Goal: Task Accomplishment & Management: Manage account settings

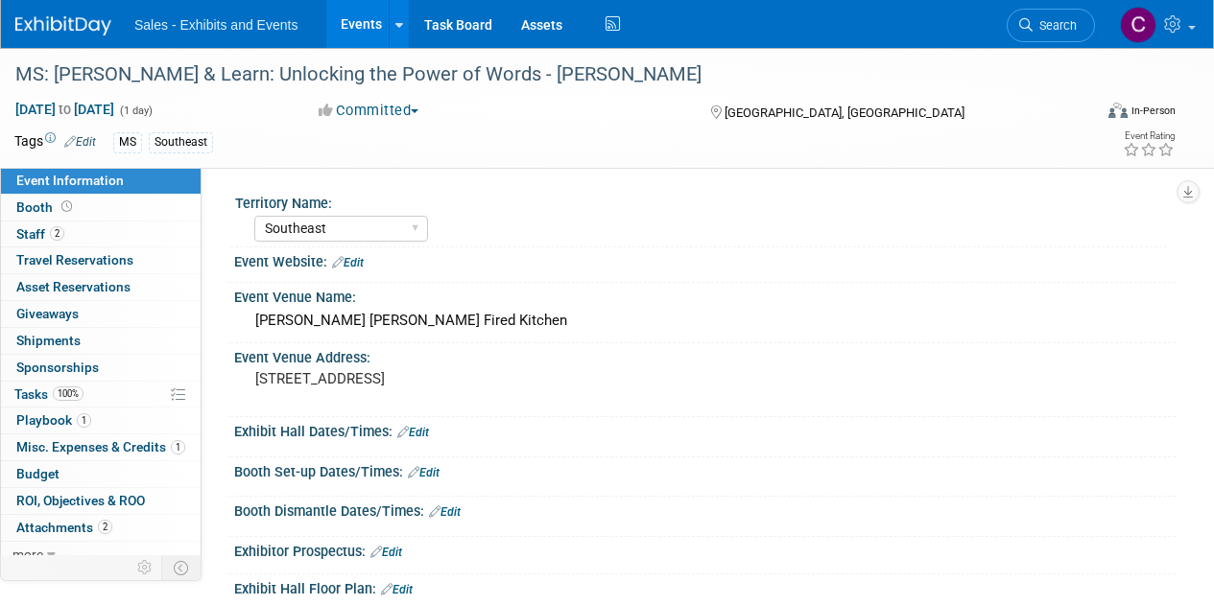
select select "Southeast"
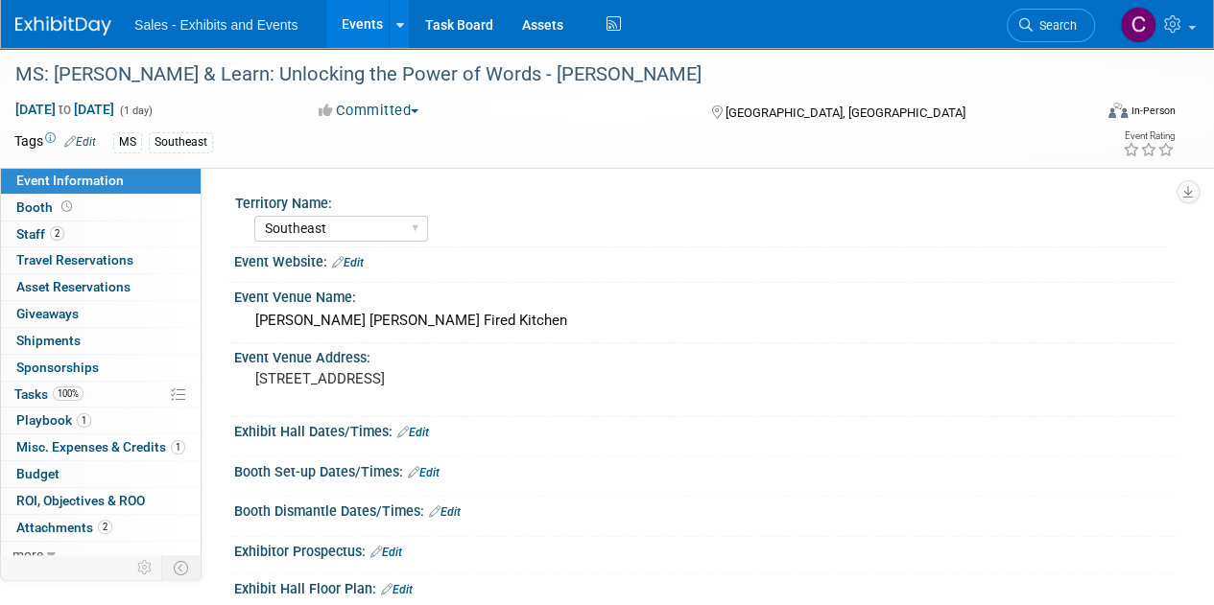
click at [363, 21] on link "Events" at bounding box center [361, 24] width 70 height 48
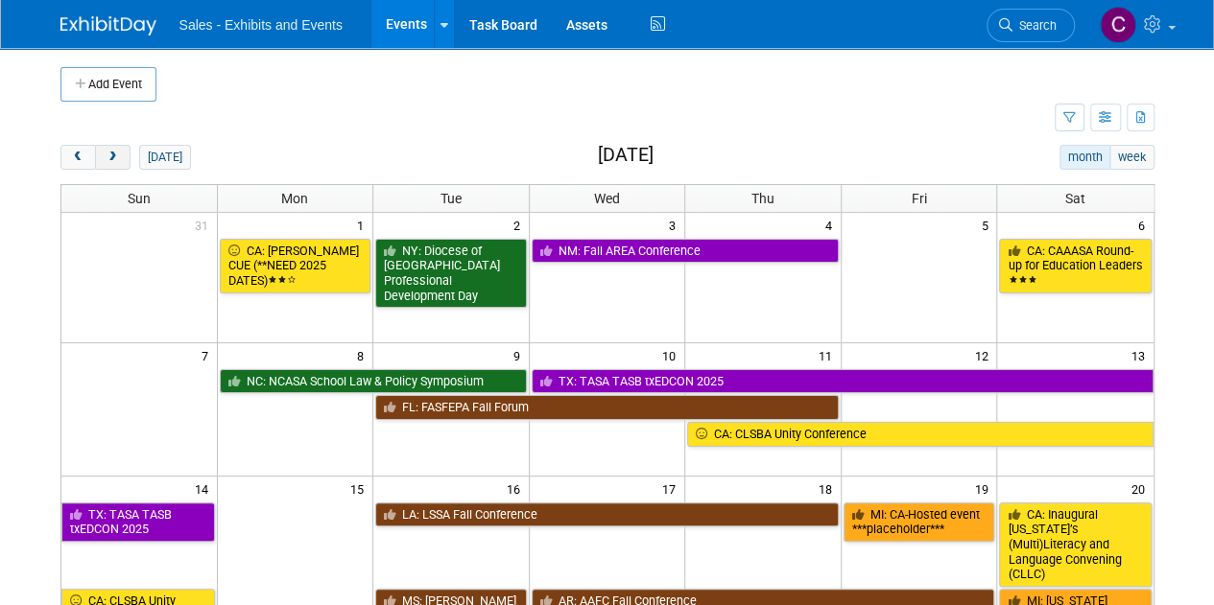
click at [109, 154] on span "next" at bounding box center [113, 158] width 14 height 12
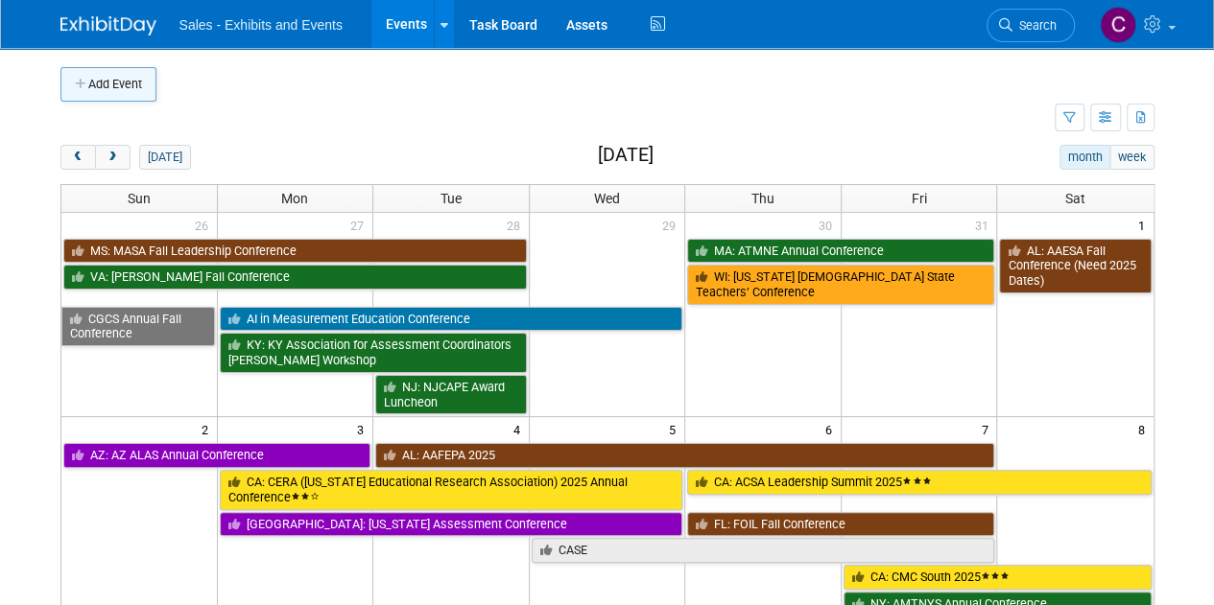
click at [63, 85] on button "Add Event" at bounding box center [108, 84] width 96 height 35
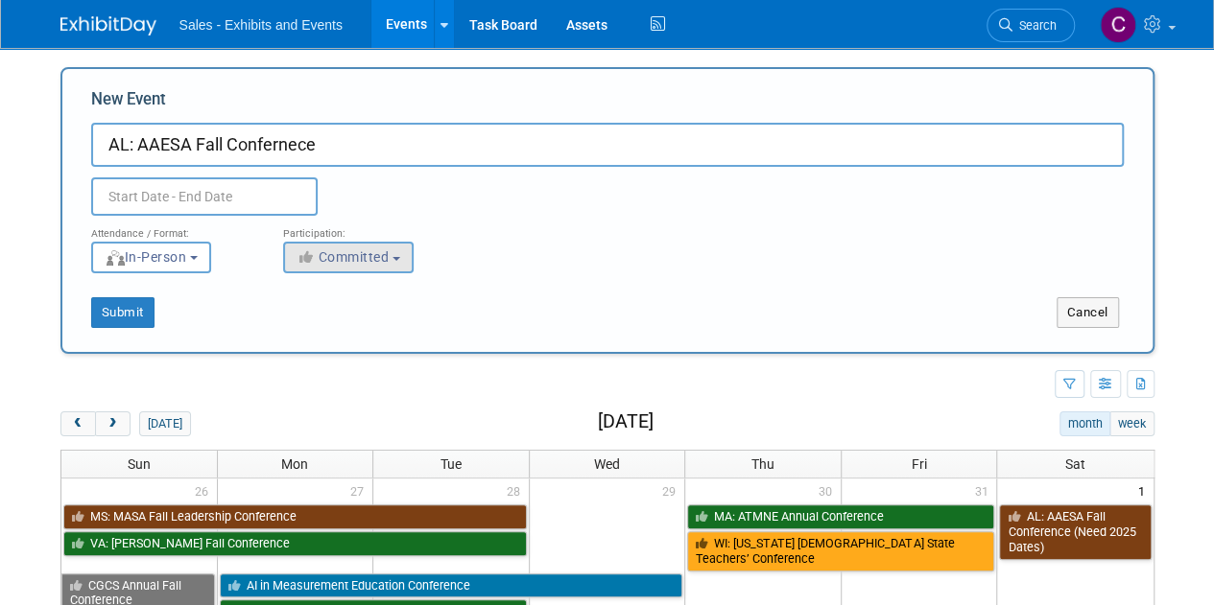
type input "AL: AAESA Fall Confernece"
click at [329, 264] on span "Committed" at bounding box center [342, 256] width 93 height 15
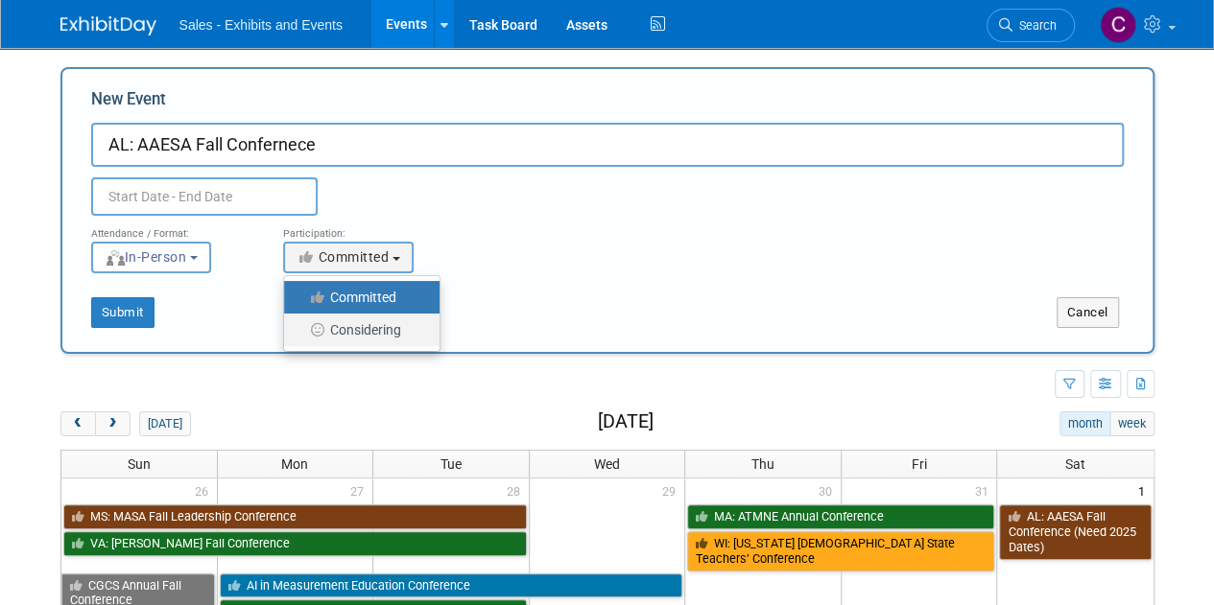
click at [339, 325] on label "Considering" at bounding box center [357, 330] width 127 height 25
click at [301, 325] on input "Considering" at bounding box center [295, 330] width 12 height 12
select select "2"
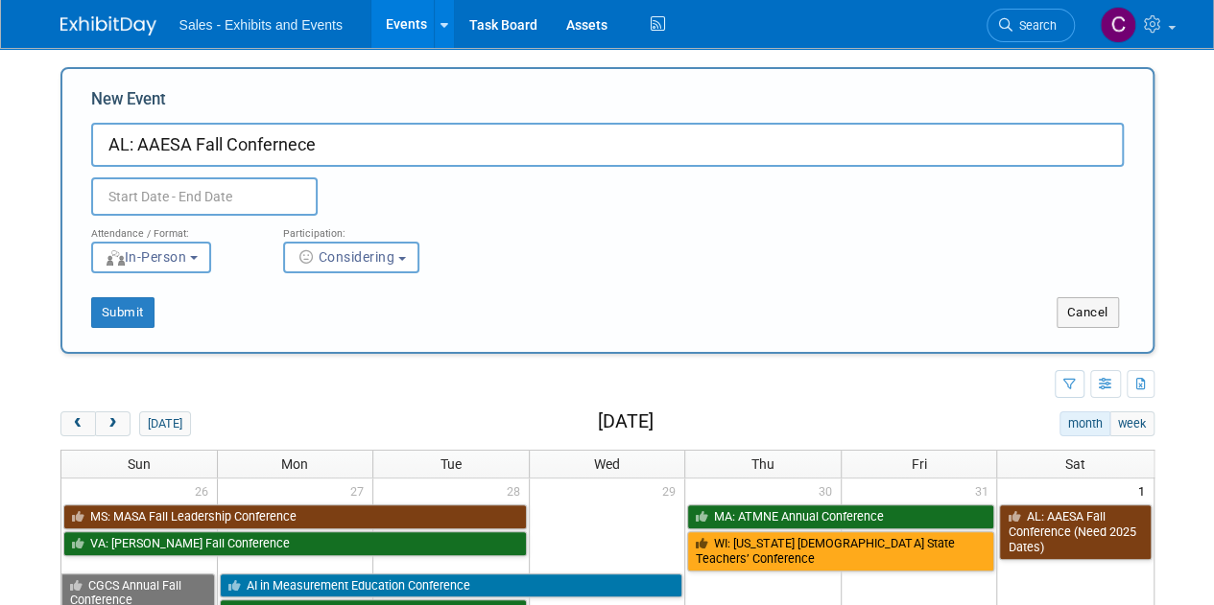
drag, startPoint x: 289, startPoint y: 148, endPoint x: 263, endPoint y: 141, distance: 26.8
click at [263, 141] on input "AL: AAESA Fall Confernece" at bounding box center [607, 145] width 1032 height 44
type input "AL: AAESA Fall Conference"
click at [213, 203] on input "text" at bounding box center [204, 196] width 226 height 38
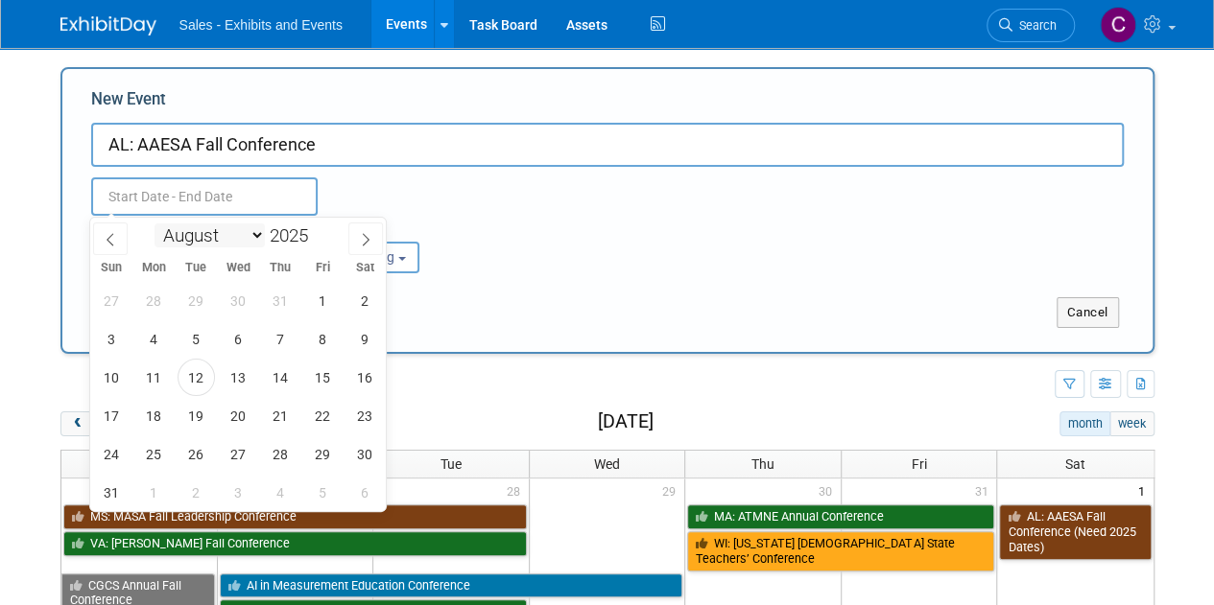
click at [253, 238] on select "January February March April May June July August September October November De…" at bounding box center [209, 236] width 110 height 24
select select "10"
click at [154, 224] on select "January February March April May June July August September October November De…" at bounding box center [209, 236] width 110 height 24
click at [109, 419] on span "16" at bounding box center [111, 415] width 37 height 37
click at [222, 415] on span "19" at bounding box center [238, 415] width 37 height 37
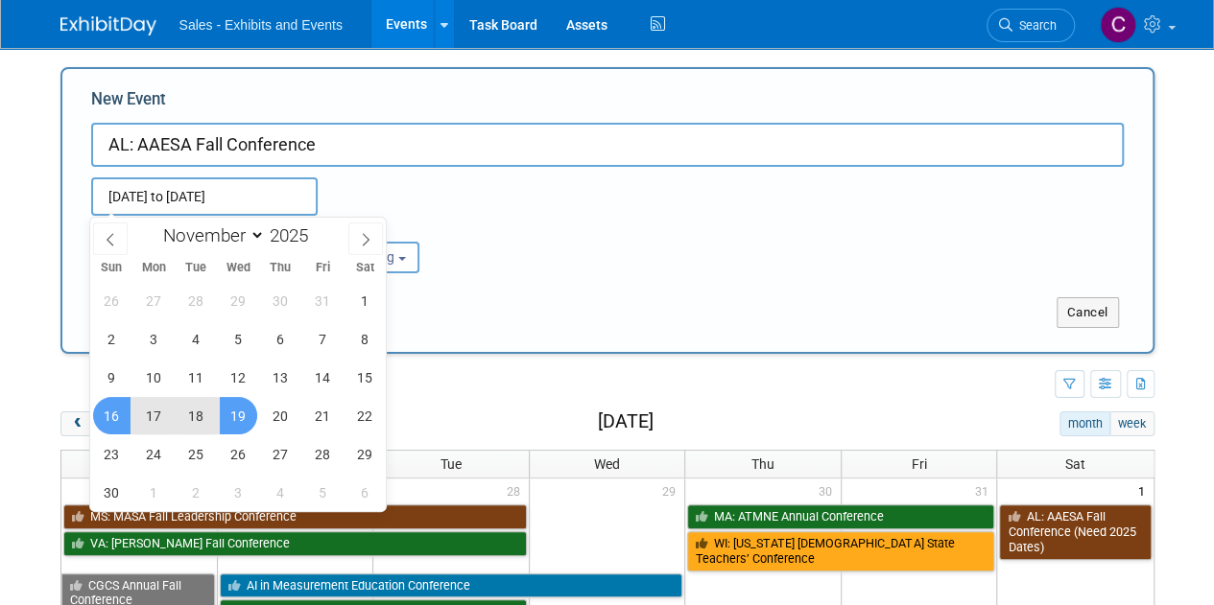
type input "[DATE] to [DATE]"
click at [535, 248] on div "Attendance / Format: <img src="https://www.exhibitday.com/Images/Format-InPerso…" at bounding box center [607, 245] width 1061 height 58
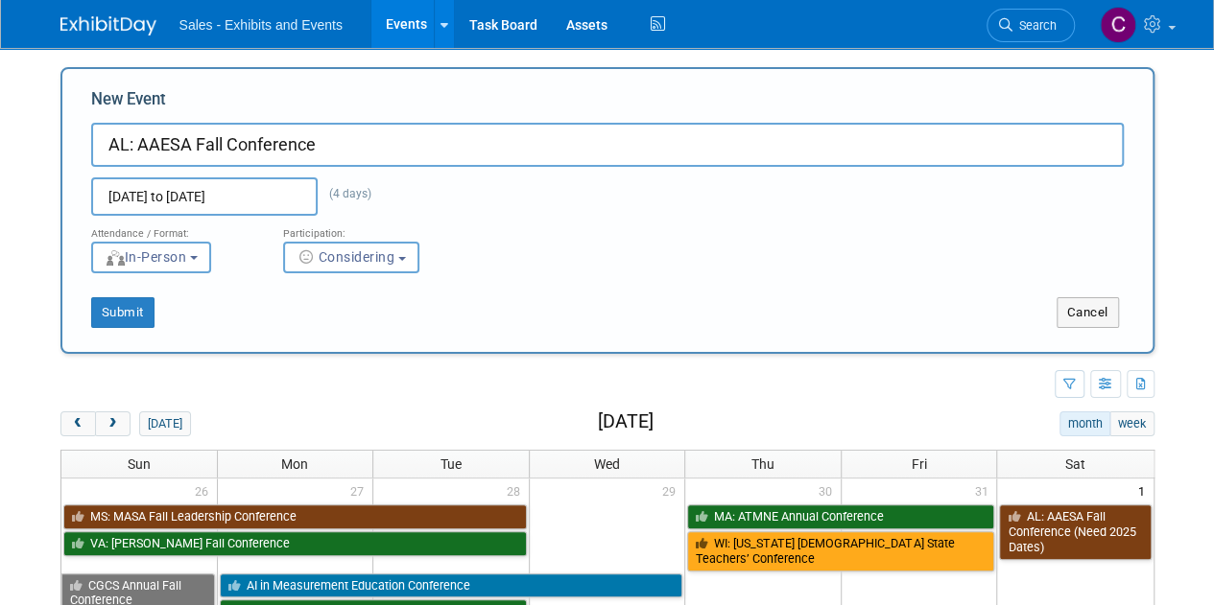
click at [224, 142] on input "AL: AAESA Fall Conference" at bounding box center [607, 145] width 1032 height 44
type input "AL: AAESA Fall Instructional Leadership Conference"
click at [132, 329] on div "New Event AL: AAESA Fall Instructional Leadership Conference Nov 16, 2025 to No…" at bounding box center [607, 210] width 1094 height 287
click at [126, 316] on button "Submit" at bounding box center [122, 312] width 63 height 31
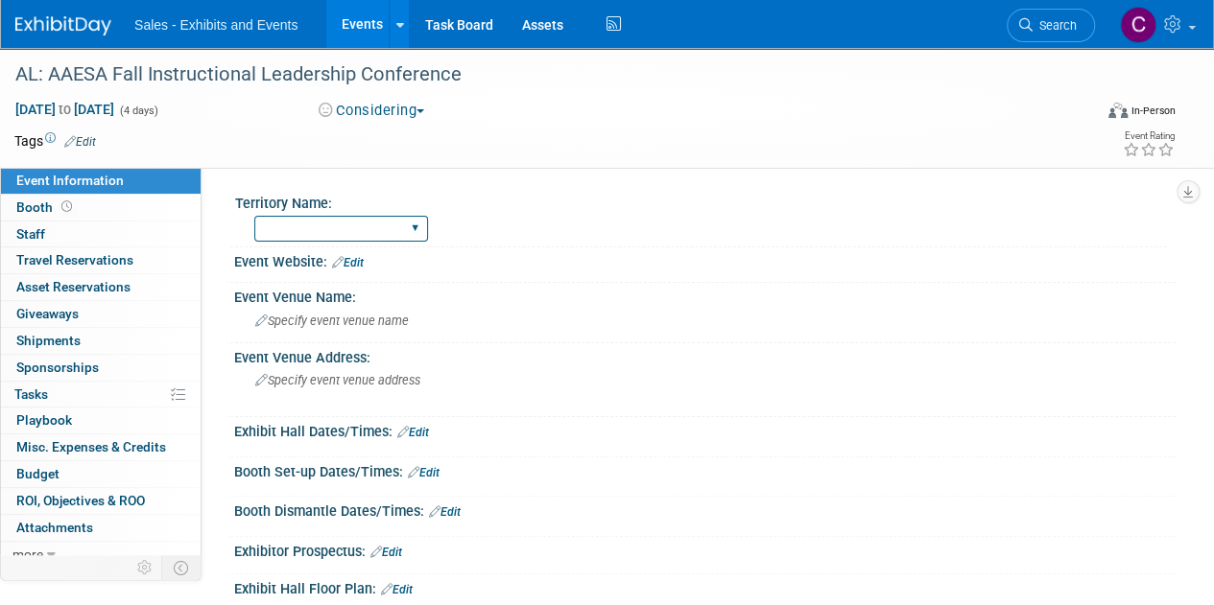
click at [365, 238] on select "Atlantic Southeast Central Southwest Pacific Mountain National Strategic Partne…" at bounding box center [341, 229] width 174 height 26
select select "Southeast"
click at [254, 216] on select "Atlantic Southeast Central Southwest Pacific Mountain National Strategic Partne…" at bounding box center [341, 229] width 174 height 26
click at [90, 137] on link "Edit" at bounding box center [80, 141] width 32 height 13
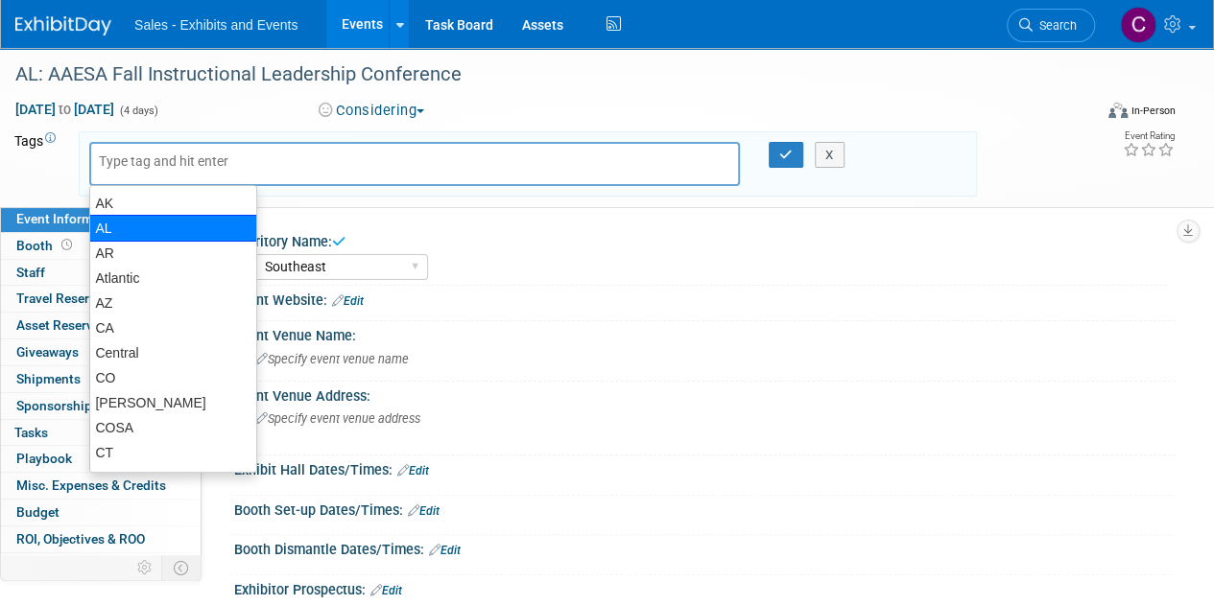
click at [119, 227] on div "AL" at bounding box center [173, 228] width 168 height 27
type input "AL"
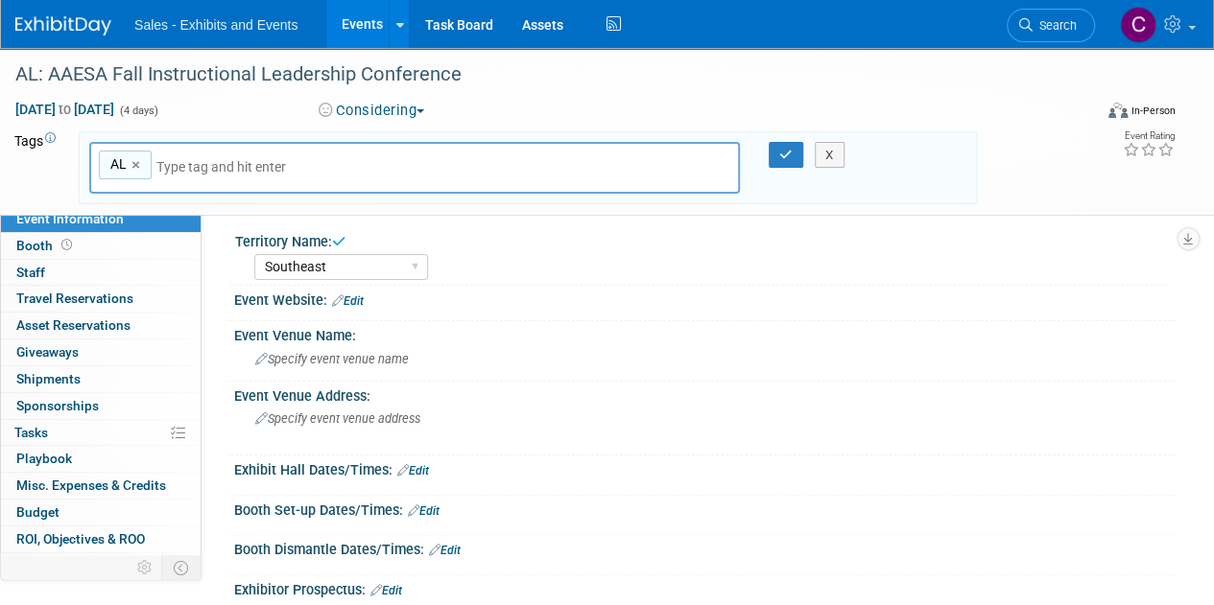
type input "s"
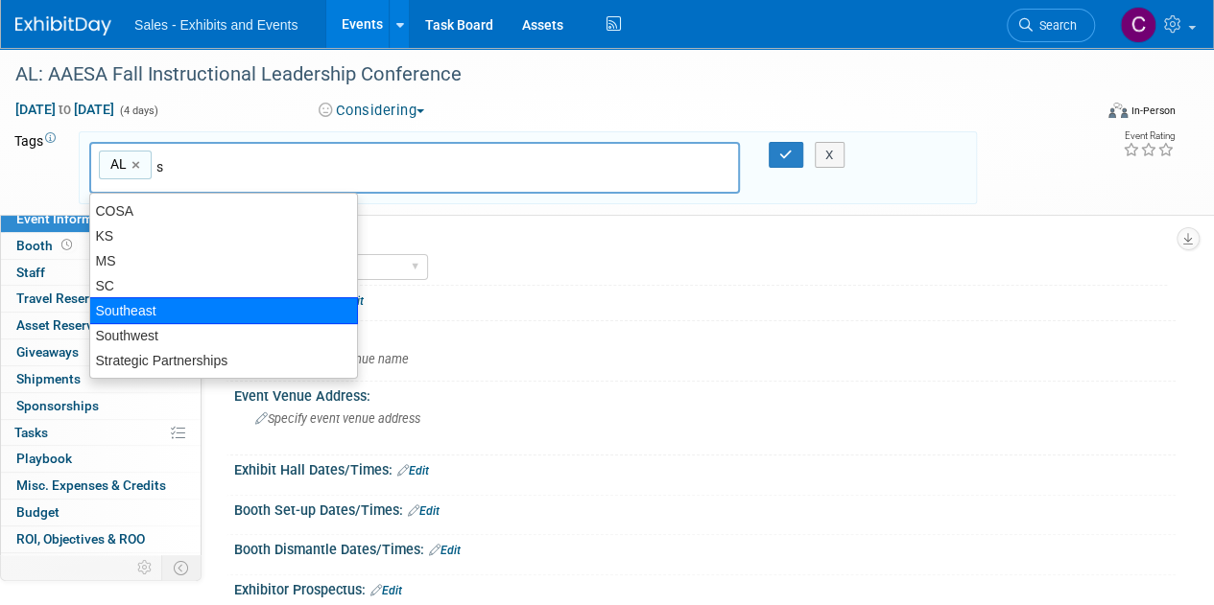
click at [136, 299] on div "Southeast" at bounding box center [223, 310] width 269 height 27
type input "AL, Southeast"
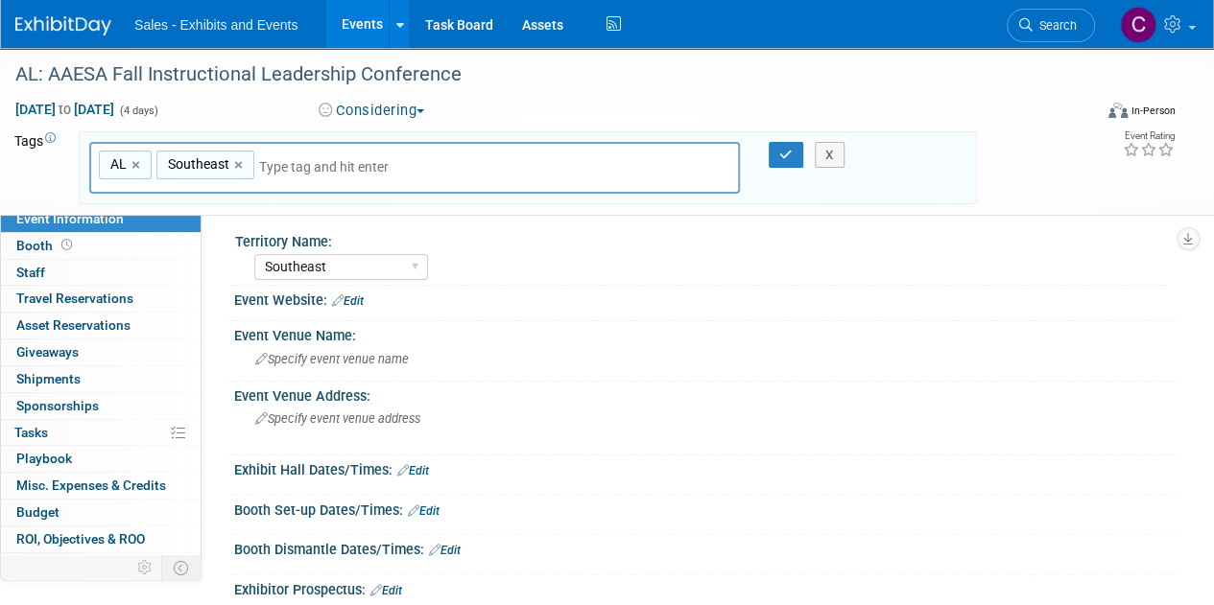
click at [796, 164] on div "X" at bounding box center [832, 155] width 76 height 27
click at [784, 158] on icon "button" at bounding box center [785, 155] width 13 height 12
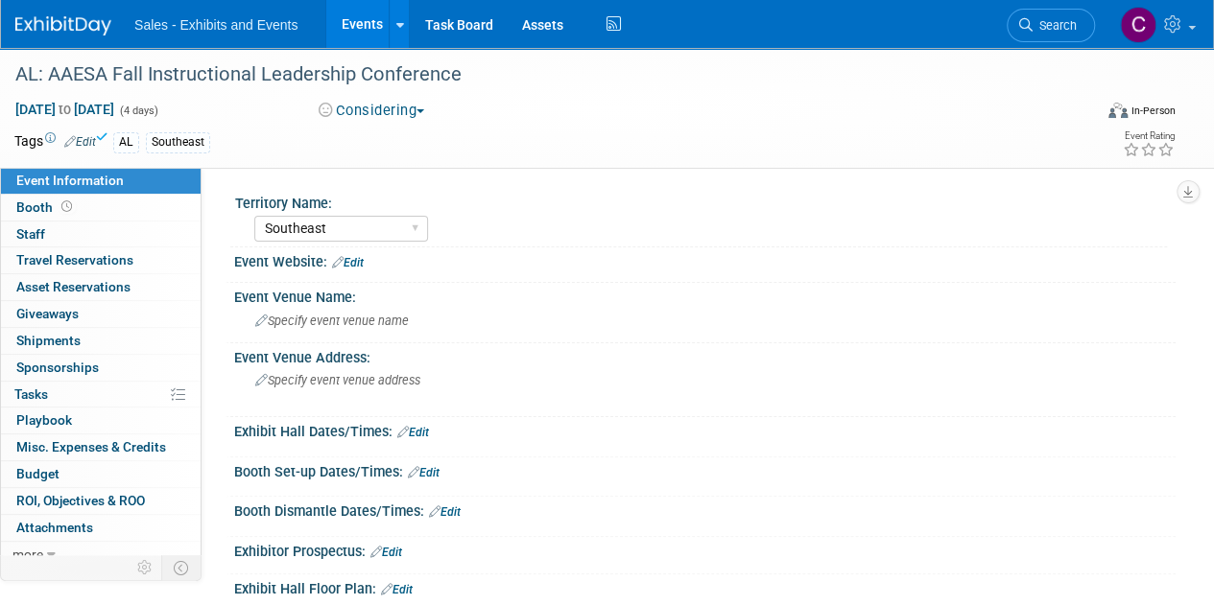
click at [351, 262] on link "Edit" at bounding box center [348, 262] width 32 height 13
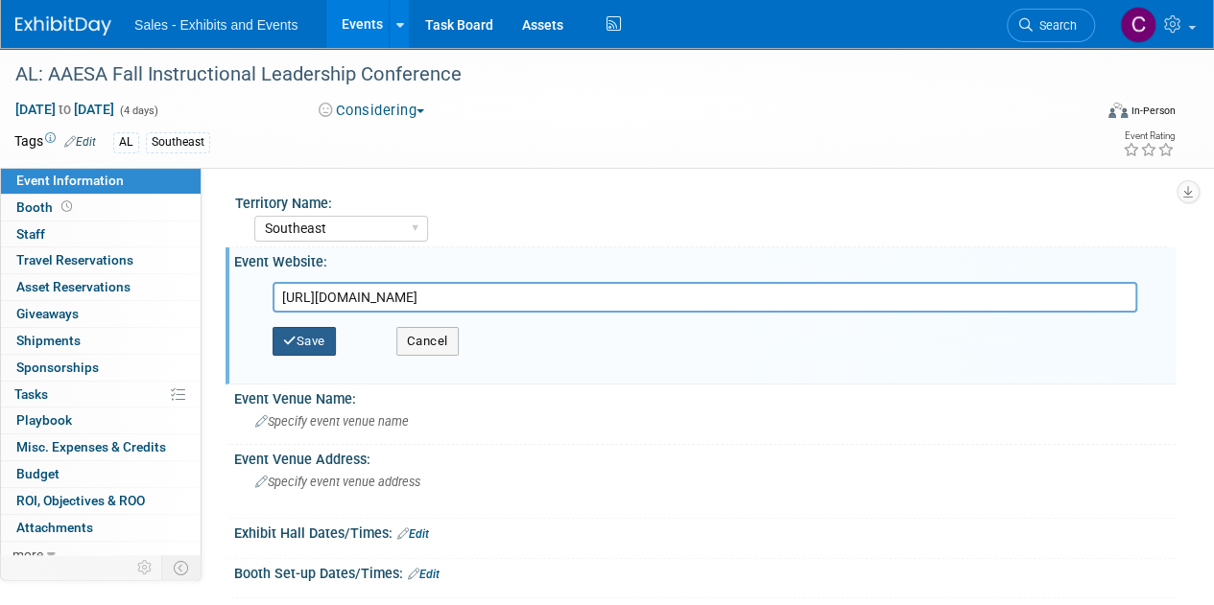
type input "https://clasleaders.org/affiliates/aaesa-about-us/aaesa-professional-developmen…"
click at [325, 333] on button "Save" at bounding box center [303, 341] width 63 height 29
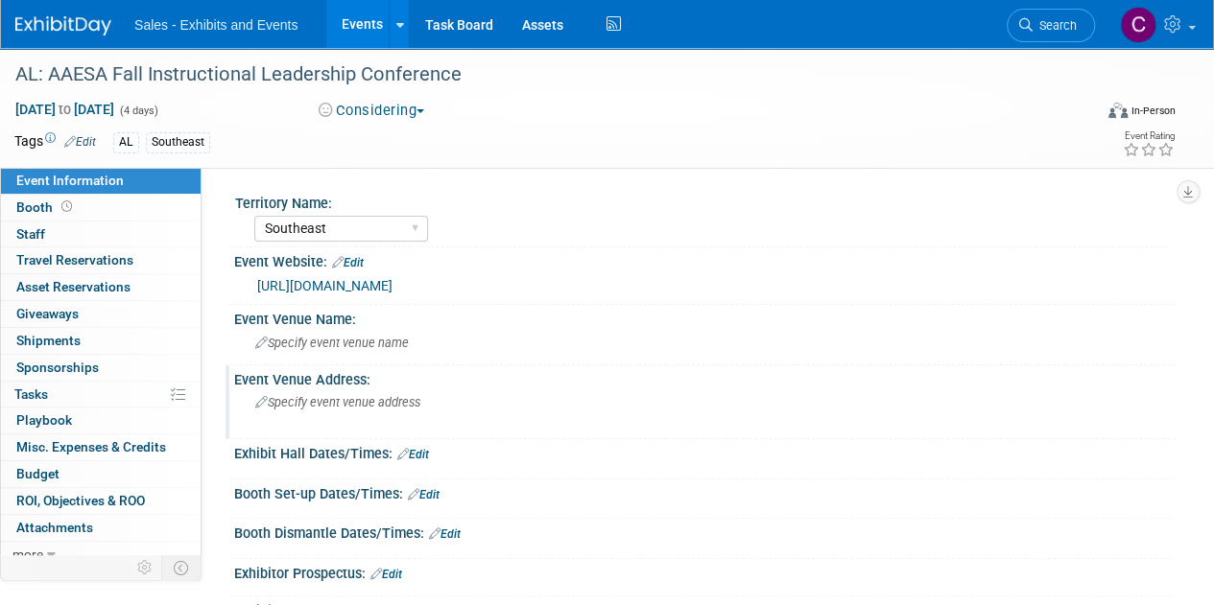
click at [319, 415] on div "Specify event venue address" at bounding box center [430, 410] width 364 height 44
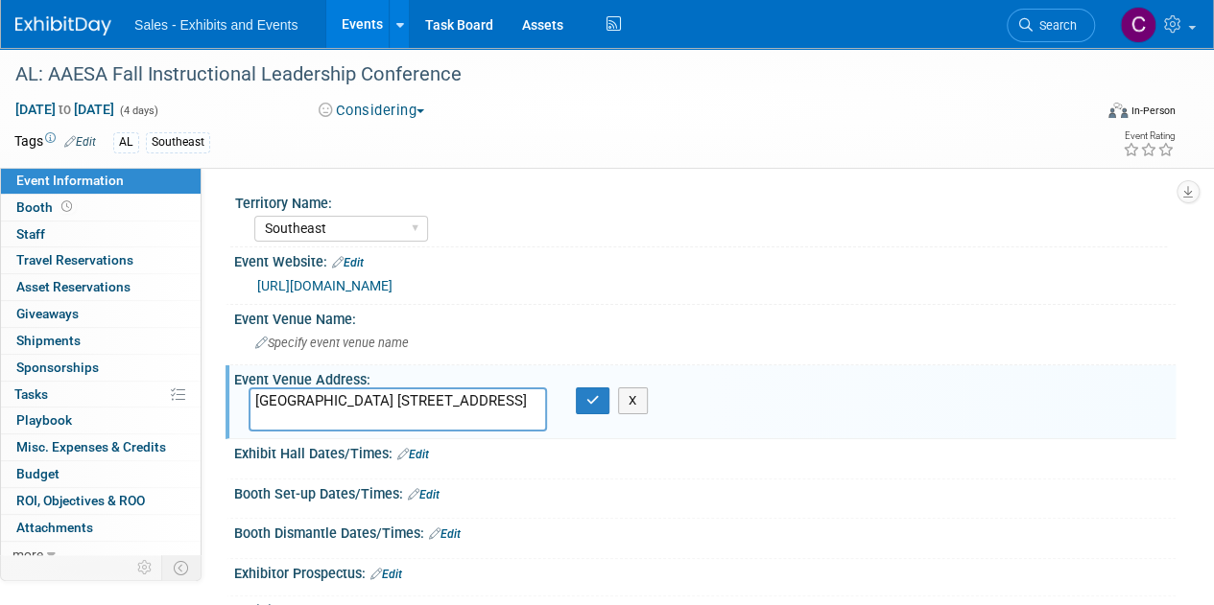
click at [269, 402] on textarea "Perdido Beach Resort 27200 Perdido Beach Blvd, Orange Beach, AL" at bounding box center [397, 410] width 298 height 44
drag, startPoint x: 269, startPoint y: 402, endPoint x: 374, endPoint y: 400, distance: 105.6
click at [374, 400] on textarea "Perdido Beach Resort 27200 Perdido Beach Blvd, Orange Beach, AL" at bounding box center [397, 410] width 298 height 44
type textarea "27200 Perdido Beach Blvd, Orange Beach, AL"
click at [591, 390] on button "button" at bounding box center [593, 401] width 35 height 27
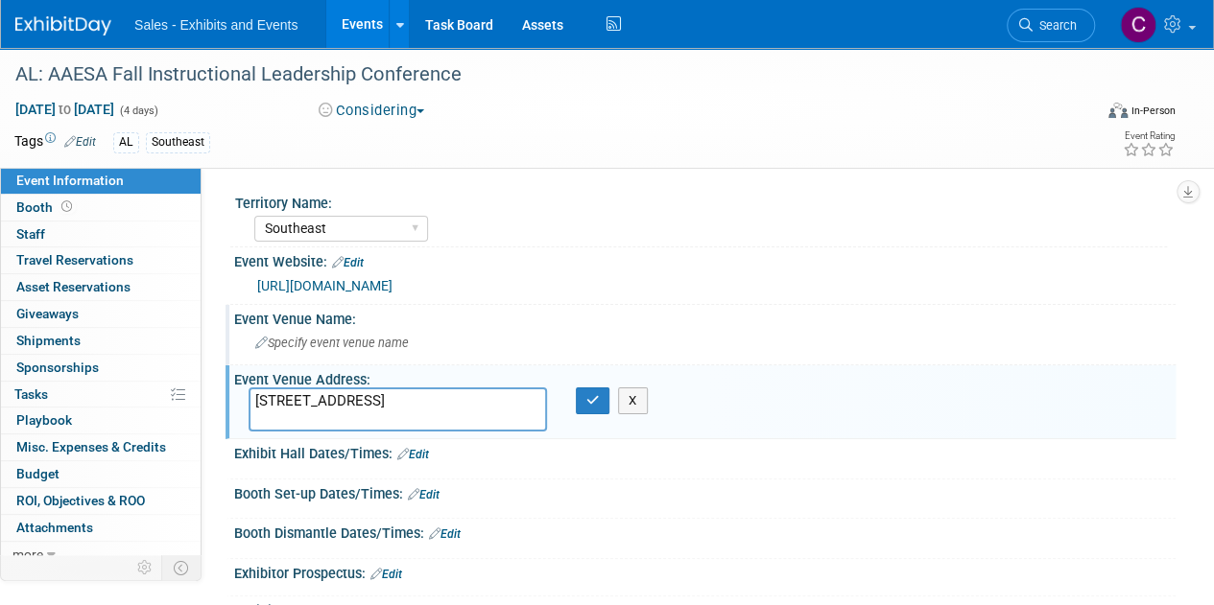
click at [366, 350] on div "Specify event venue name" at bounding box center [704, 343] width 912 height 30
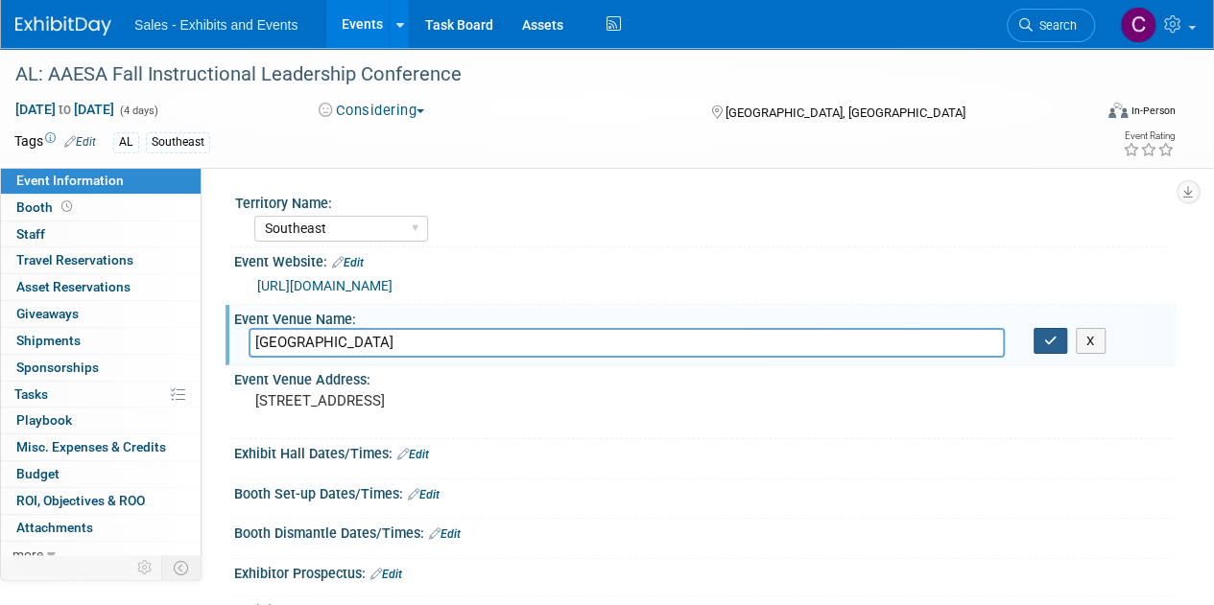
type input "Perdido Beach Resort"
click at [1046, 350] on button "button" at bounding box center [1050, 341] width 35 height 27
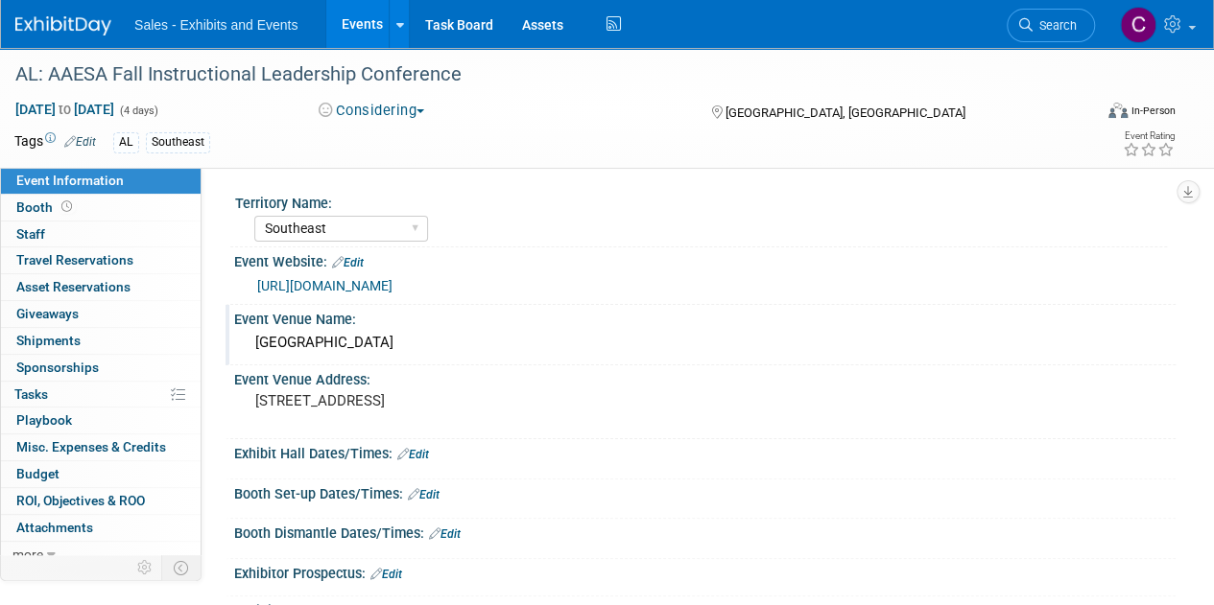
click at [359, 12] on link "Events" at bounding box center [361, 24] width 70 height 48
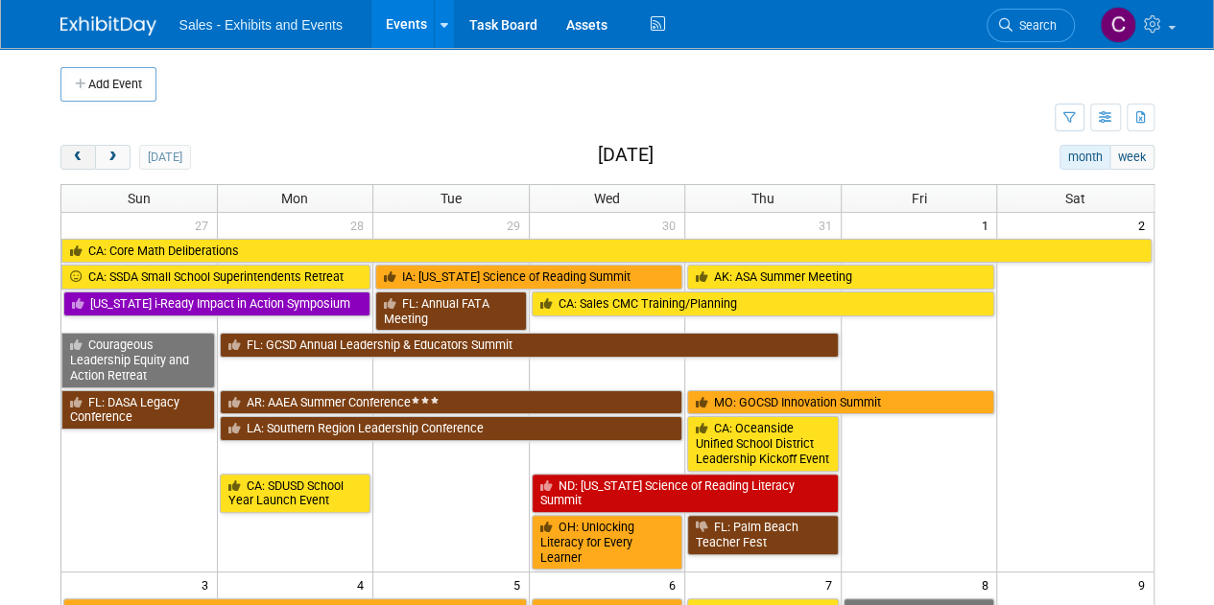
click at [77, 165] on button "prev" at bounding box center [77, 157] width 35 height 25
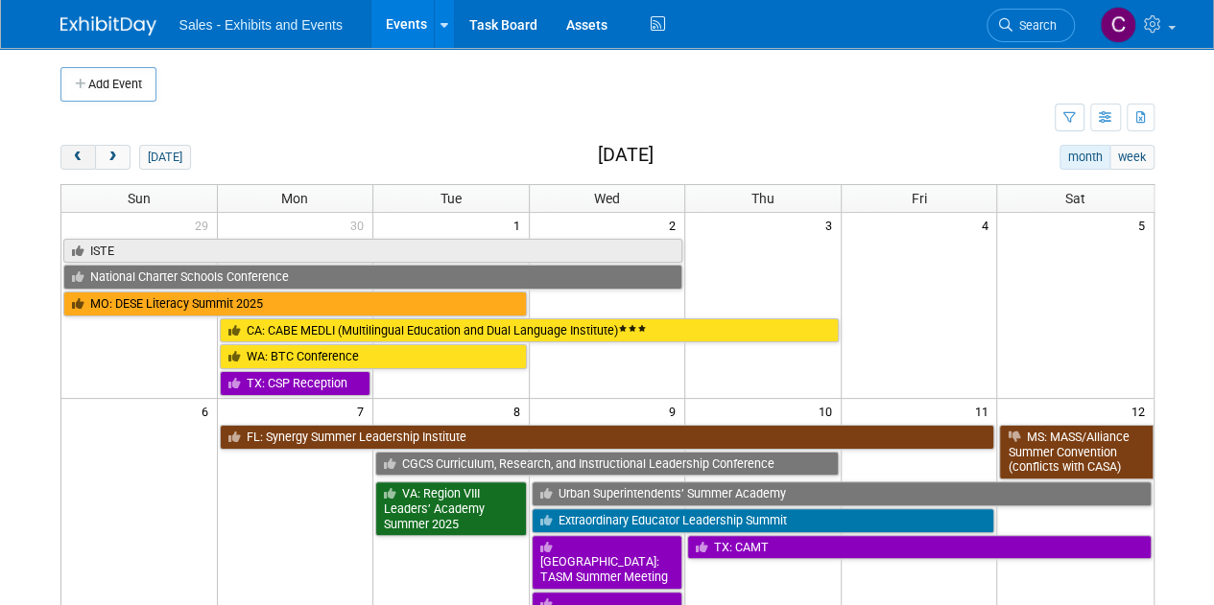
click at [77, 165] on button "prev" at bounding box center [77, 157] width 35 height 25
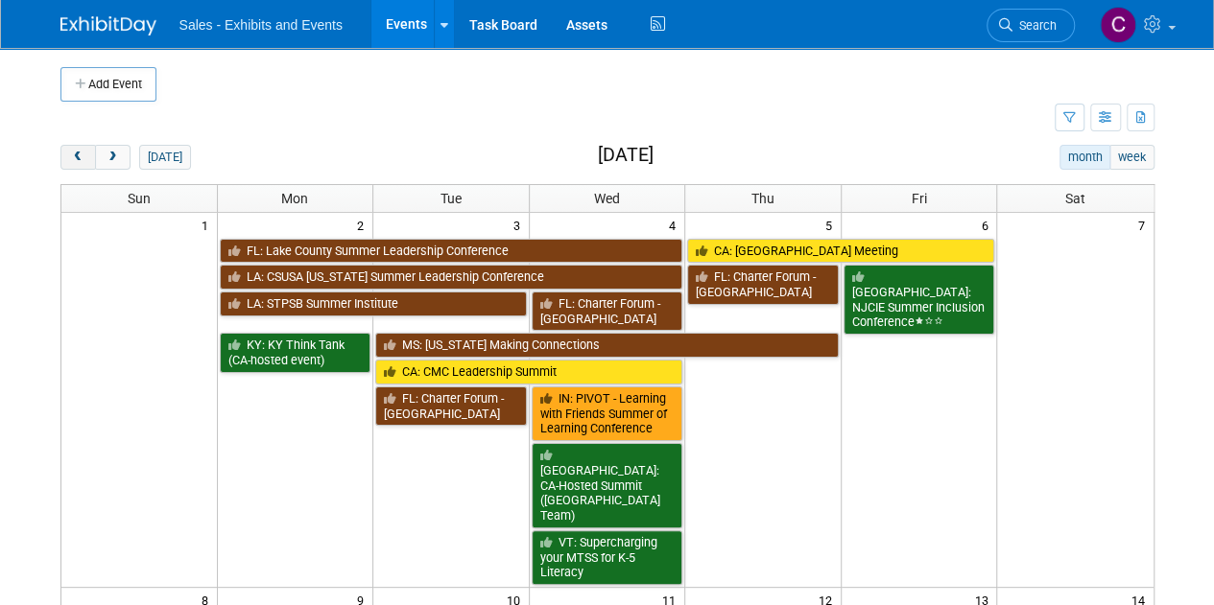
click at [77, 165] on button "prev" at bounding box center [77, 157] width 35 height 25
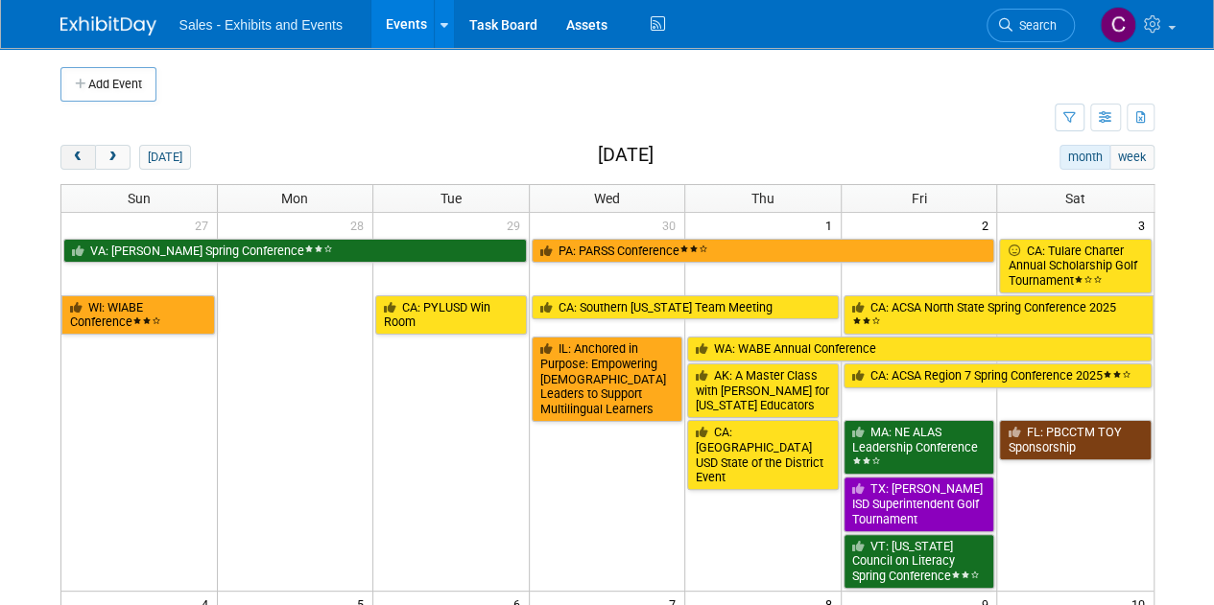
click at [77, 165] on button "prev" at bounding box center [77, 157] width 35 height 25
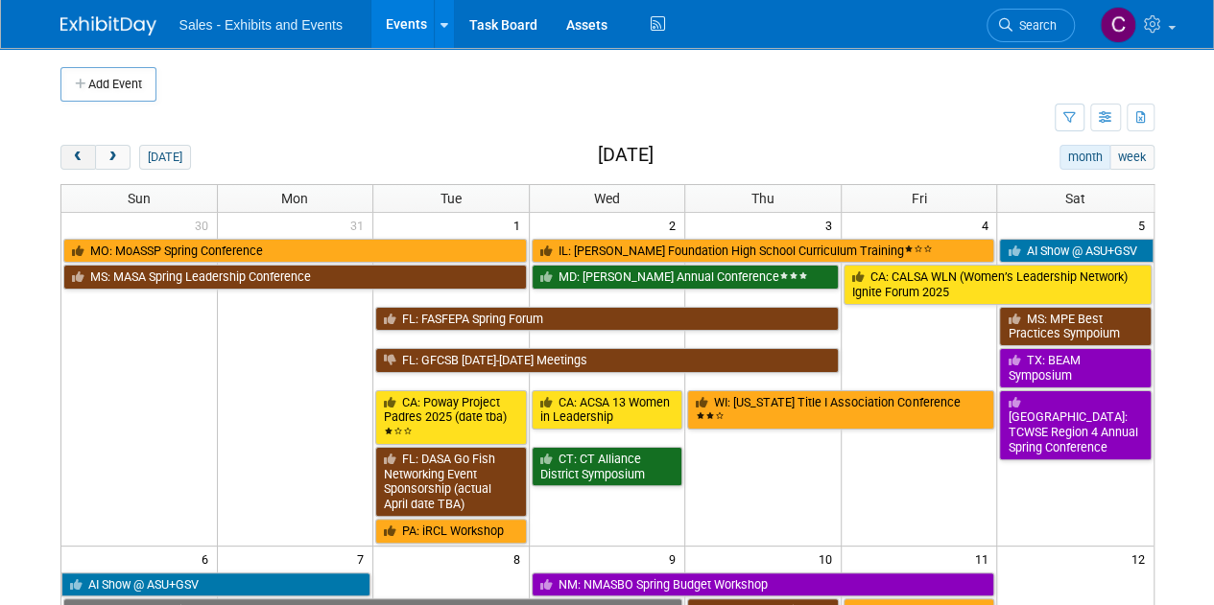
click at [77, 165] on button "prev" at bounding box center [77, 157] width 35 height 25
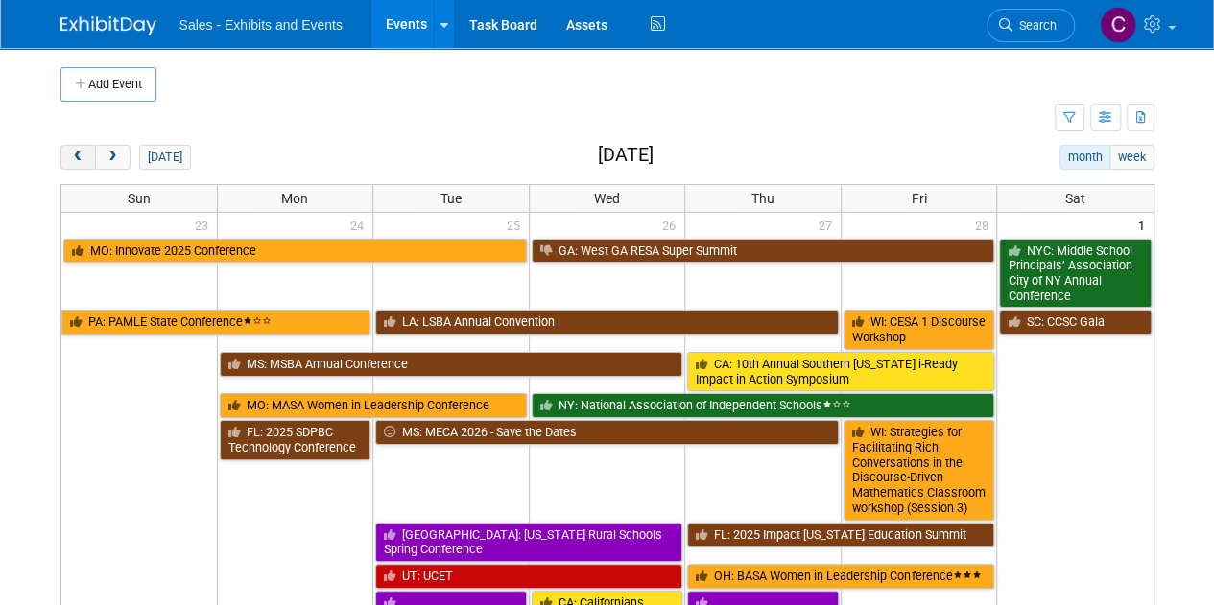
click at [77, 165] on button "prev" at bounding box center [77, 157] width 35 height 25
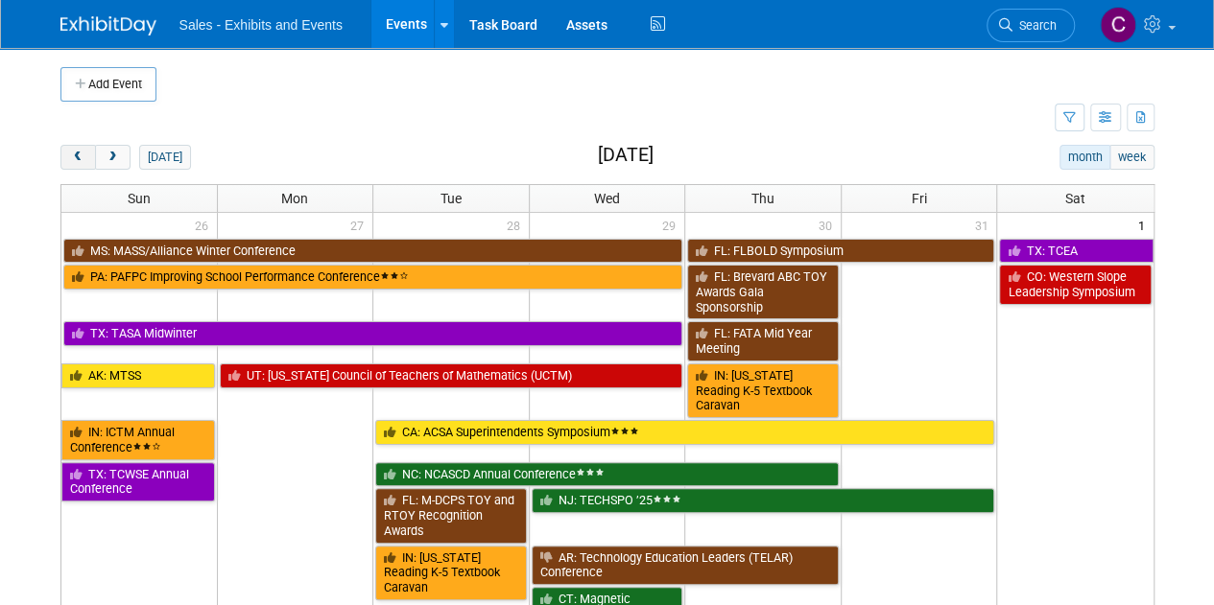
click at [77, 165] on button "prev" at bounding box center [77, 157] width 35 height 25
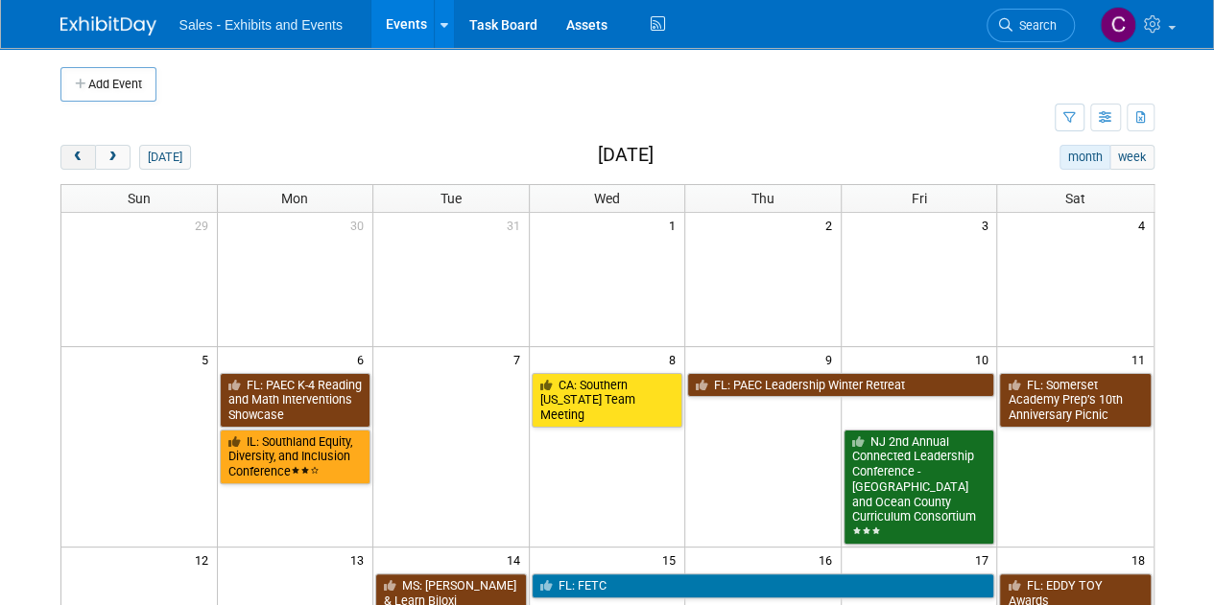
click at [77, 165] on button "prev" at bounding box center [77, 157] width 35 height 25
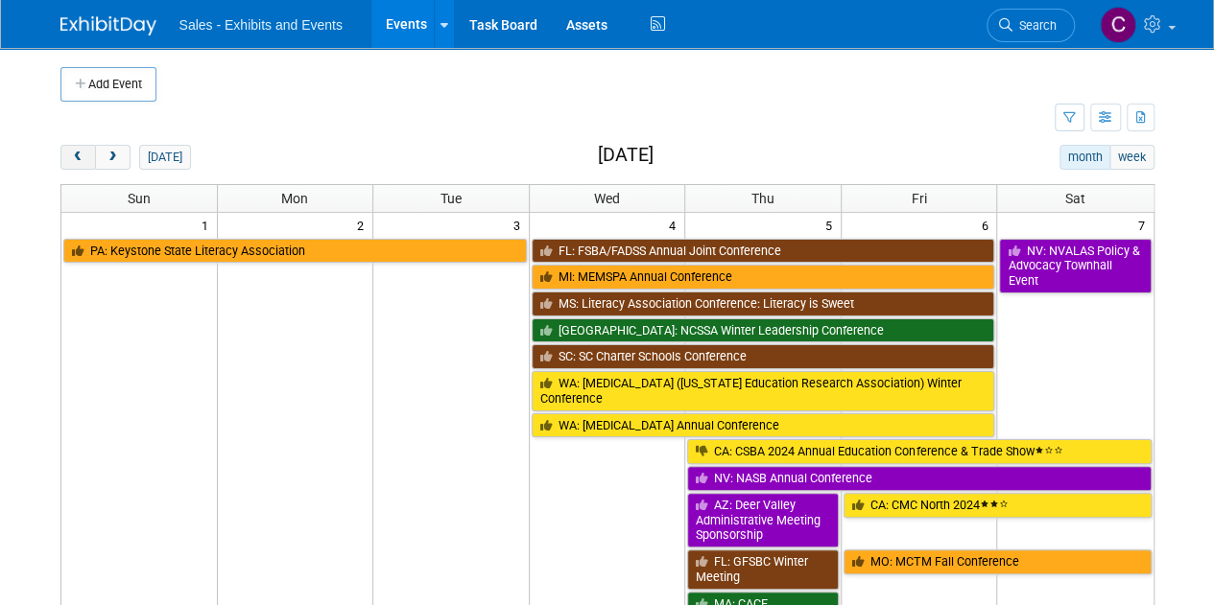
click at [77, 165] on button "prev" at bounding box center [77, 157] width 35 height 25
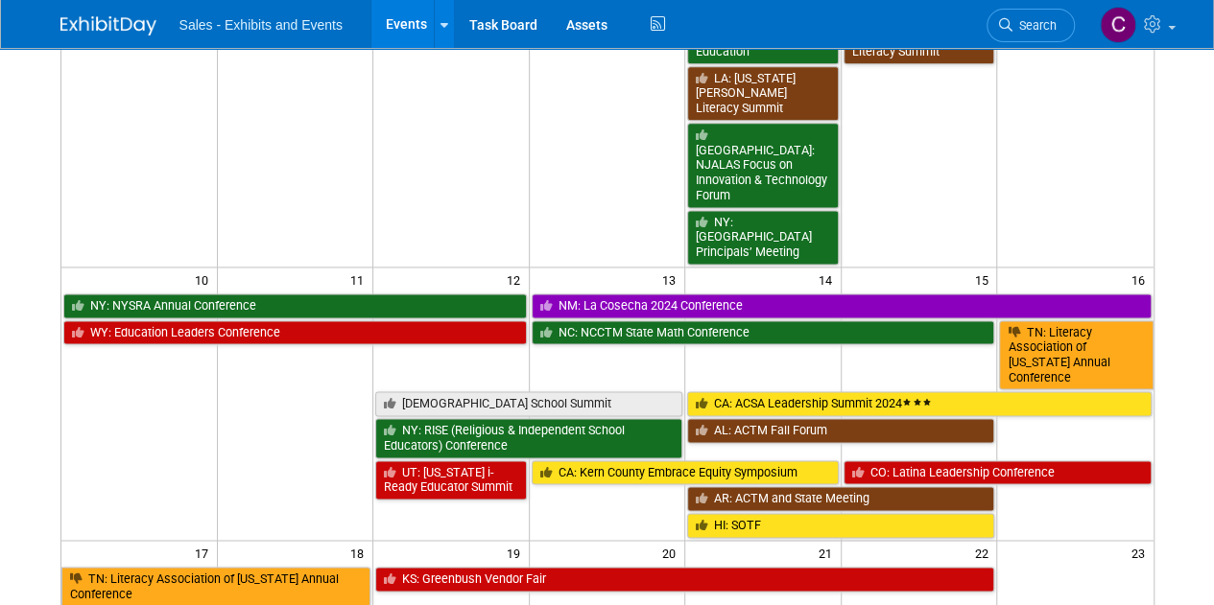
scroll to position [1203, 0]
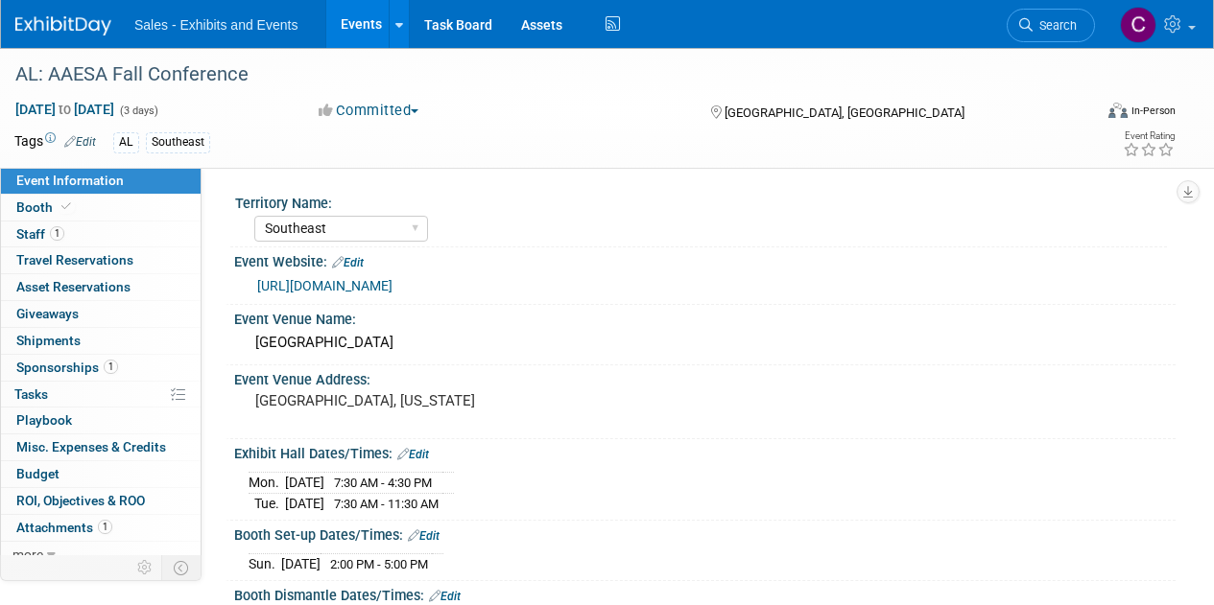
select select "Southeast"
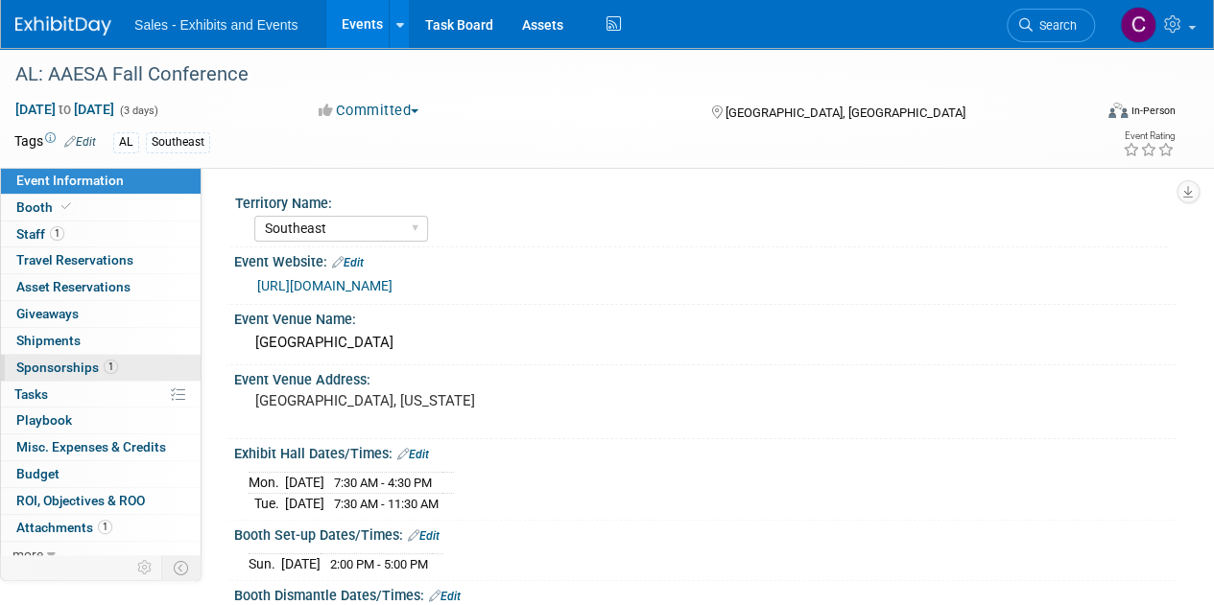
click at [57, 362] on span "Sponsorships 1" at bounding box center [67, 367] width 102 height 15
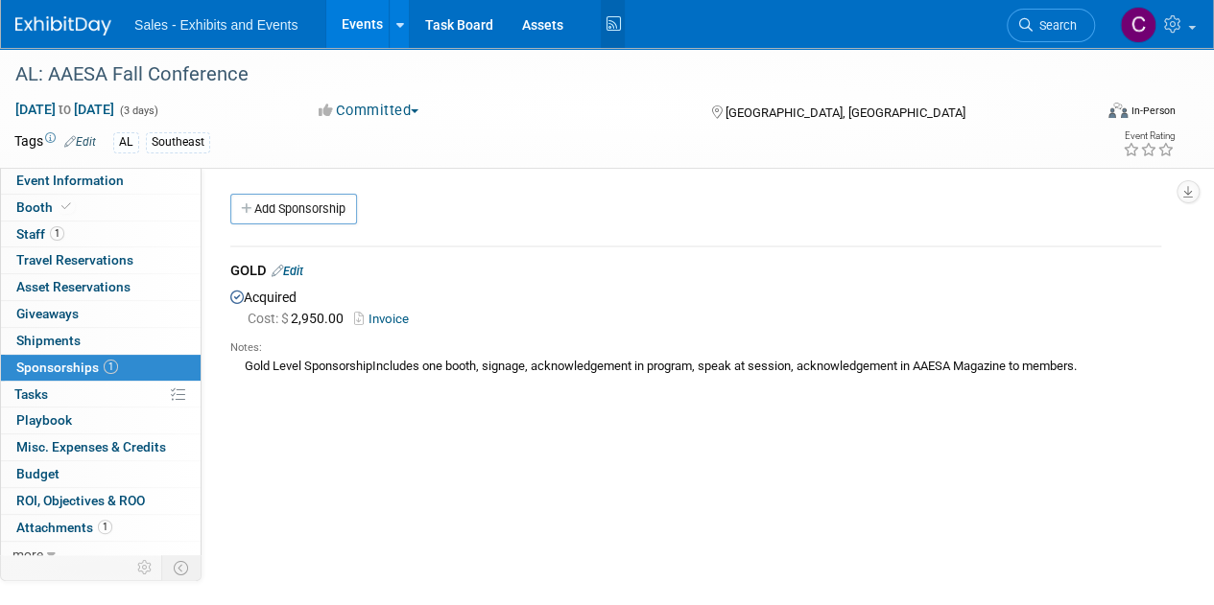
click at [606, 28] on icon at bounding box center [613, 25] width 24 height 30
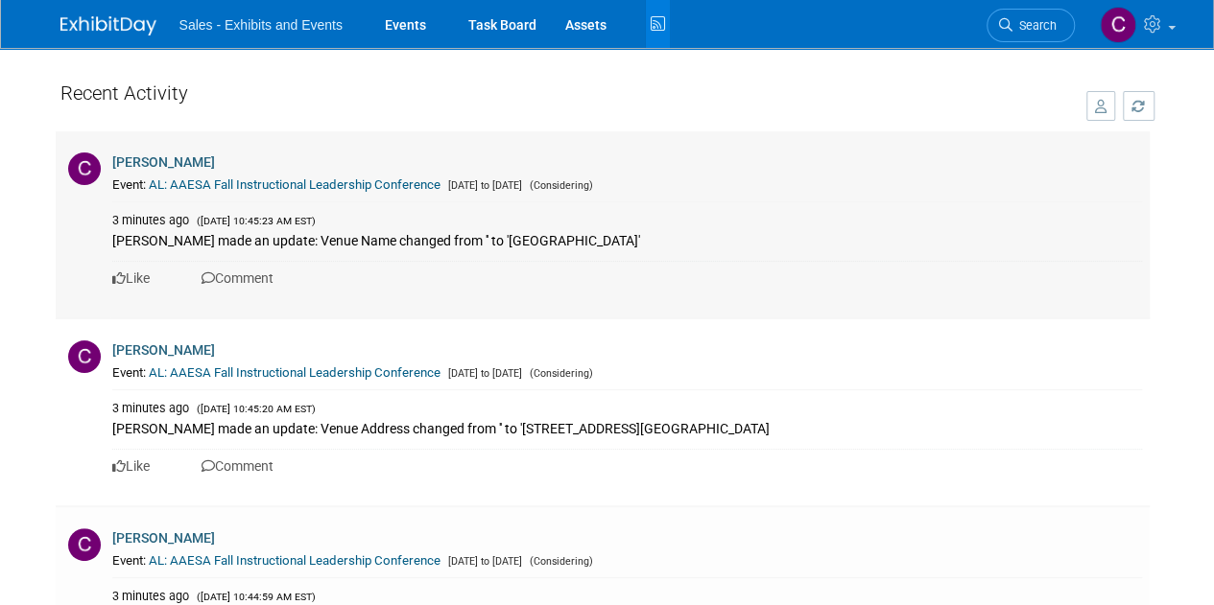
click at [242, 185] on link "AL: AAESA Fall Instructional Leadership Conference" at bounding box center [295, 184] width 292 height 14
click at [394, 24] on link "Events" at bounding box center [405, 24] width 70 height 48
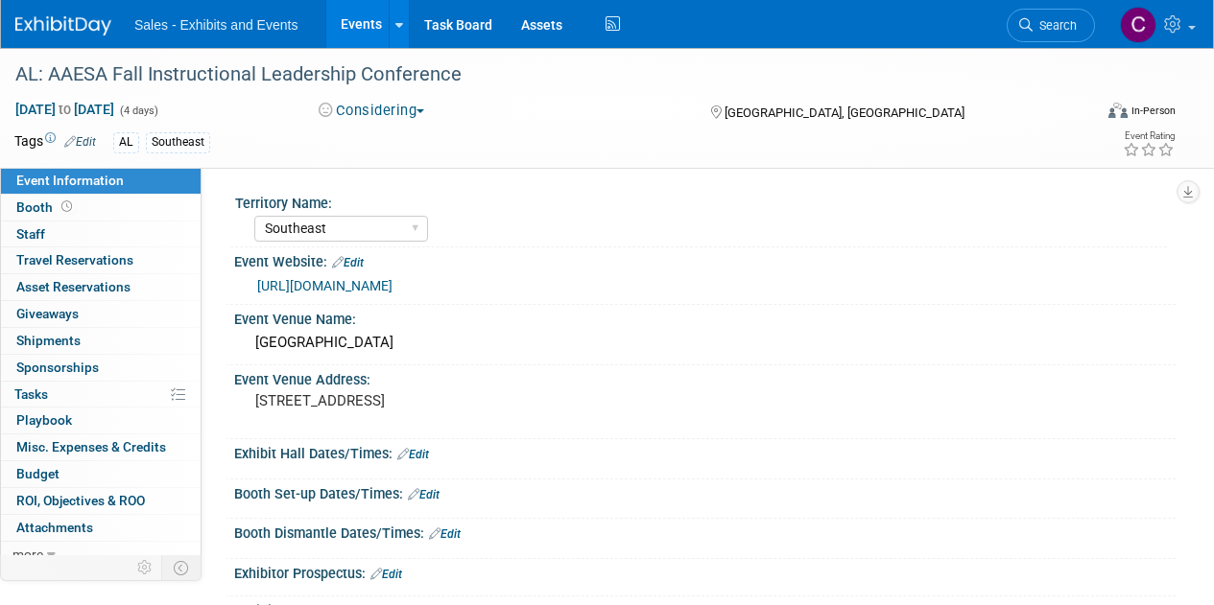
select select "Southeast"
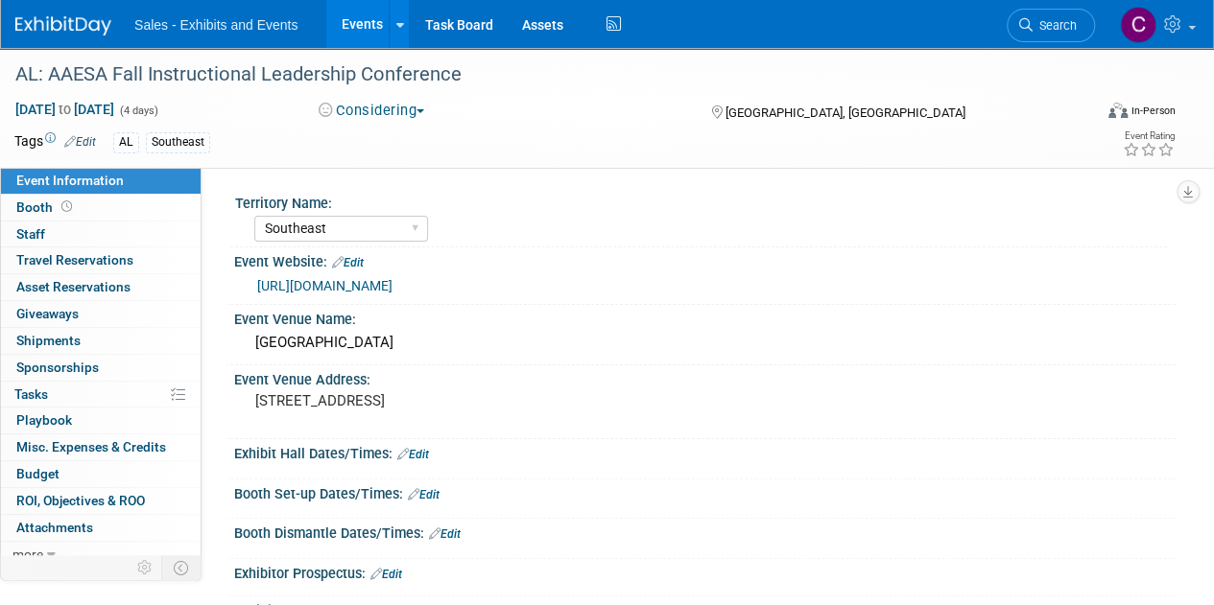
drag, startPoint x: 44, startPoint y: 365, endPoint x: 69, endPoint y: 336, distance: 38.1
click at [44, 365] on span "Sponsorships 0" at bounding box center [57, 367] width 83 height 15
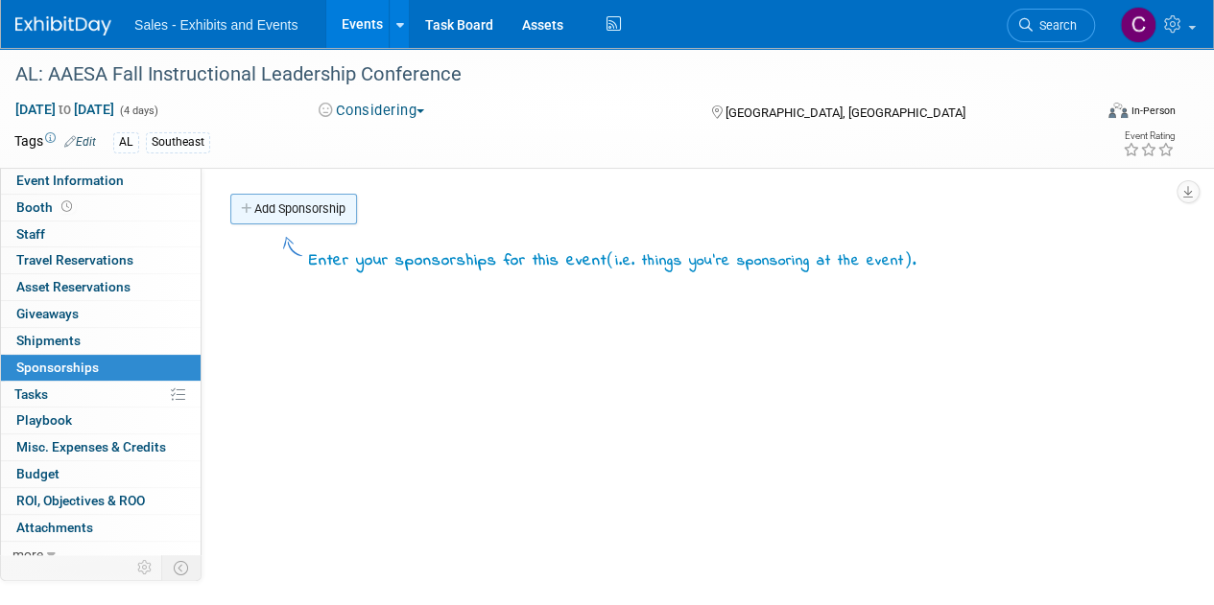
click at [286, 211] on link "Add Sponsorship" at bounding box center [293, 209] width 127 height 31
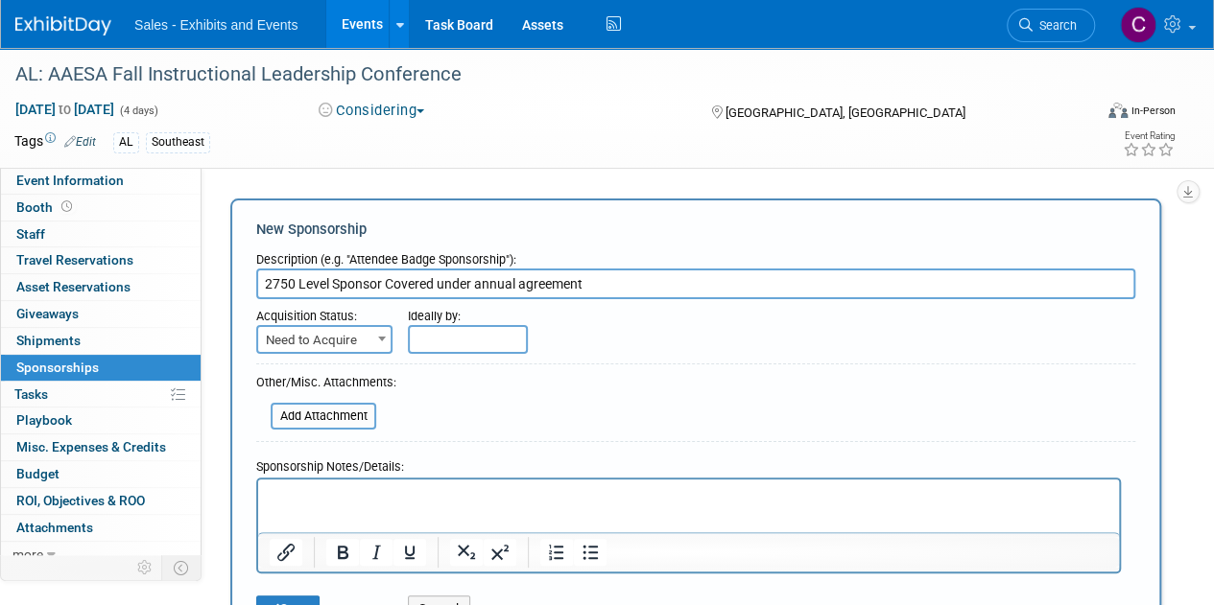
click at [267, 284] on input "2750 Level Sponsor Covered under annual agreement" at bounding box center [695, 284] width 879 height 31
type input "$2750 Level Sponsor Covered under annual agreement"
click at [320, 356] on form "Description (e.g. "Attendee Badge Sponsorship"): $2750 Level Sponsor Covered un…" at bounding box center [695, 438] width 879 height 390
click at [320, 346] on span "Need to Acquire" at bounding box center [324, 340] width 132 height 27
select select "2"
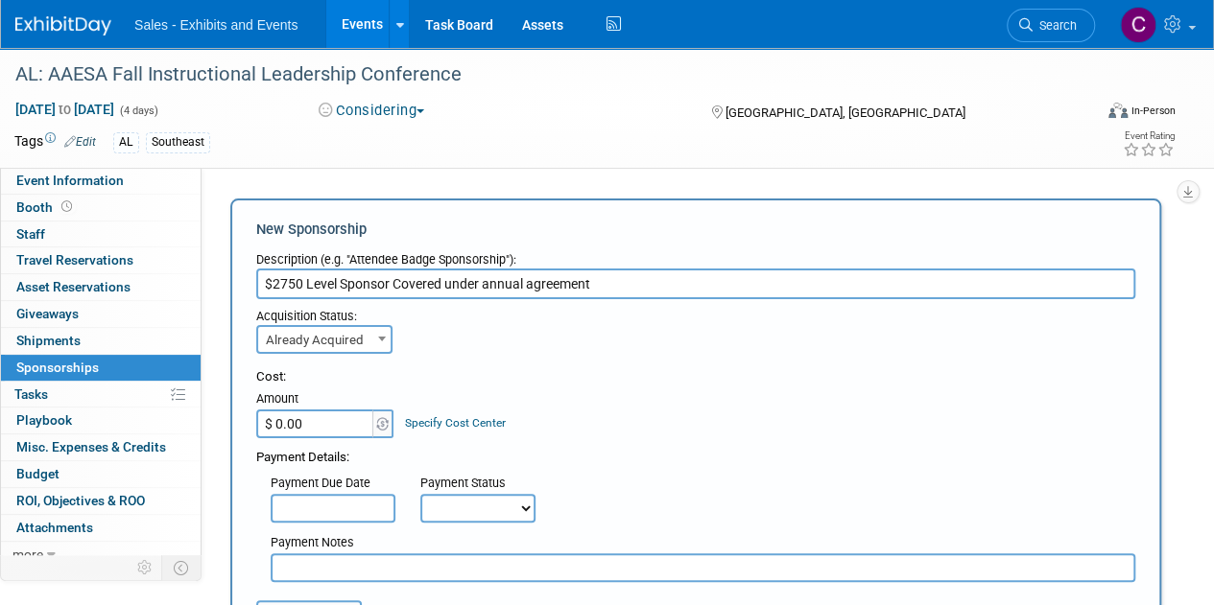
click at [465, 515] on select "Not Paid Yet Partially Paid Paid in Full" at bounding box center [477, 508] width 115 height 29
select select "1"
click at [420, 494] on select "Not Paid Yet Partially Paid Paid in Full" at bounding box center [477, 508] width 115 height 29
click at [355, 569] on input "text" at bounding box center [703, 568] width 864 height 29
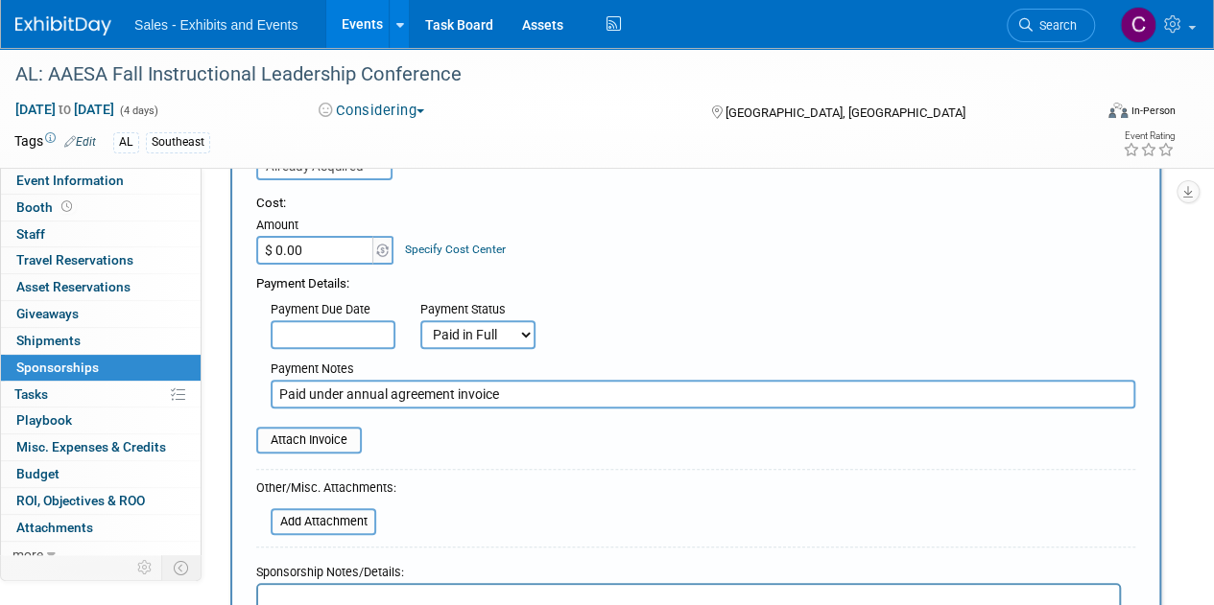
scroll to position [288, 0]
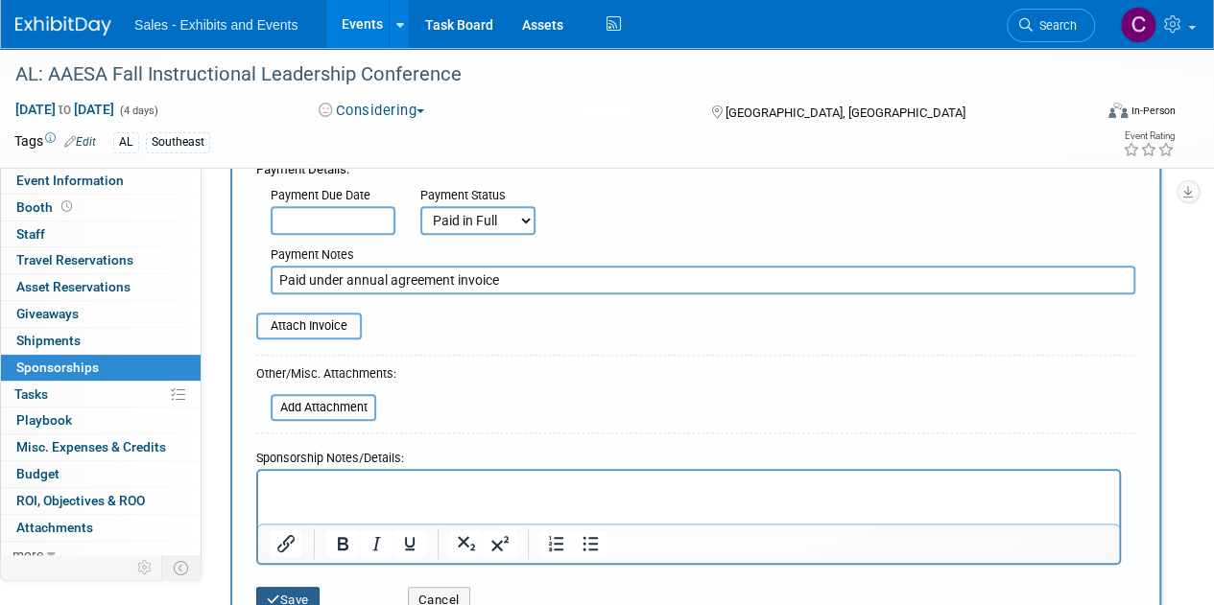
type input "Paid under annual agreement invoice"
click at [290, 594] on button "Save" at bounding box center [287, 600] width 63 height 27
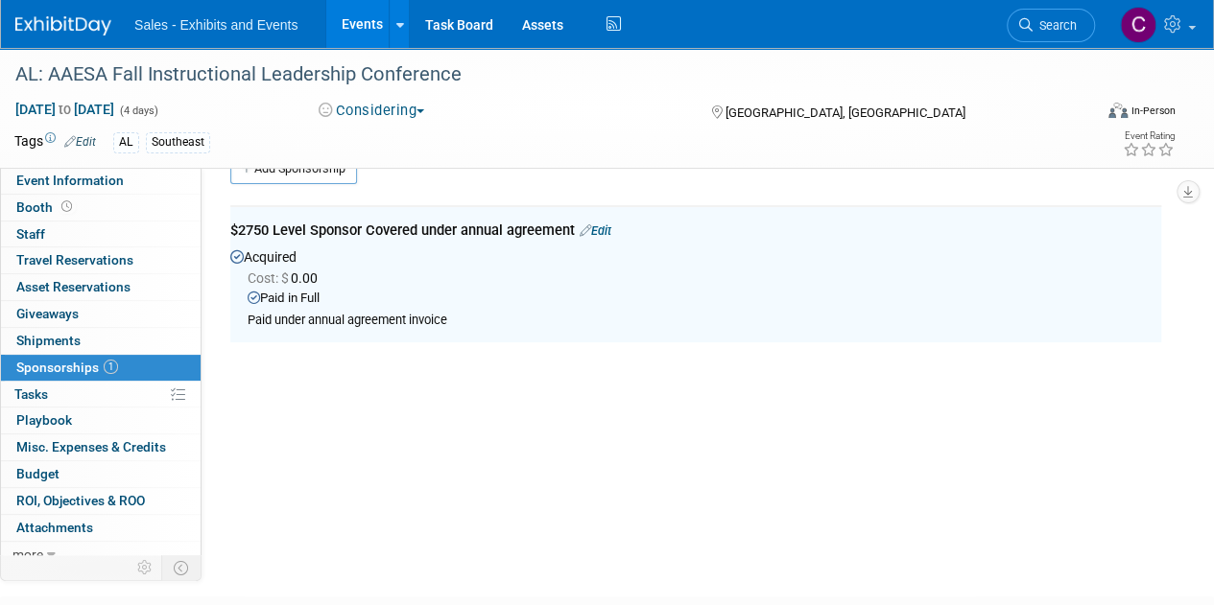
scroll to position [40, 0]
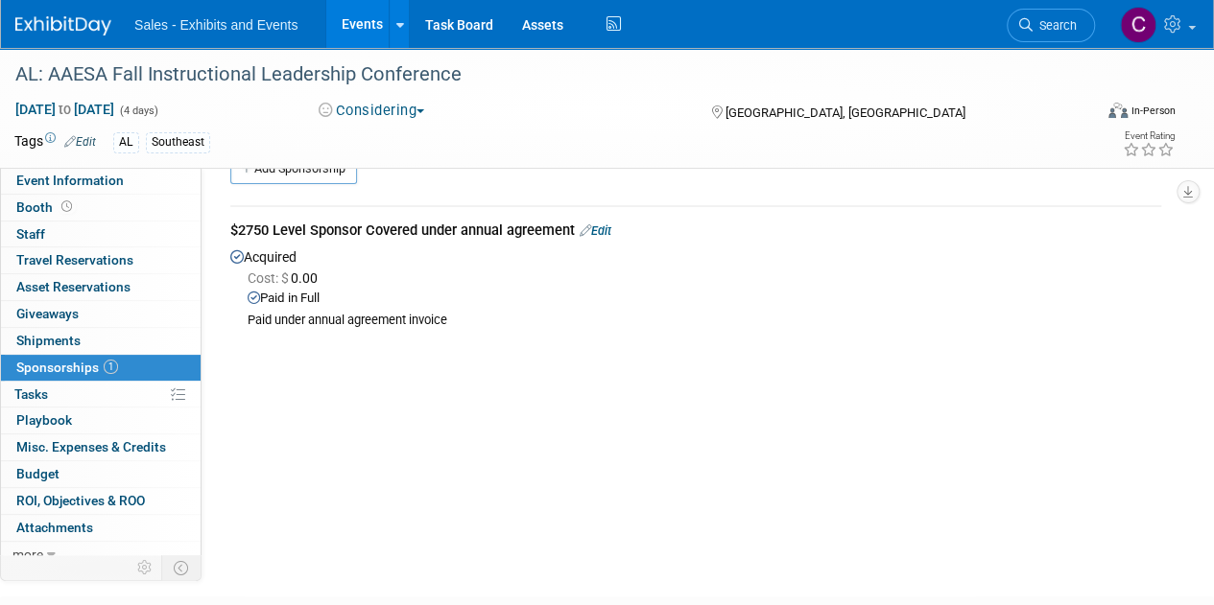
click at [610, 224] on link "Edit" at bounding box center [595, 231] width 32 height 14
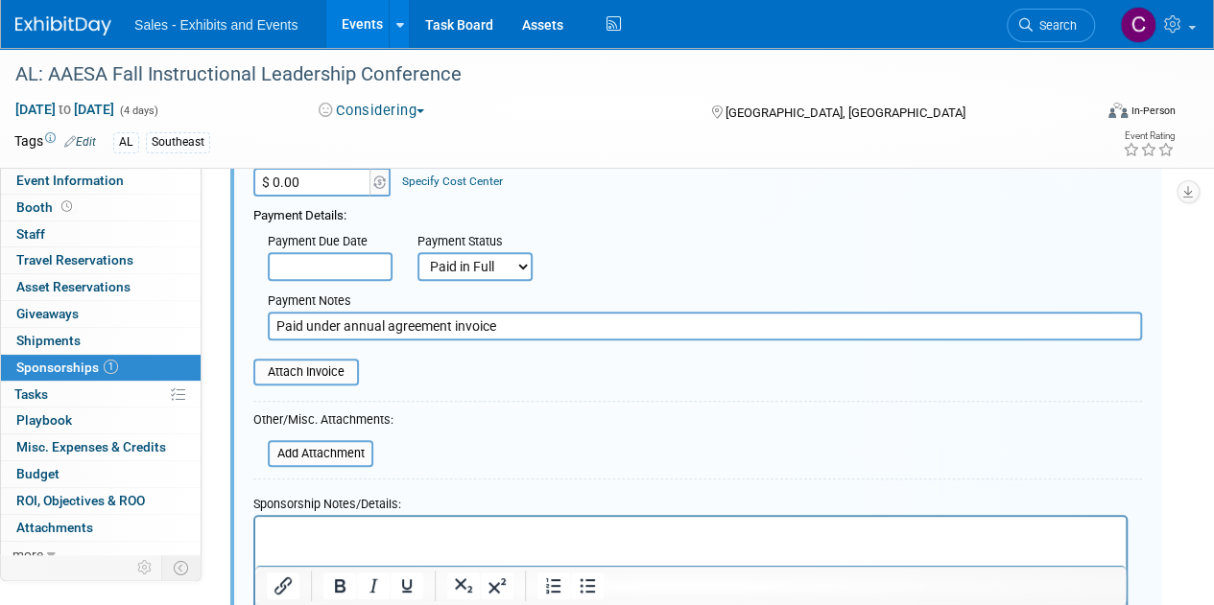
scroll to position [257, 0]
click at [307, 375] on input "file" at bounding box center [243, 371] width 228 height 23
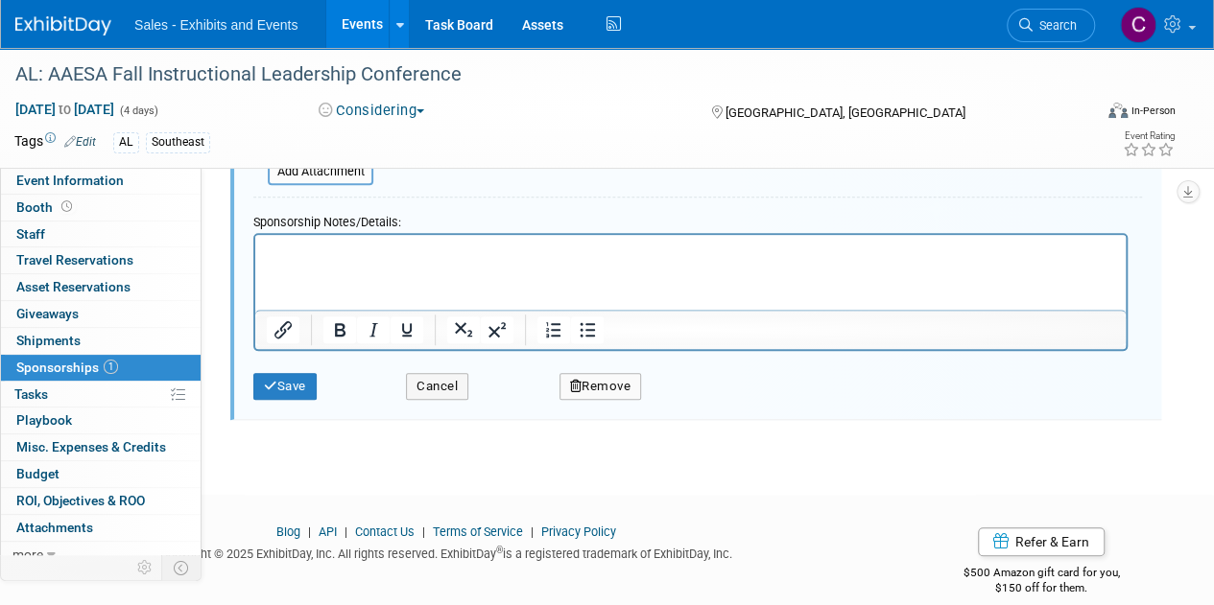
scroll to position [571, 0]
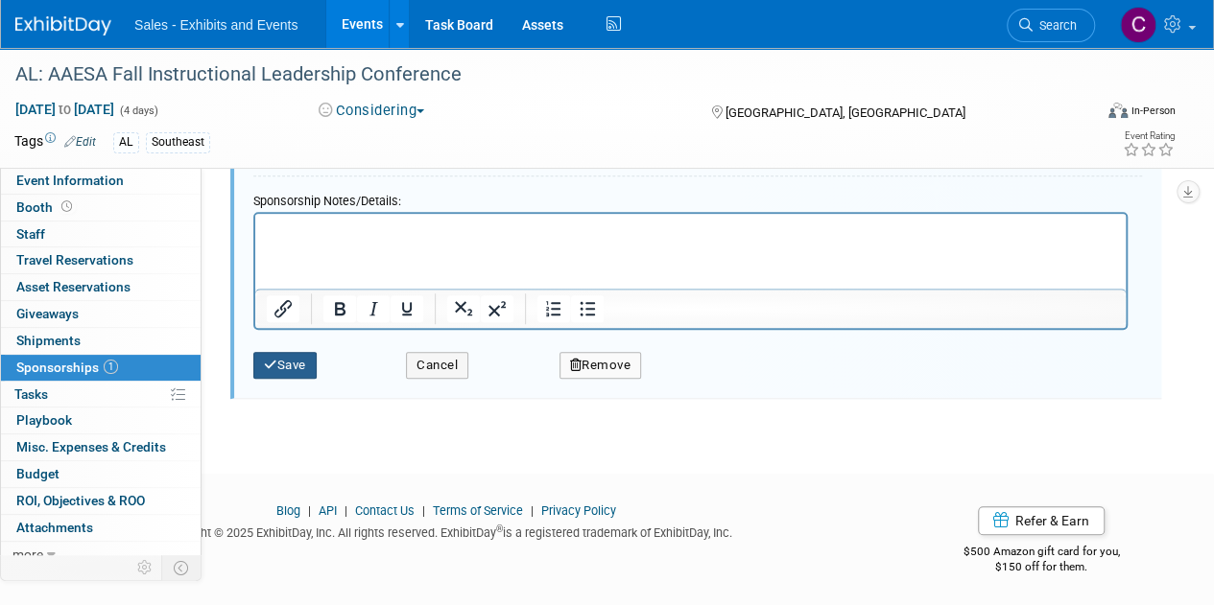
click at [292, 374] on button "Save" at bounding box center [284, 365] width 63 height 27
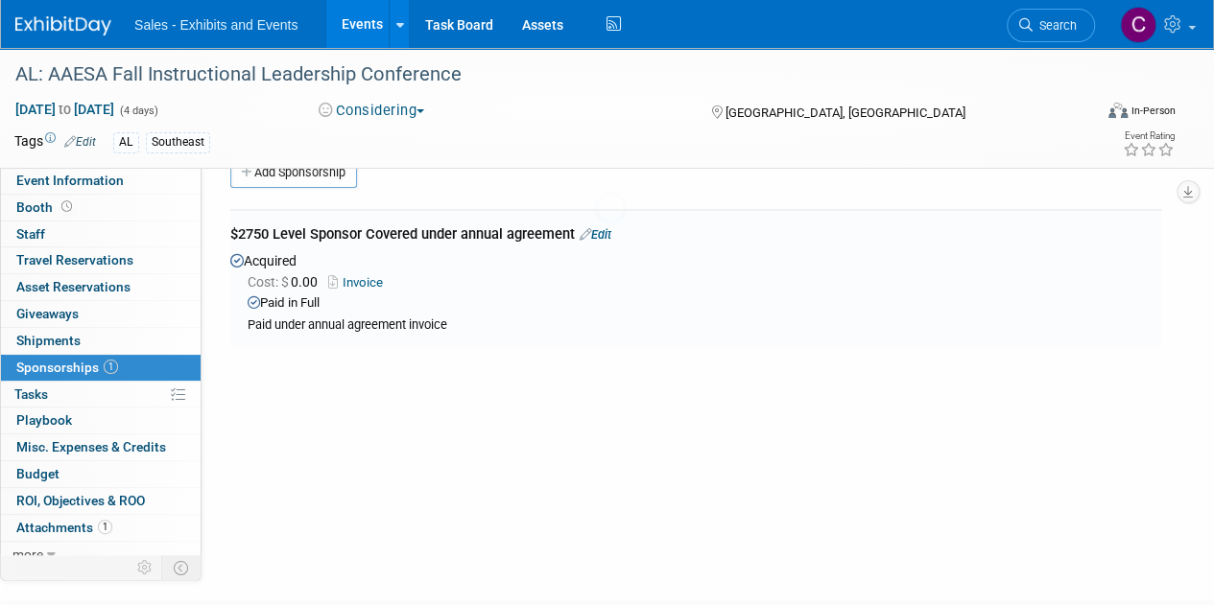
scroll to position [28, 0]
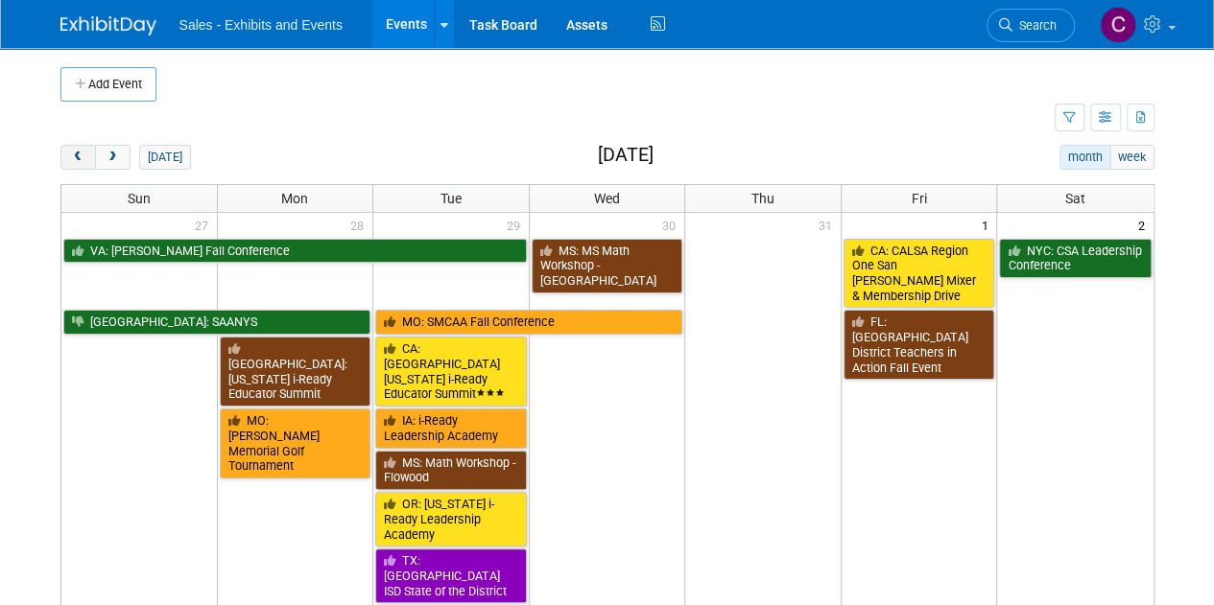
click at [76, 167] on button "prev" at bounding box center [77, 157] width 35 height 25
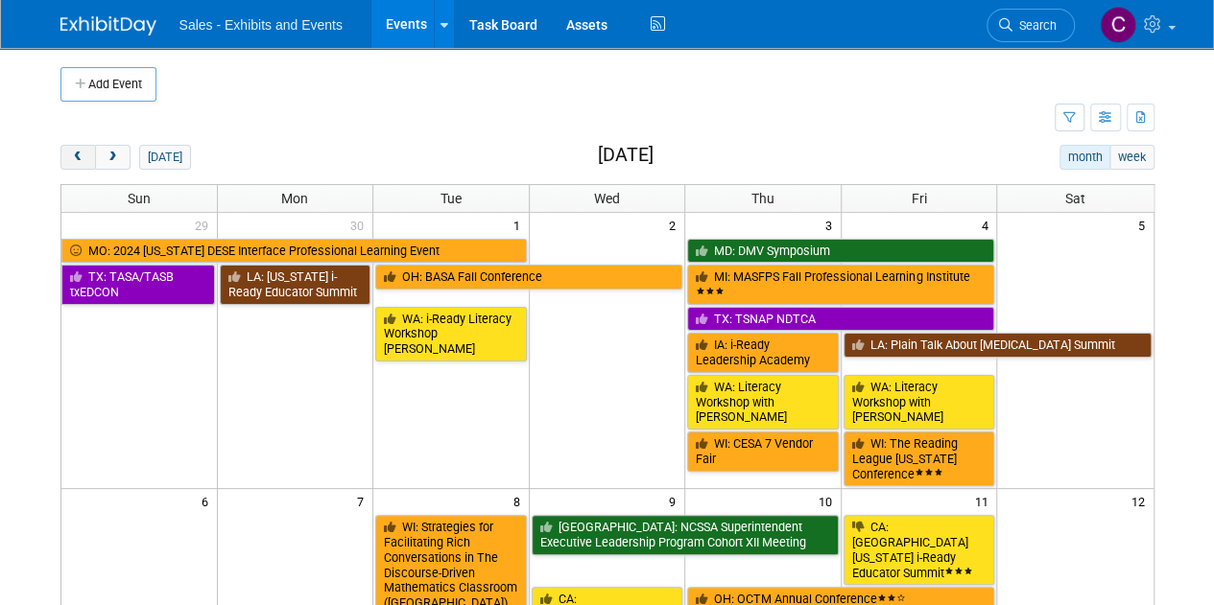
click at [77, 153] on span "prev" at bounding box center [78, 158] width 14 height 12
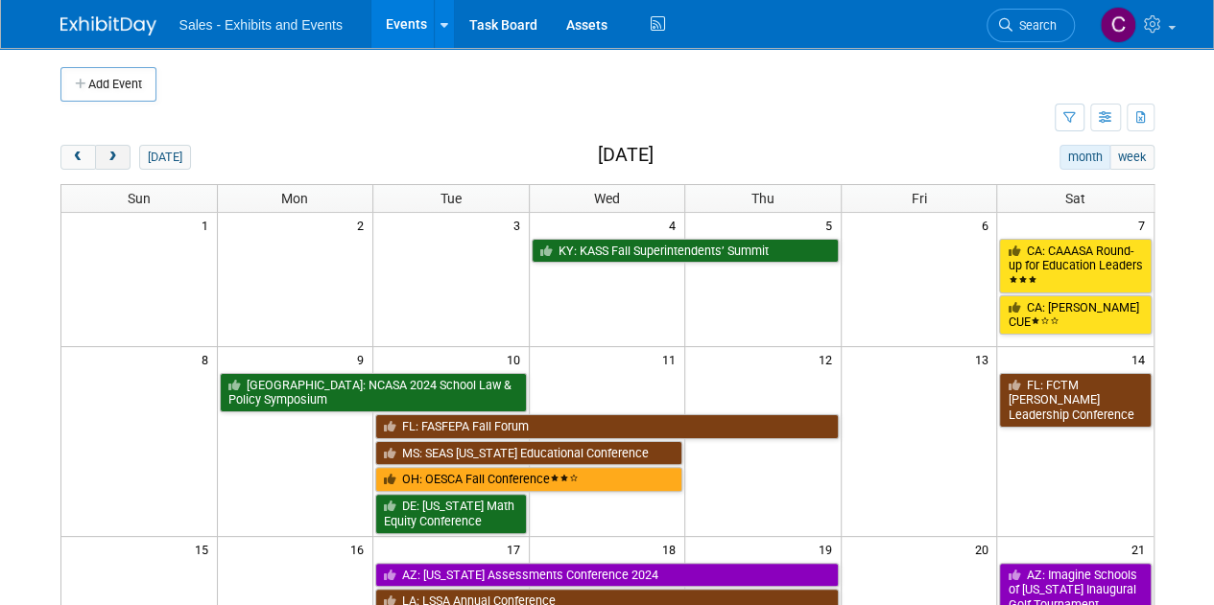
click at [117, 154] on span "next" at bounding box center [113, 158] width 14 height 12
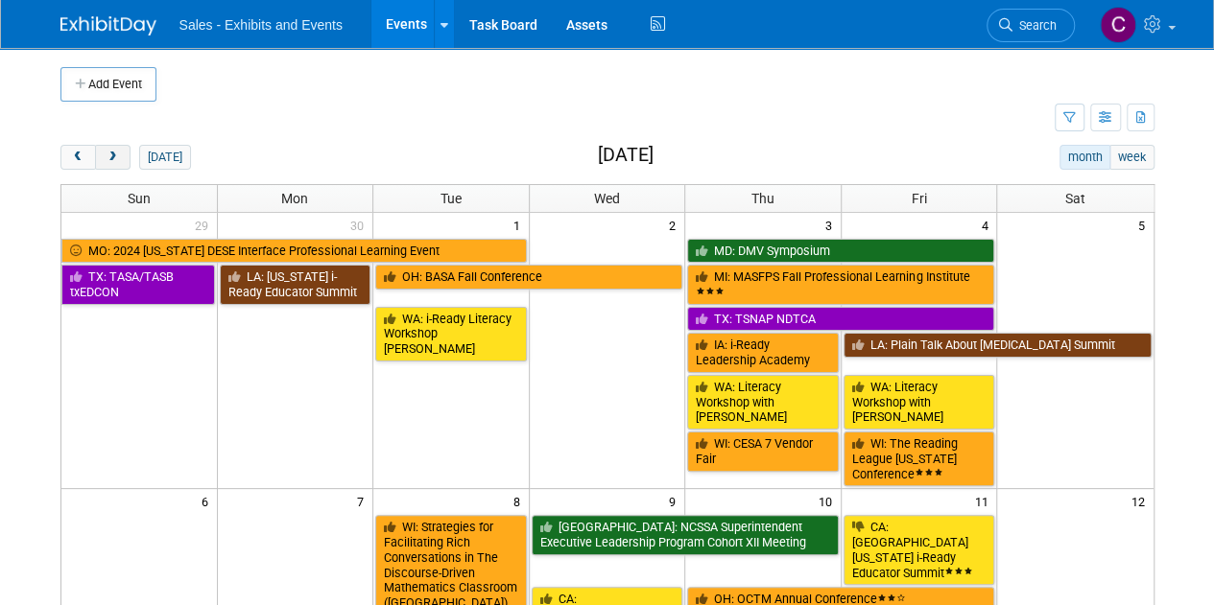
click at [117, 154] on span "next" at bounding box center [113, 158] width 14 height 12
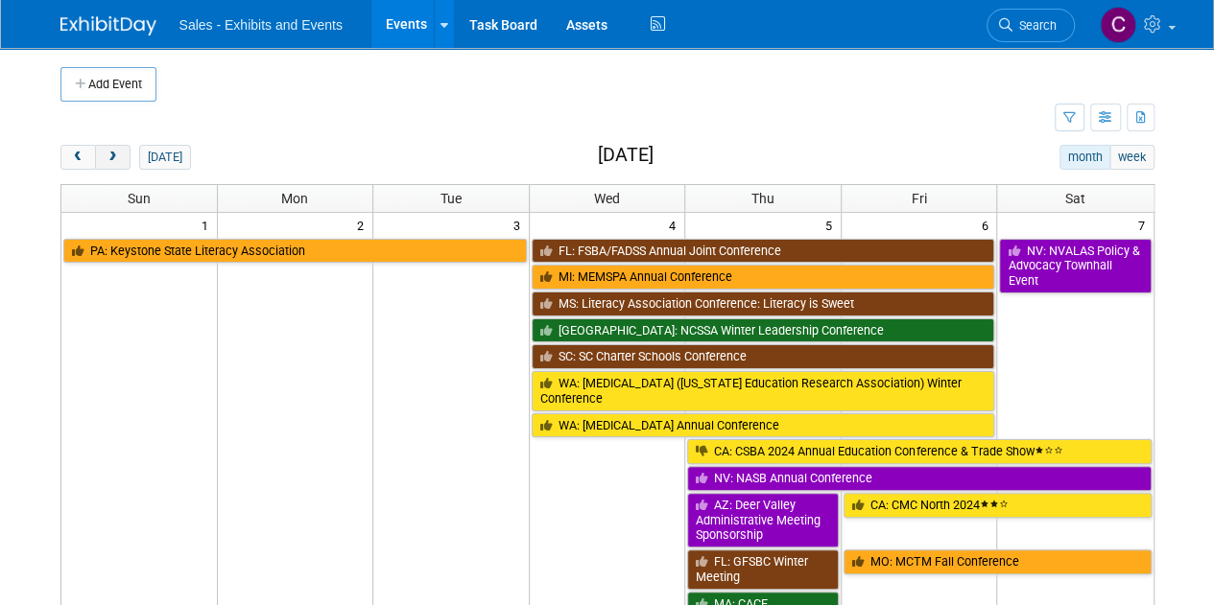
click at [117, 154] on span "next" at bounding box center [113, 158] width 14 height 12
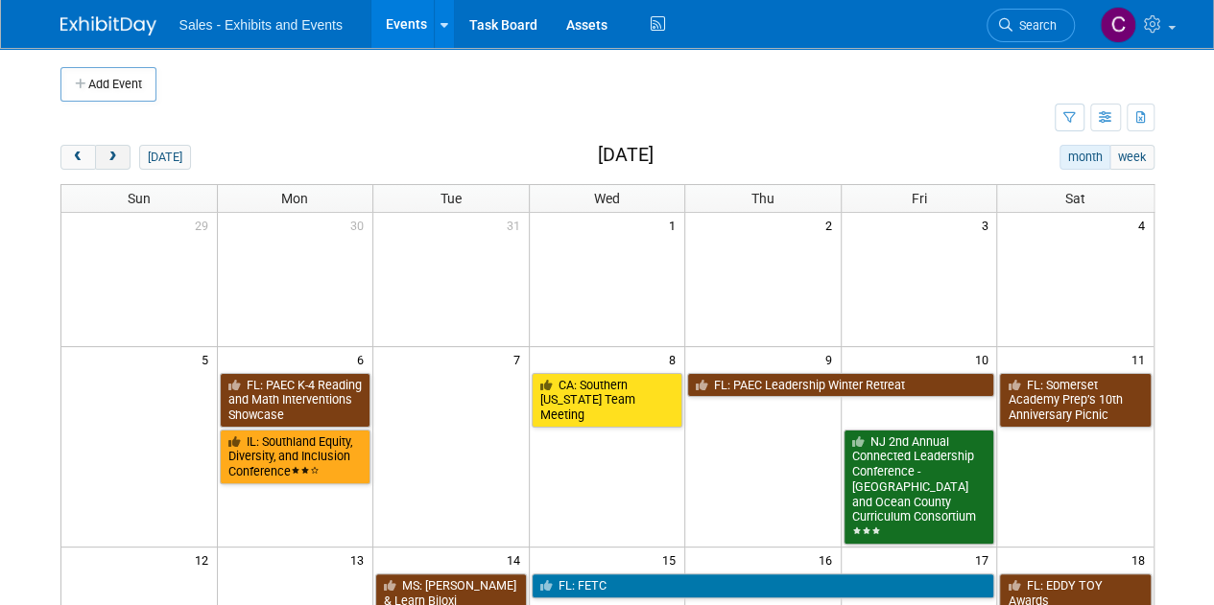
click at [117, 154] on span "next" at bounding box center [113, 158] width 14 height 12
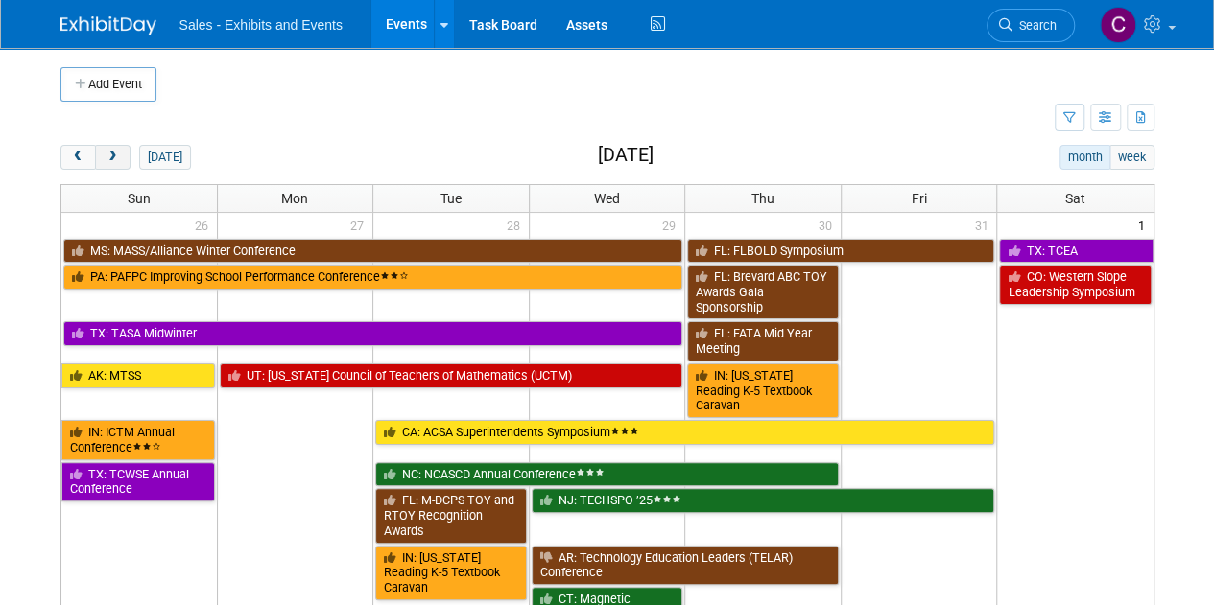
click at [117, 154] on span "next" at bounding box center [113, 158] width 14 height 12
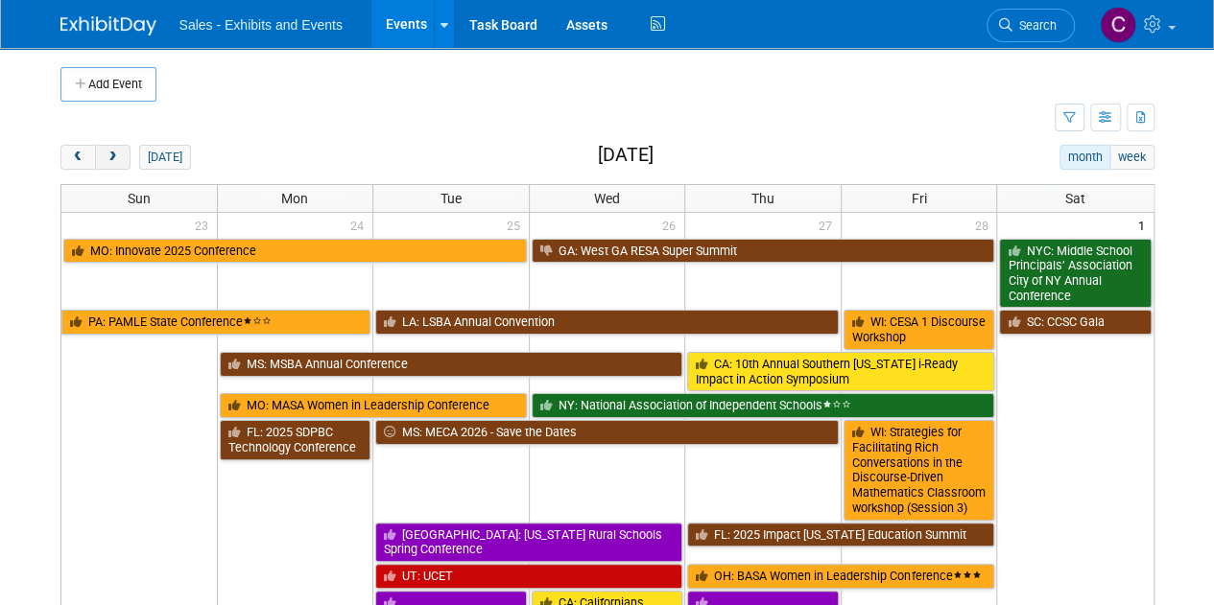
click at [117, 154] on span "next" at bounding box center [113, 158] width 14 height 12
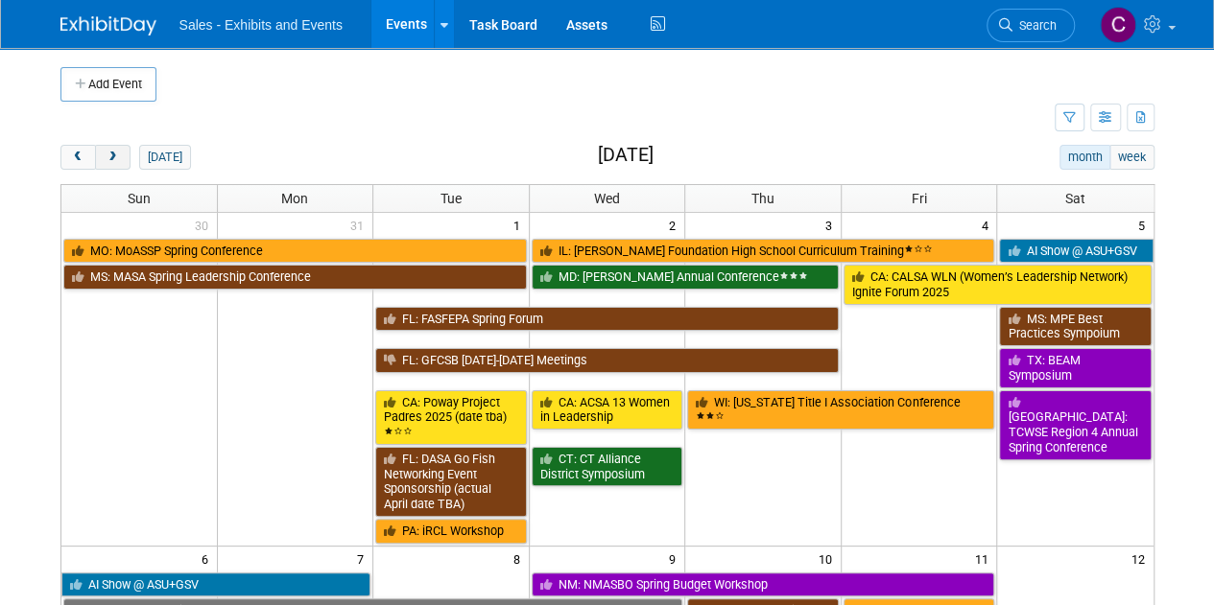
click at [117, 154] on span "next" at bounding box center [113, 158] width 14 height 12
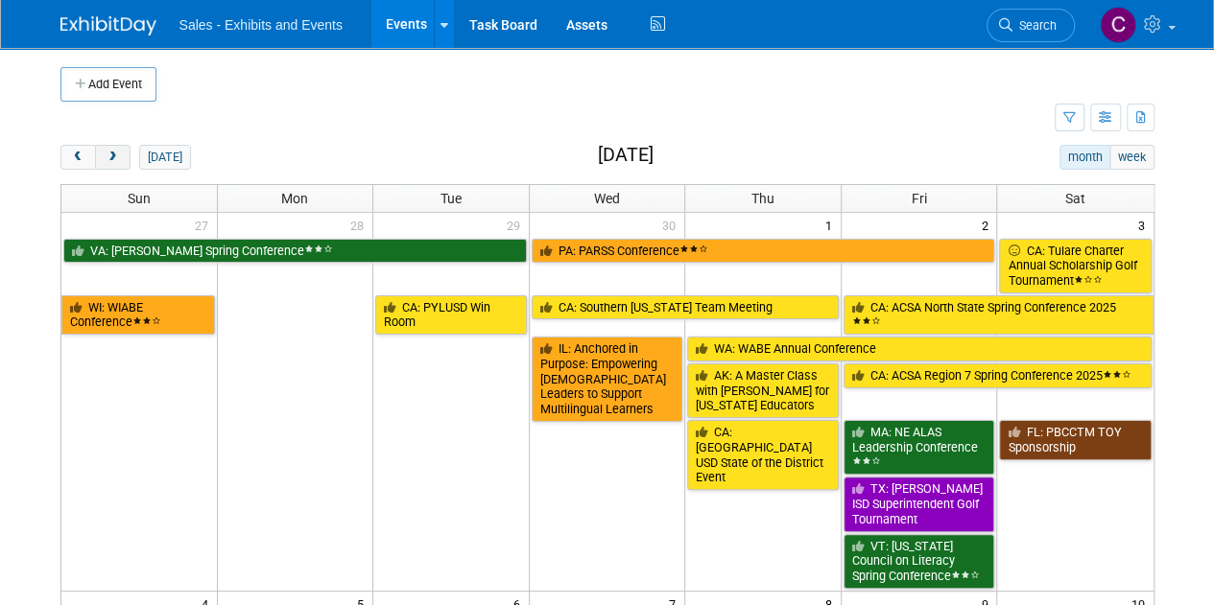
click at [117, 154] on span "next" at bounding box center [113, 158] width 14 height 12
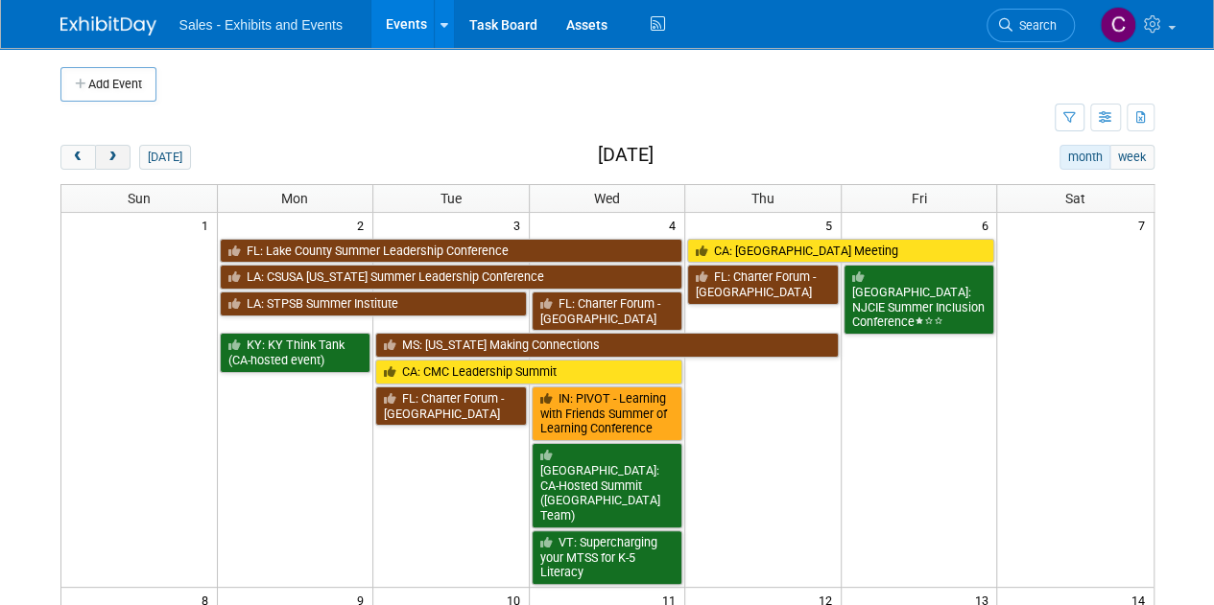
click at [117, 154] on span "next" at bounding box center [113, 158] width 14 height 12
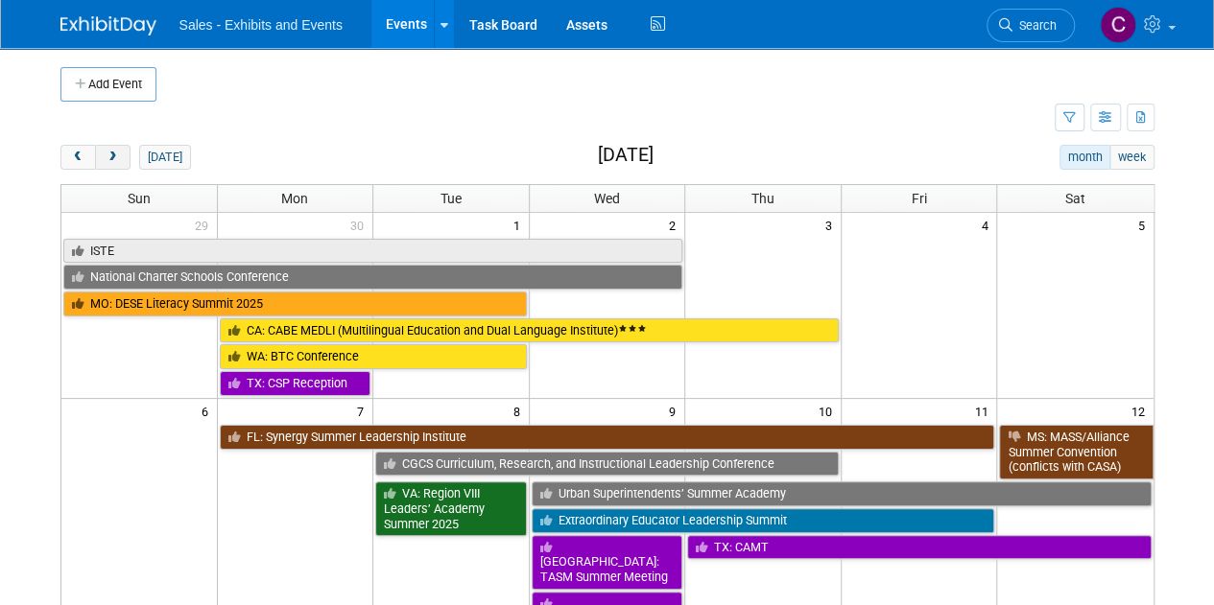
click at [117, 154] on span "next" at bounding box center [113, 158] width 14 height 12
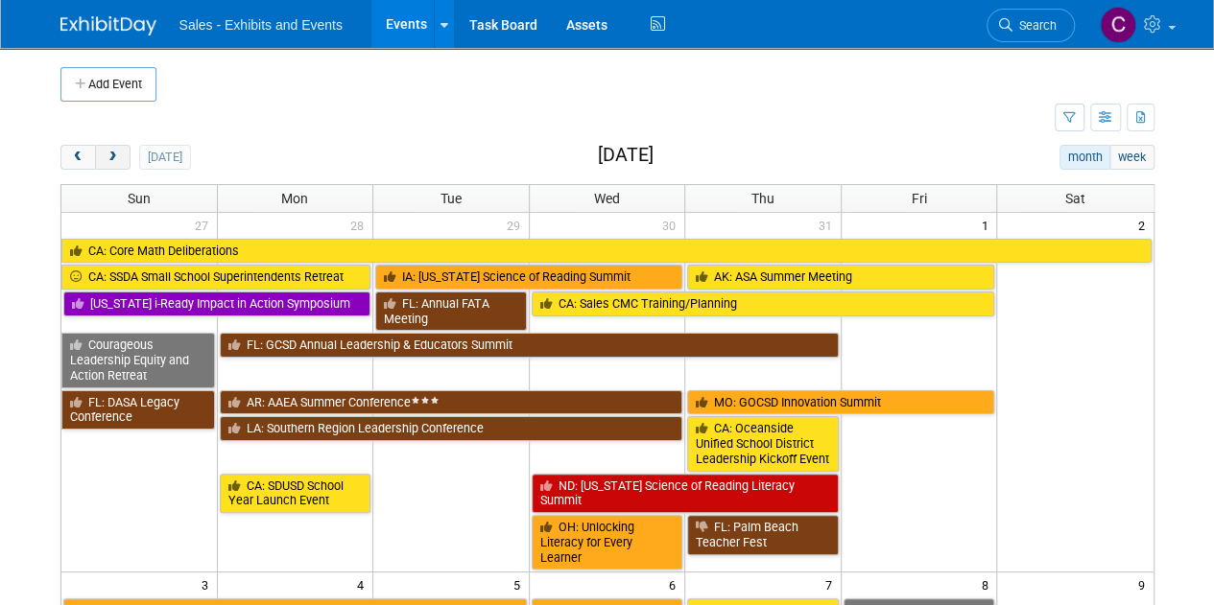
click at [117, 154] on span "next" at bounding box center [113, 158] width 14 height 12
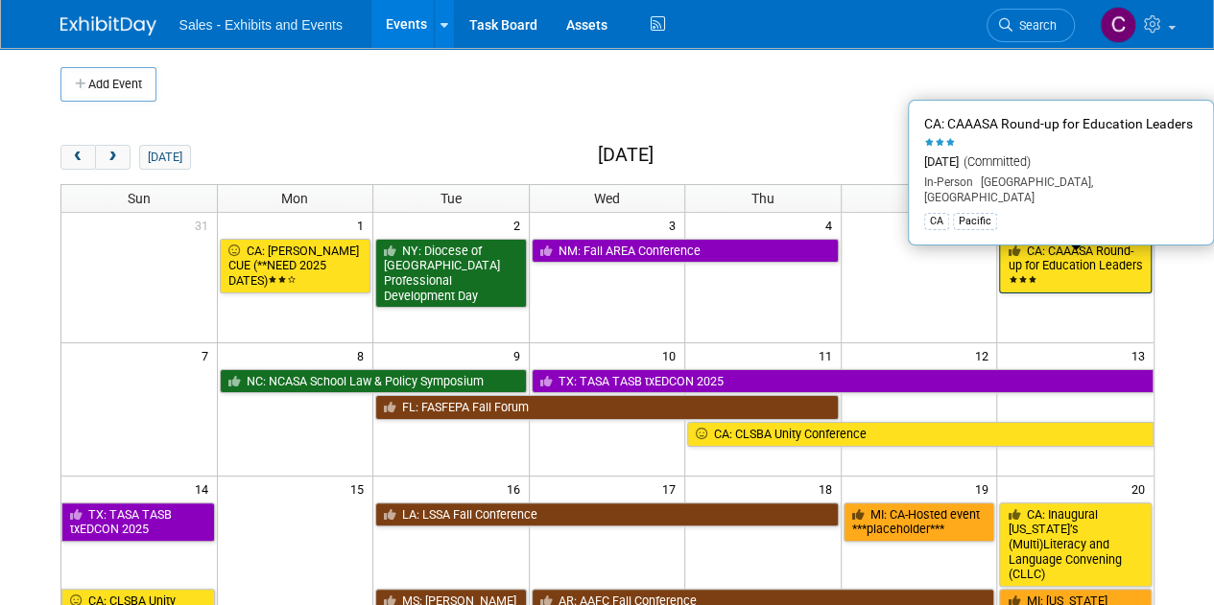
click at [1063, 275] on link "CA: CAAASA Round-up for Education Leaders" at bounding box center [1075, 266] width 152 height 55
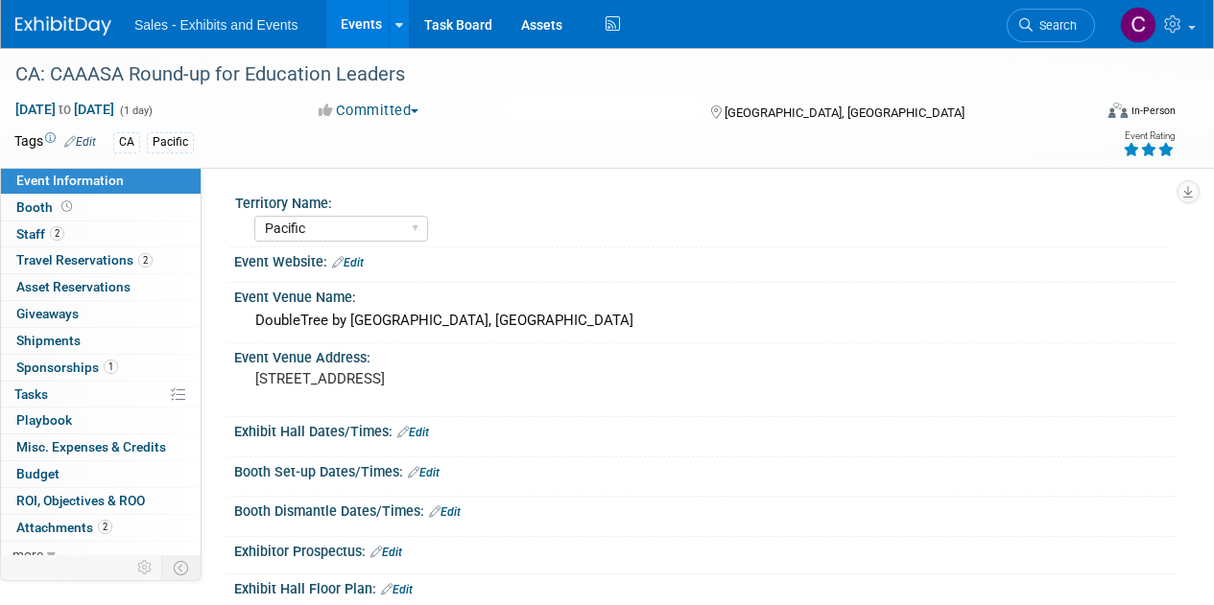
select select "Pacific"
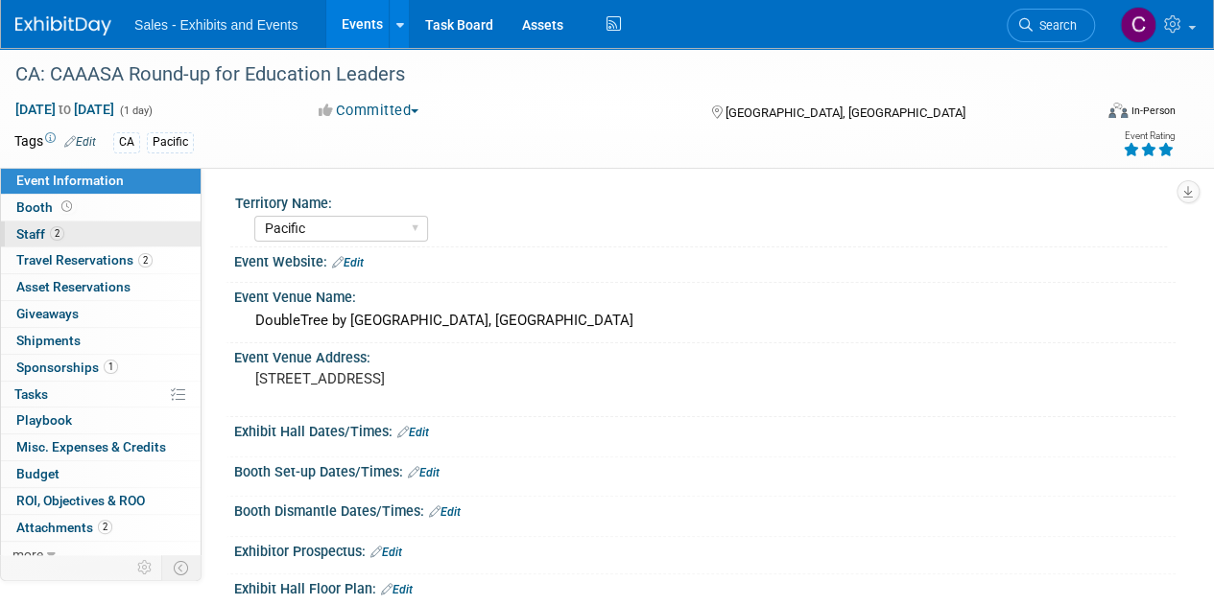
click at [24, 232] on span "Staff 2" at bounding box center [40, 233] width 48 height 15
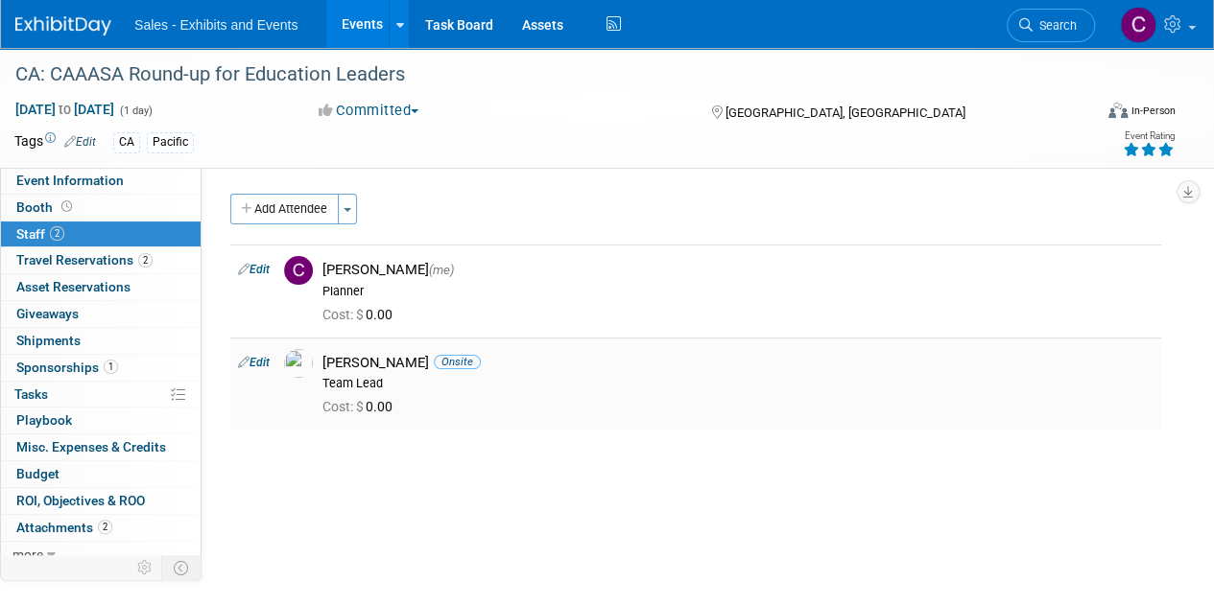
click at [263, 364] on link "Edit" at bounding box center [254, 362] width 32 height 13
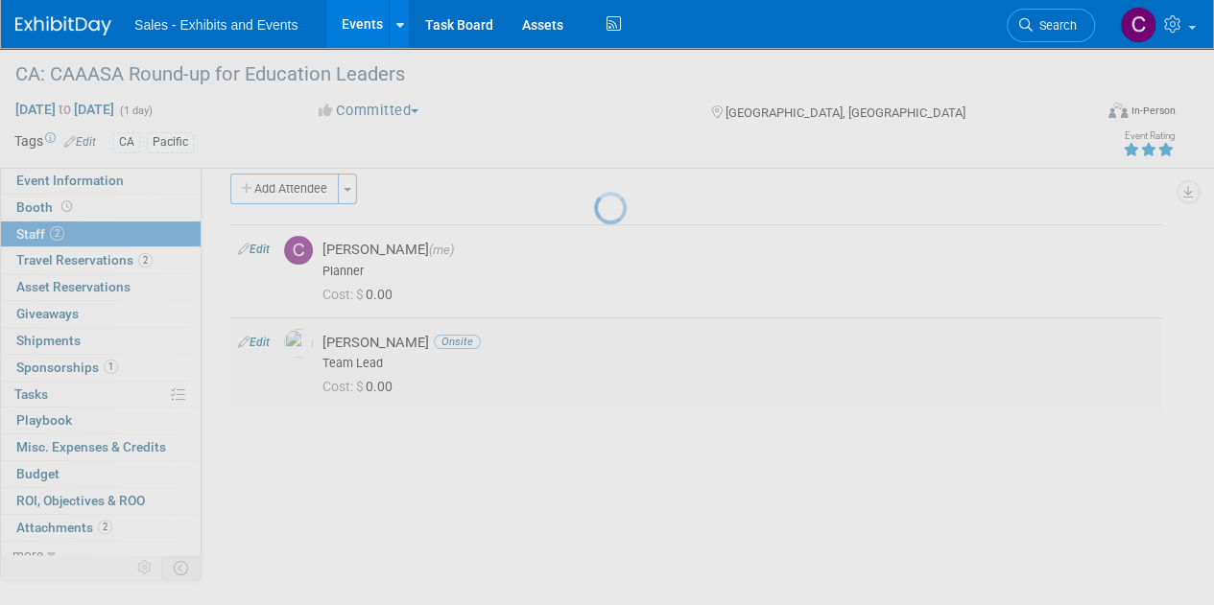
select select "18cd6077-e990-41ea-a89a-49a2f4d8b26a"
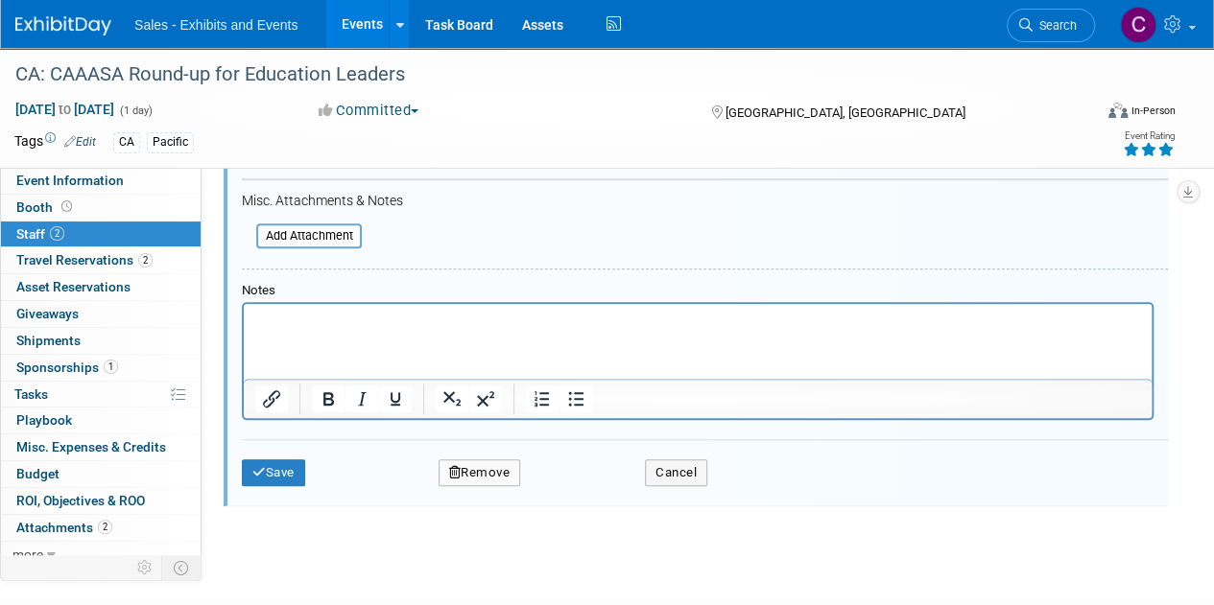
scroll to position [588, 0]
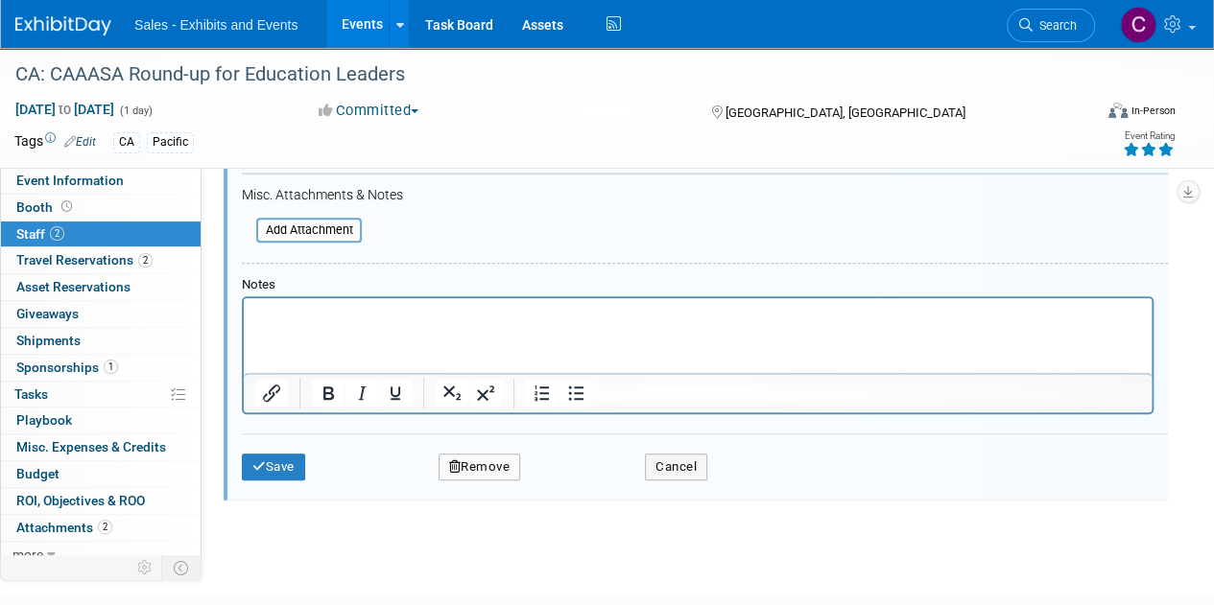
drag, startPoint x: 486, startPoint y: 464, endPoint x: 464, endPoint y: 478, distance: 25.8
click at [485, 464] on button "Remove" at bounding box center [479, 467] width 83 height 27
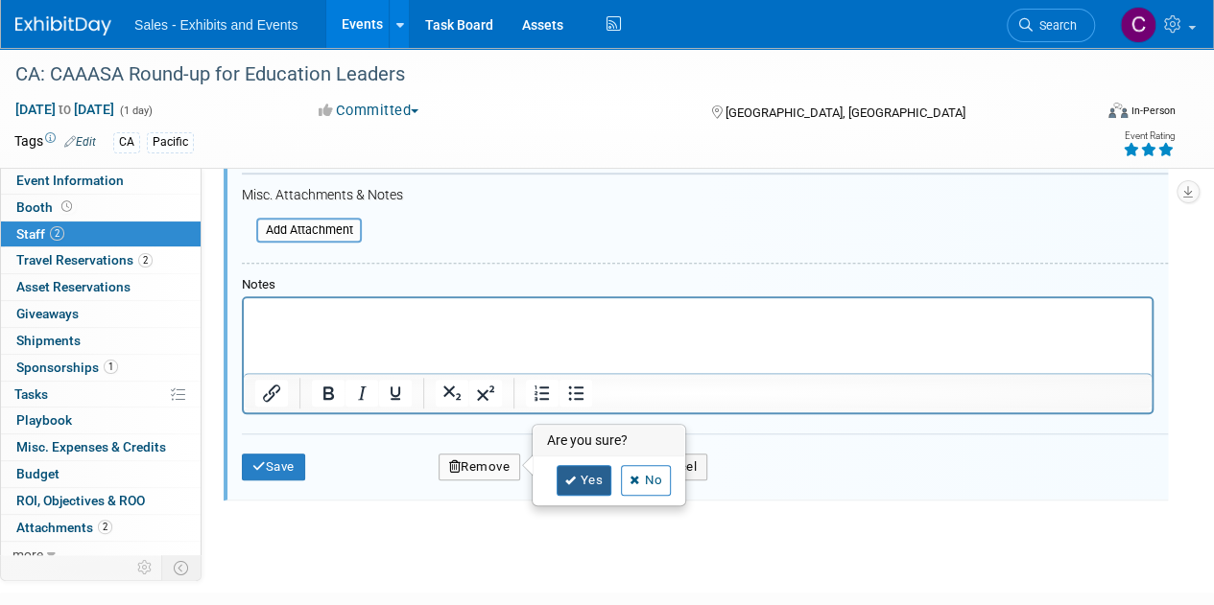
click at [565, 481] on icon at bounding box center [571, 481] width 12 height 11
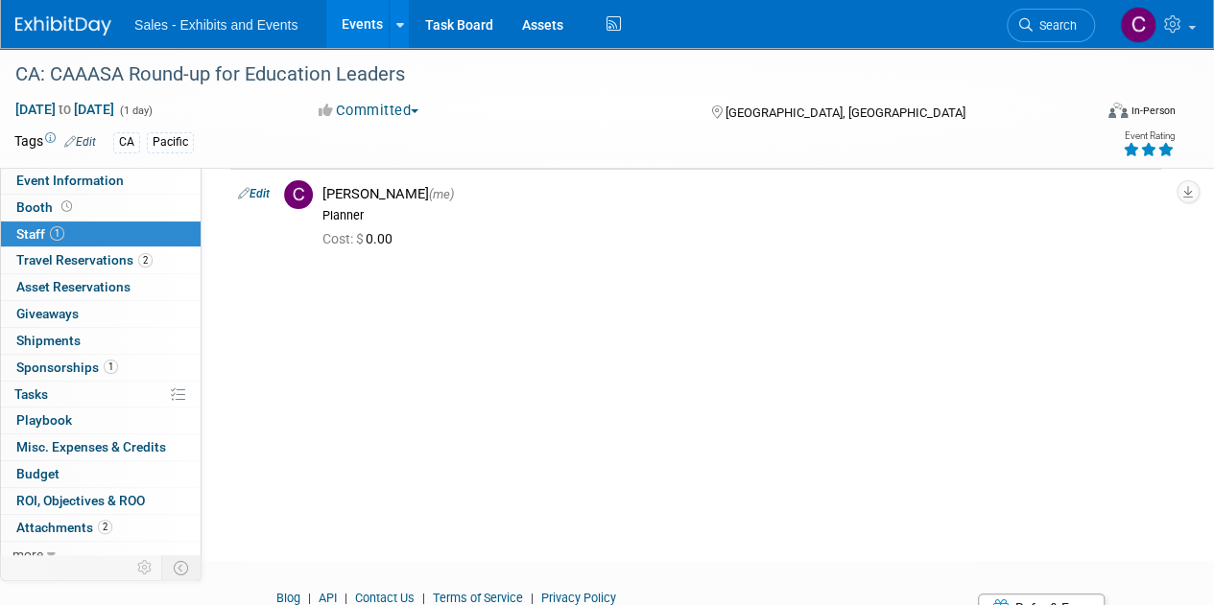
scroll to position [0, 0]
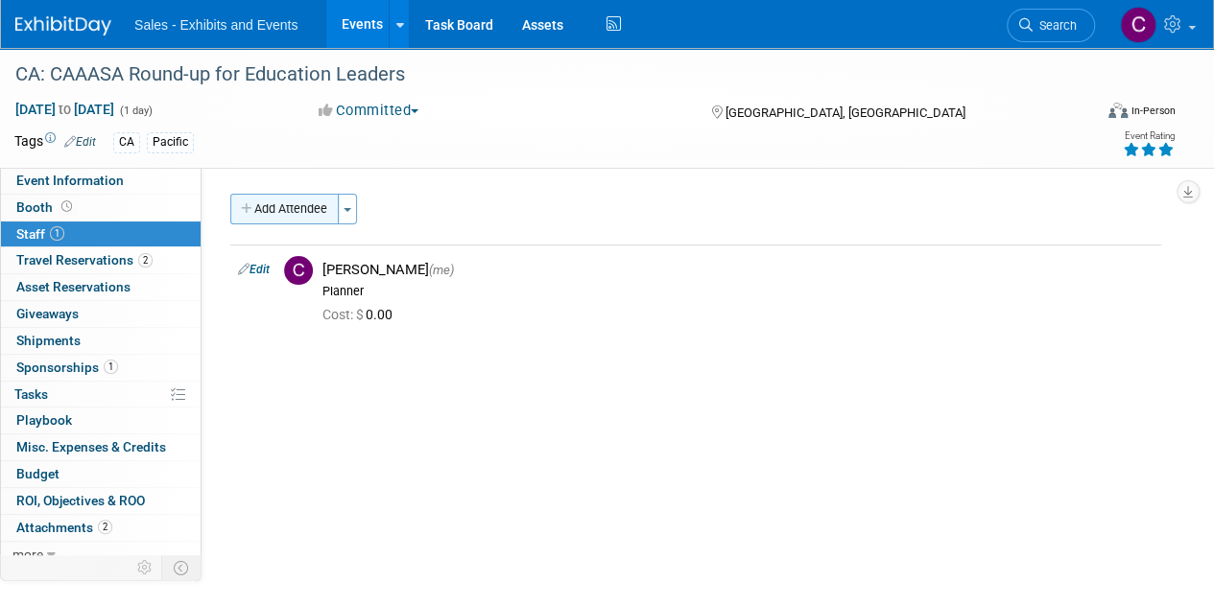
click at [300, 197] on button "Add Attendee" at bounding box center [284, 209] width 108 height 31
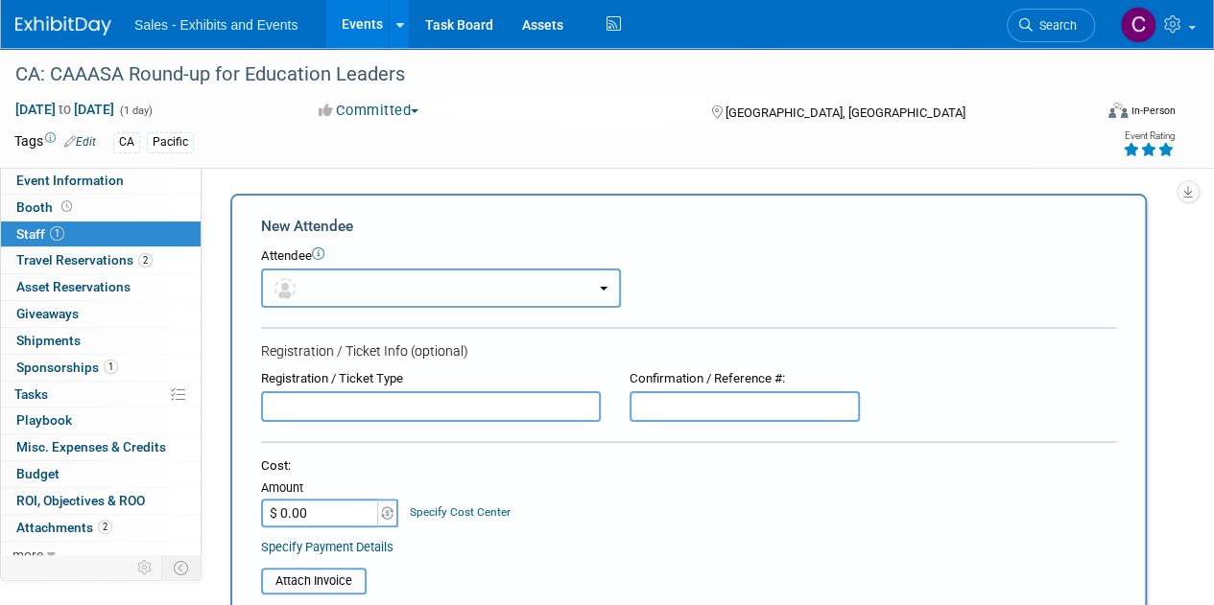
click at [504, 287] on button "button" at bounding box center [441, 288] width 360 height 39
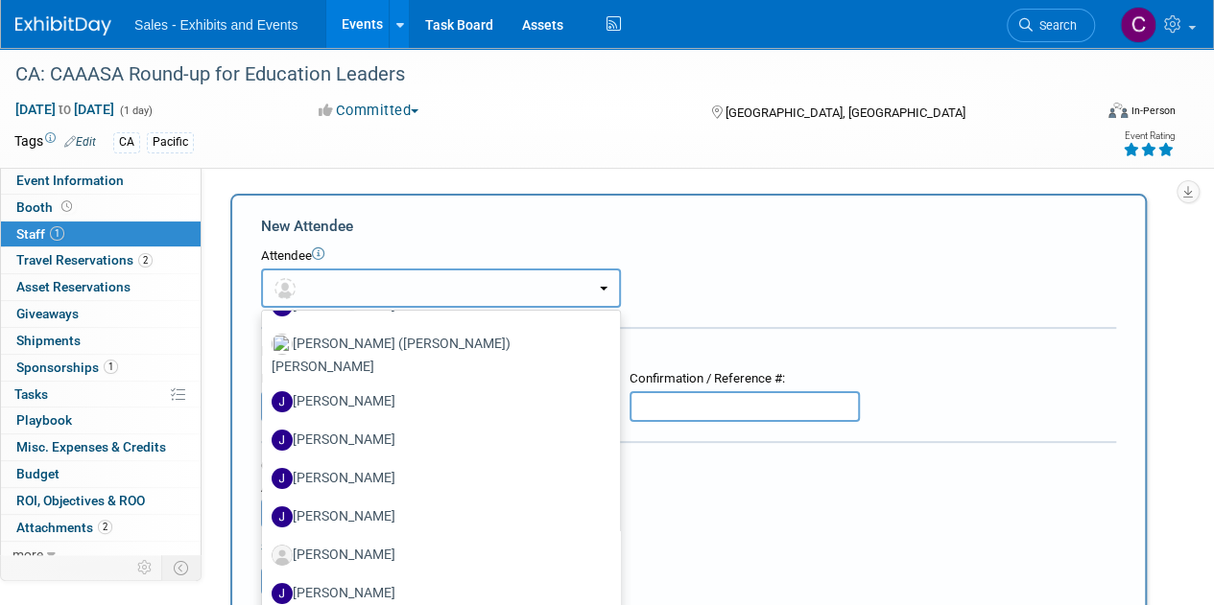
scroll to position [3847, 0]
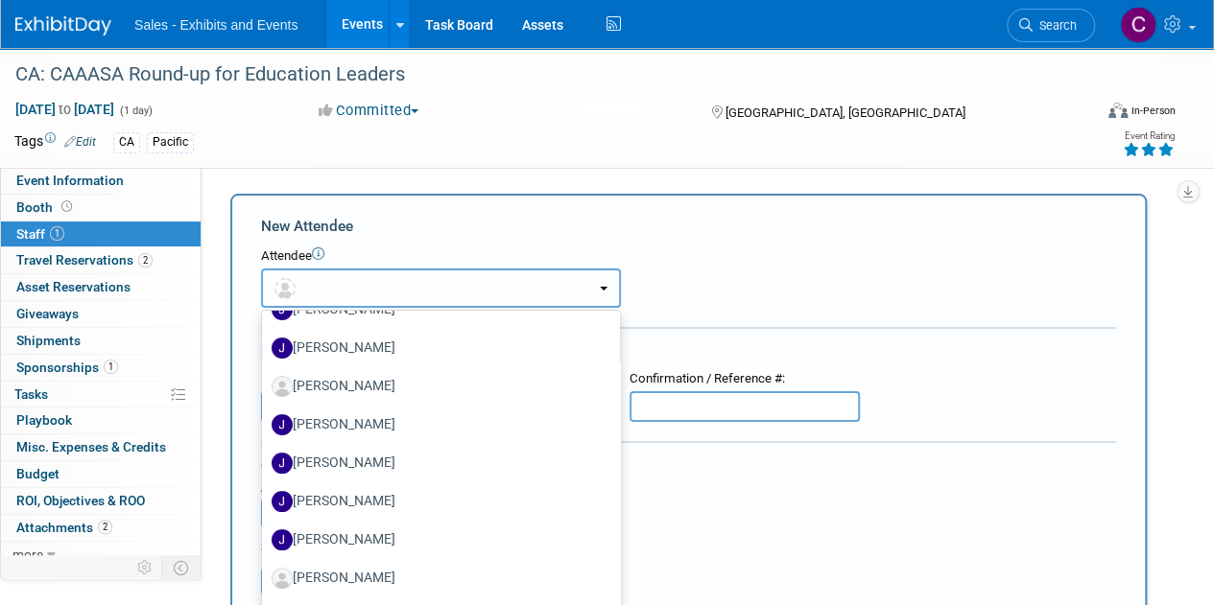
click at [391, 281] on button "button" at bounding box center [441, 288] width 360 height 39
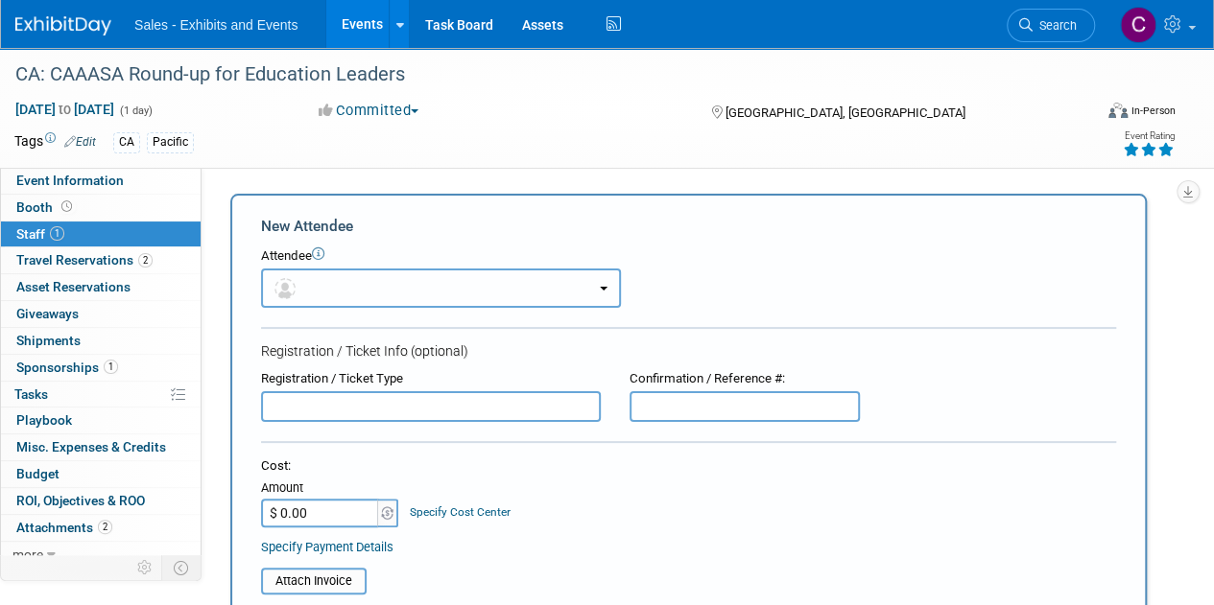
click at [463, 292] on button "button" at bounding box center [441, 288] width 360 height 39
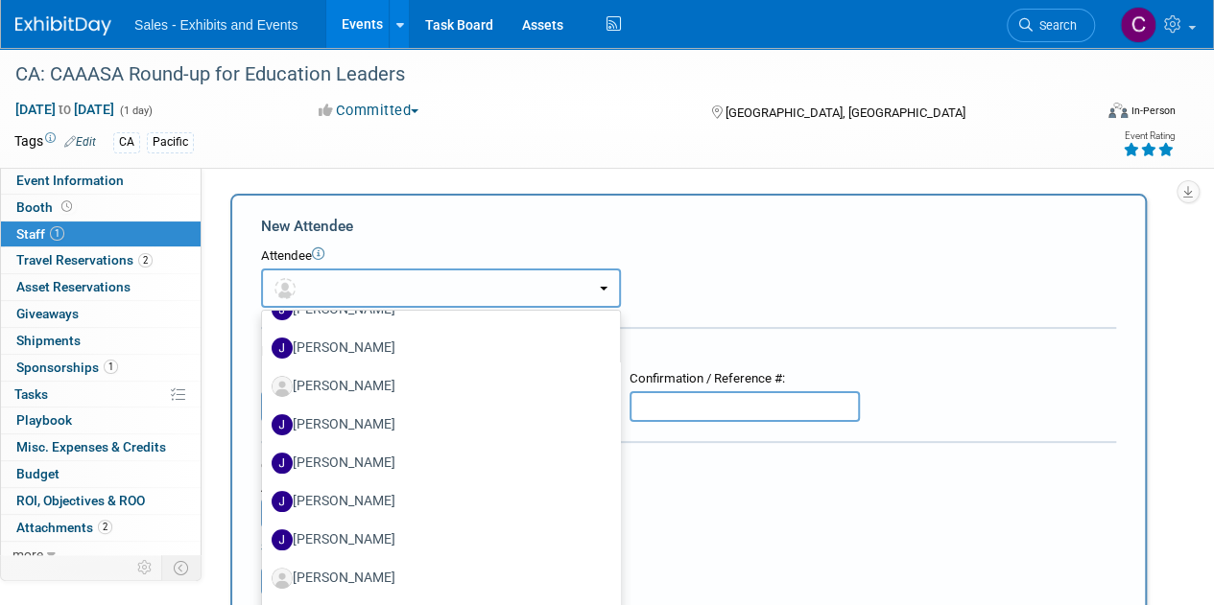
scroll to position [0, 0]
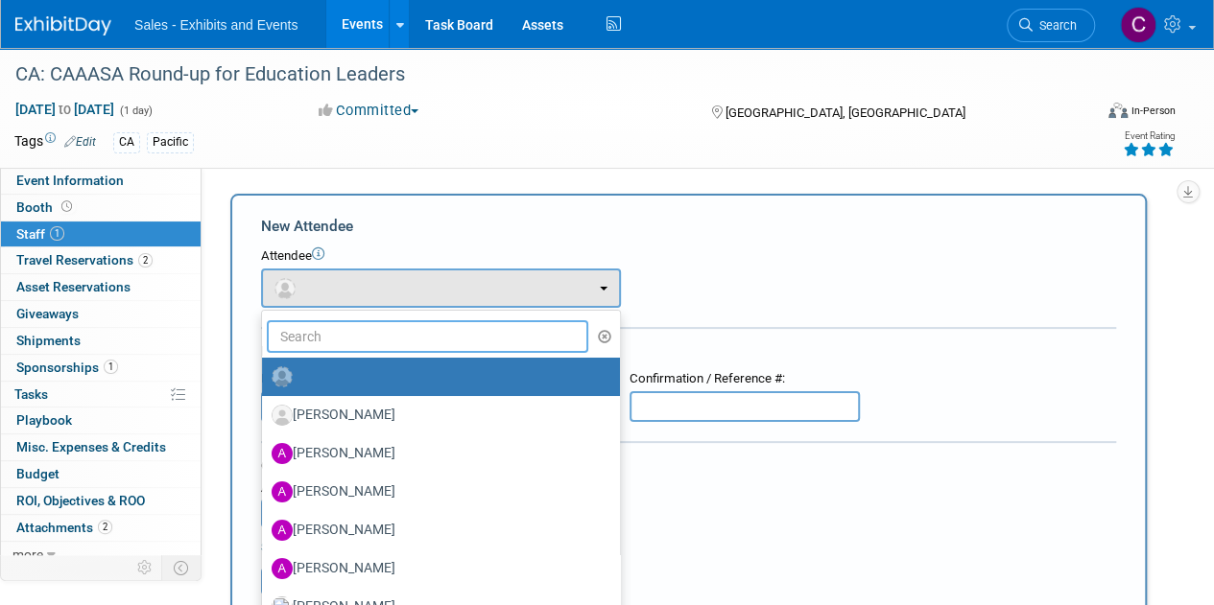
click at [368, 340] on input "text" at bounding box center [427, 336] width 321 height 33
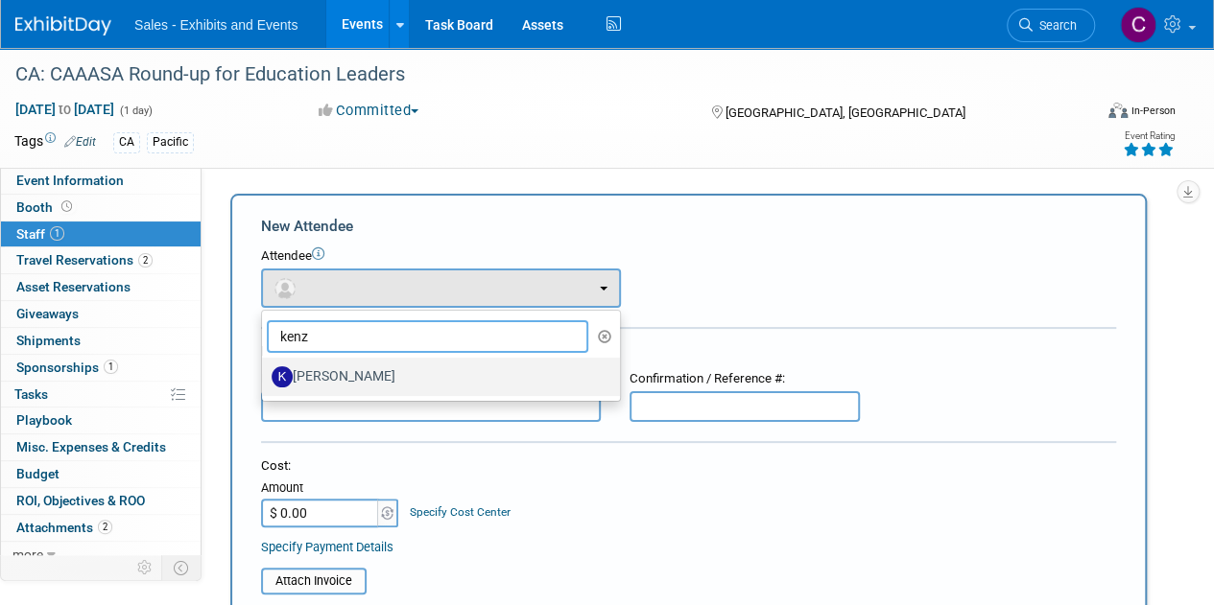
type input "kenz"
click at [351, 360] on link "[PERSON_NAME]" at bounding box center [441, 377] width 358 height 38
click at [370, 369] on label "[PERSON_NAME]" at bounding box center [436, 377] width 329 height 31
click at [265, 369] on input "[PERSON_NAME]" at bounding box center [258, 374] width 12 height 12
select select "a72753ff-6cab-4cf7-80a2-b10dd5c01d9b"
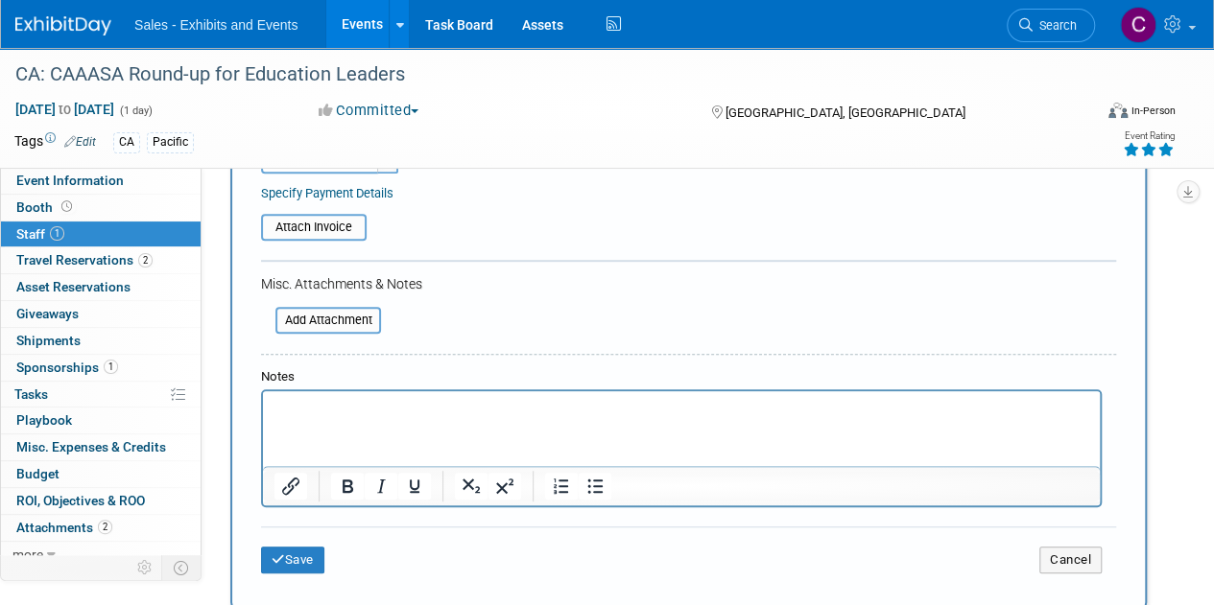
scroll to position [420, 0]
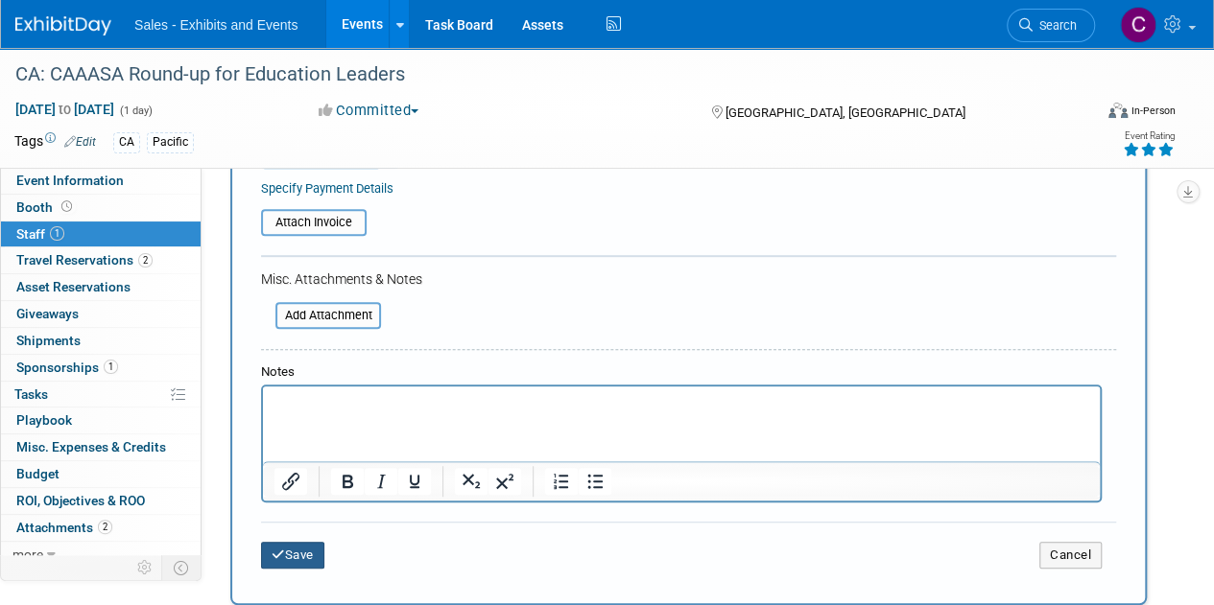
click at [324, 557] on button "Save" at bounding box center [292, 555] width 63 height 27
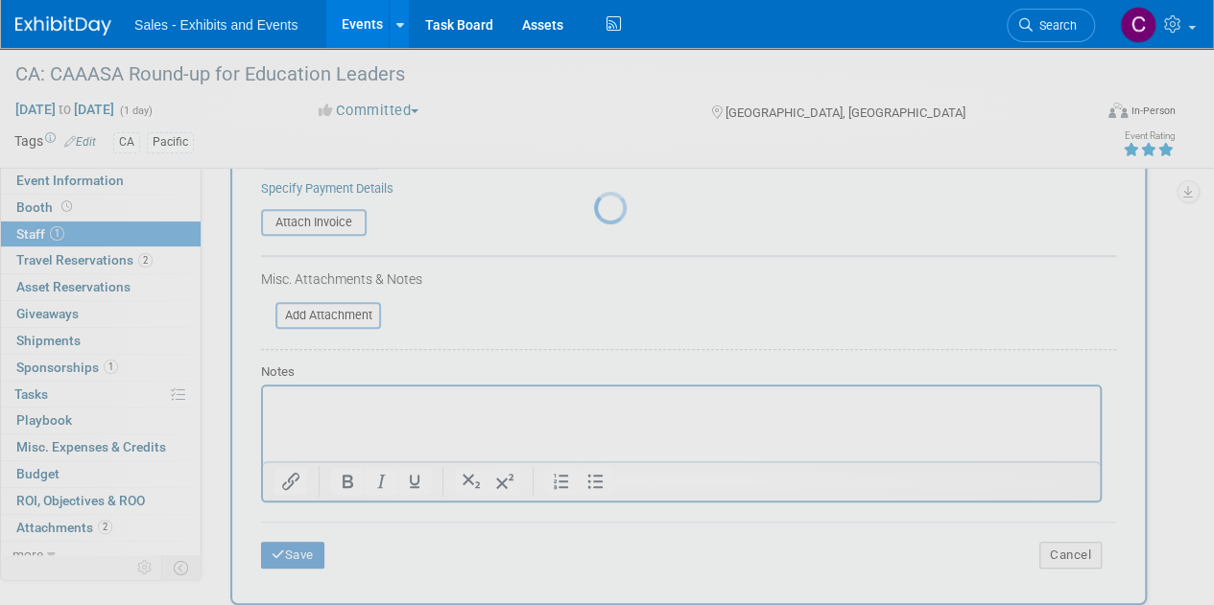
scroll to position [165, 0]
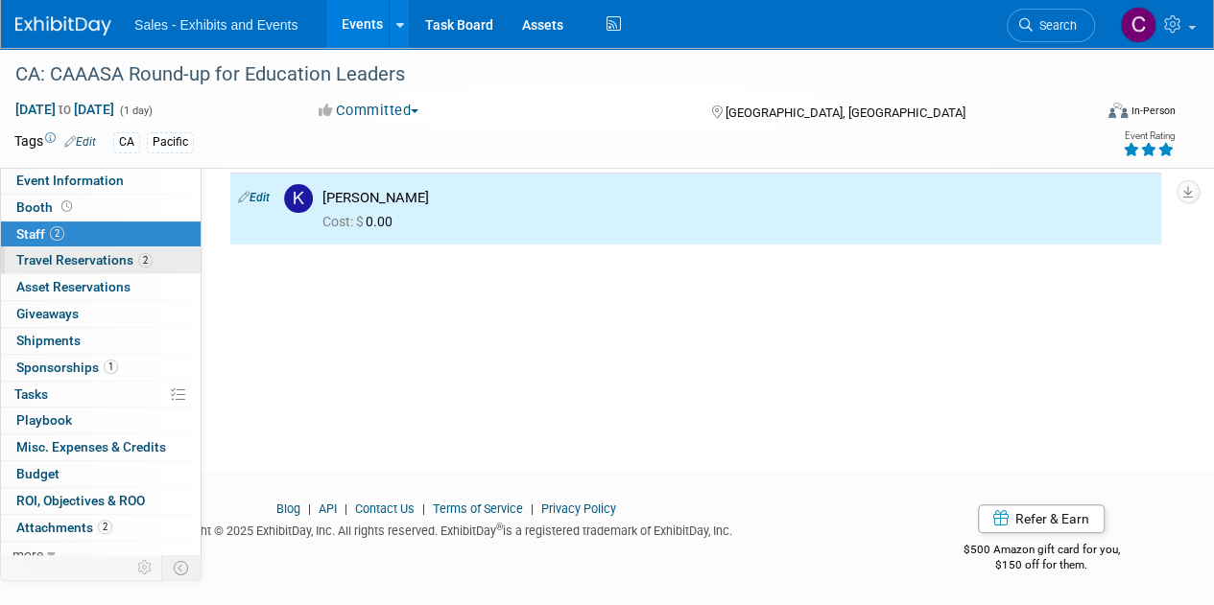
click at [38, 254] on span "Travel Reservations 2" at bounding box center [84, 259] width 136 height 15
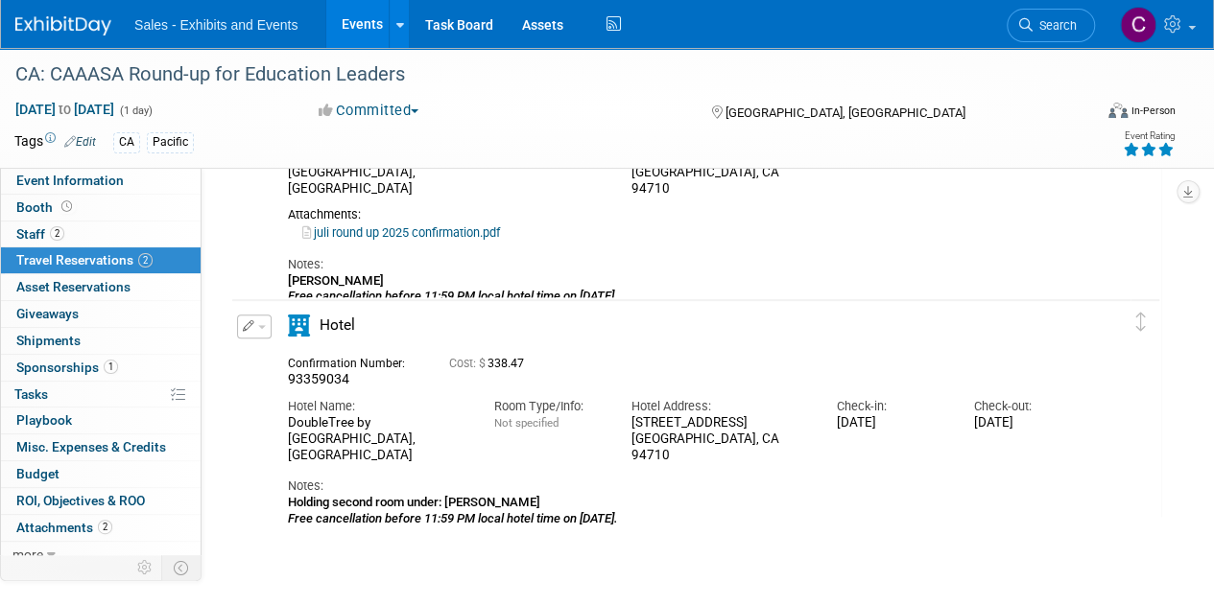
scroll to position [134, 0]
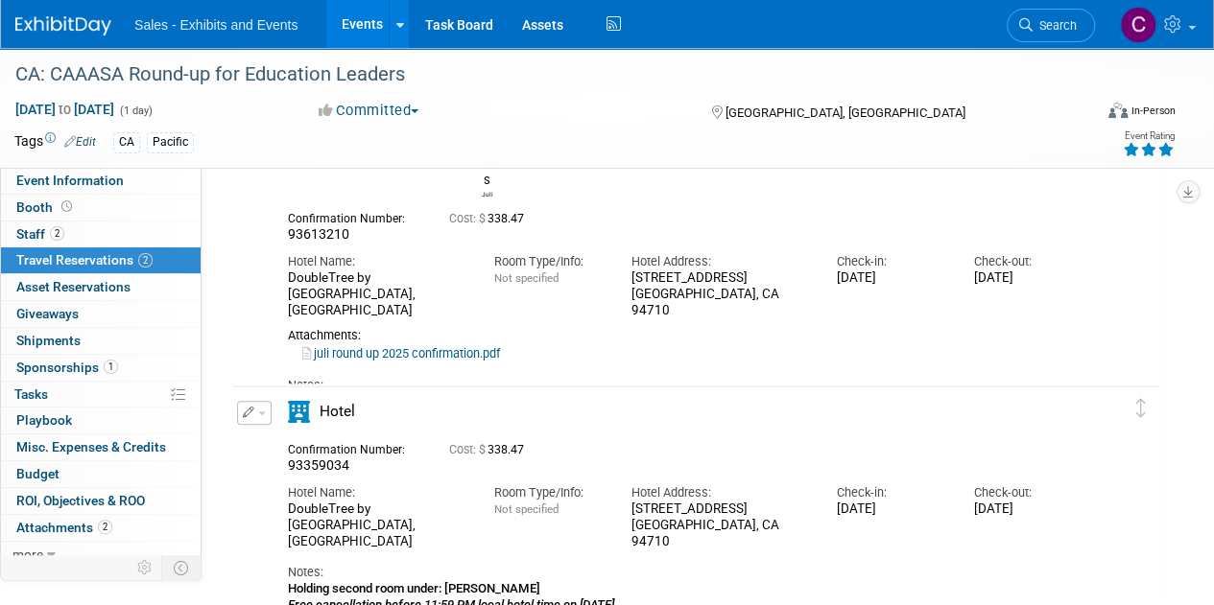
click at [301, 271] on div "DoubleTree by [GEOGRAPHIC_DATA], [GEOGRAPHIC_DATA]" at bounding box center [376, 295] width 177 height 48
drag, startPoint x: 301, startPoint y: 241, endPoint x: 409, endPoint y: 262, distance: 109.5
click at [409, 271] on div "DoubleTree by [GEOGRAPHIC_DATA], [GEOGRAPHIC_DATA]" at bounding box center [376, 295] width 177 height 48
copy div "DoubleTree by [GEOGRAPHIC_DATA], [GEOGRAPHIC_DATA]"
click at [639, 271] on div "[STREET_ADDRESS] [GEOGRAPHIC_DATA], [GEOGRAPHIC_DATA] 94710" at bounding box center [718, 295] width 177 height 48
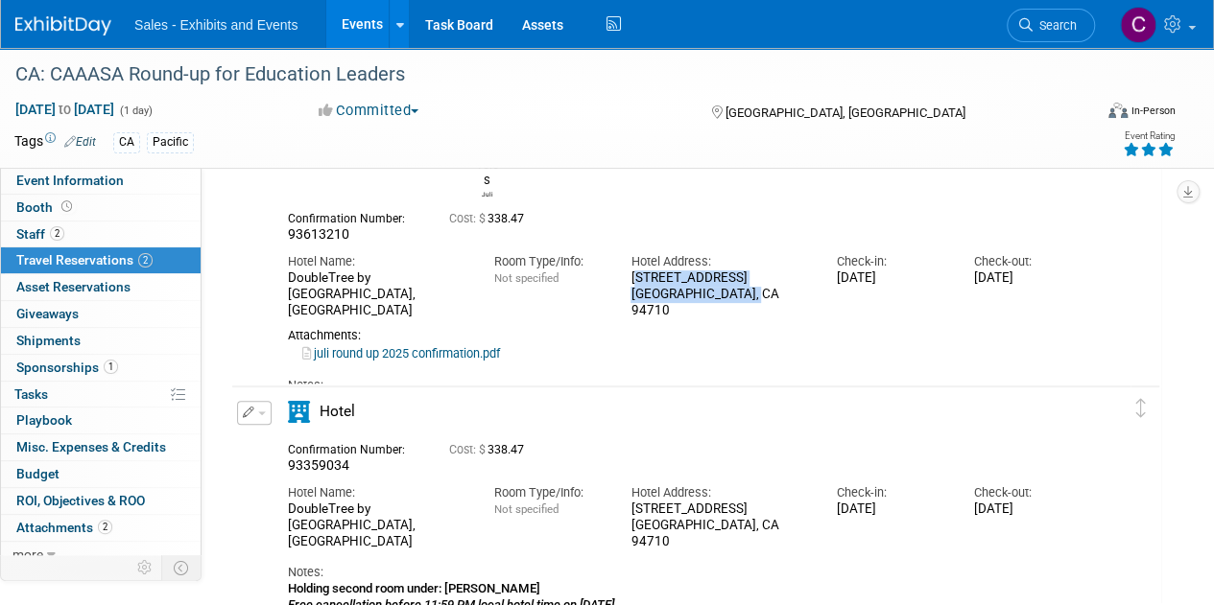
drag, startPoint x: 639, startPoint y: 239, endPoint x: 733, endPoint y: 256, distance: 95.6
click at [733, 271] on div "[STREET_ADDRESS] [GEOGRAPHIC_DATA], [GEOGRAPHIC_DATA] 94710" at bounding box center [718, 295] width 177 height 48
copy div "[STREET_ADDRESS] [GEOGRAPHIC_DATA], [GEOGRAPHIC_DATA] 94710"
drag, startPoint x: 36, startPoint y: 387, endPoint x: 69, endPoint y: 254, distance: 136.4
click at [36, 387] on span "Tasks 0%" at bounding box center [31, 394] width 34 height 15
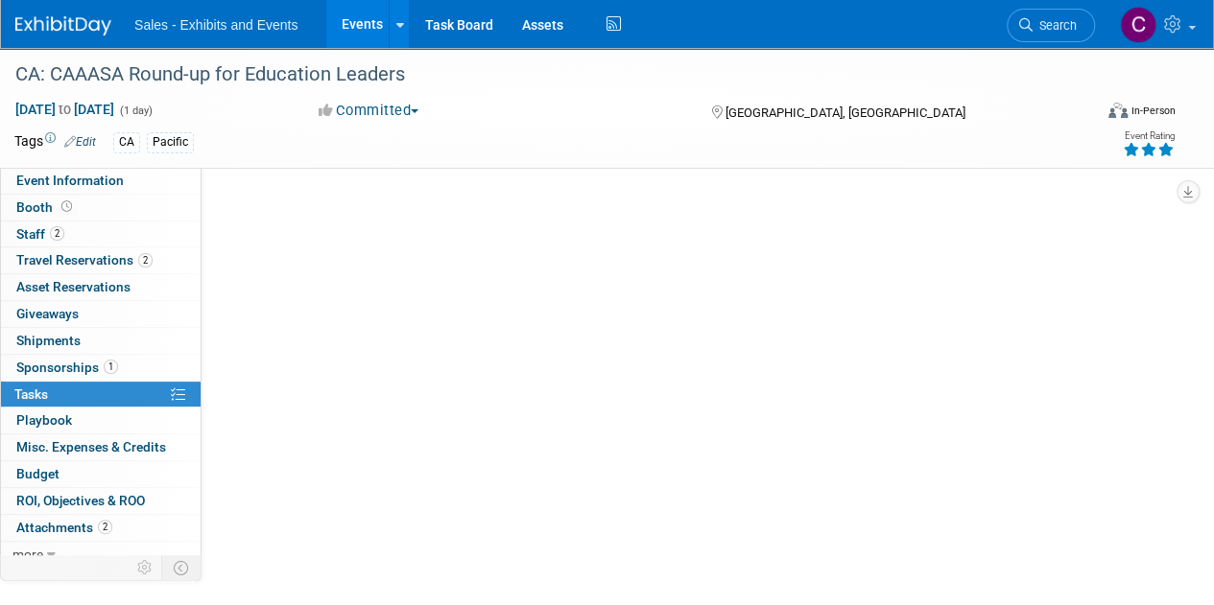
scroll to position [0, 0]
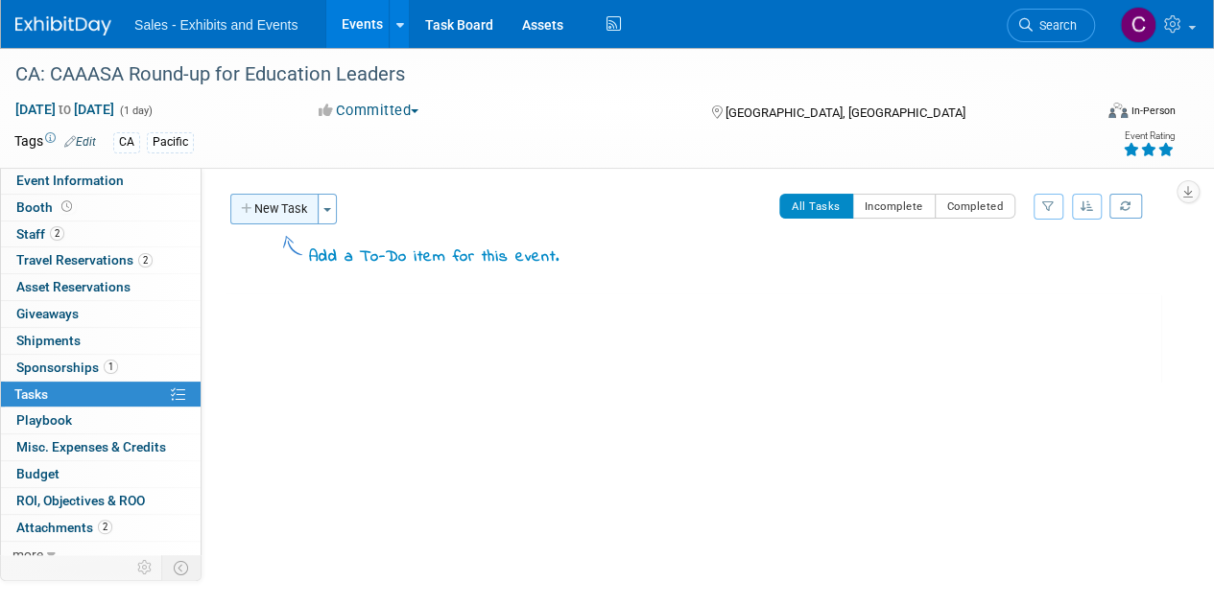
click at [261, 206] on button "New Task" at bounding box center [274, 209] width 88 height 31
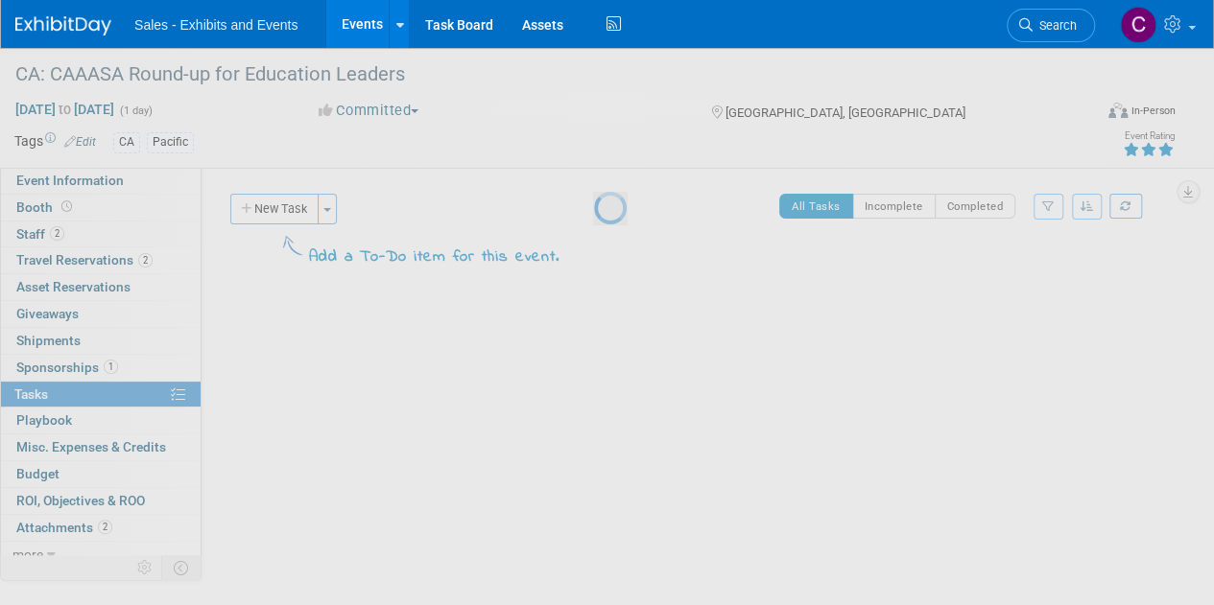
select select "7"
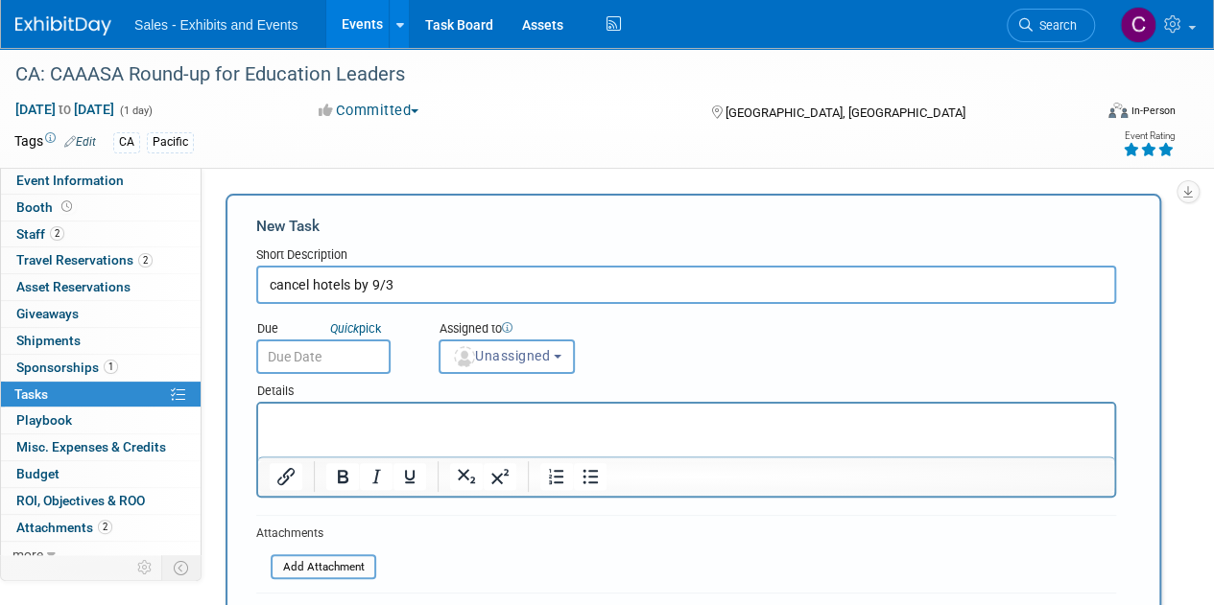
type input "cancel hotels by 9/3"
click at [344, 358] on input "text" at bounding box center [323, 357] width 134 height 35
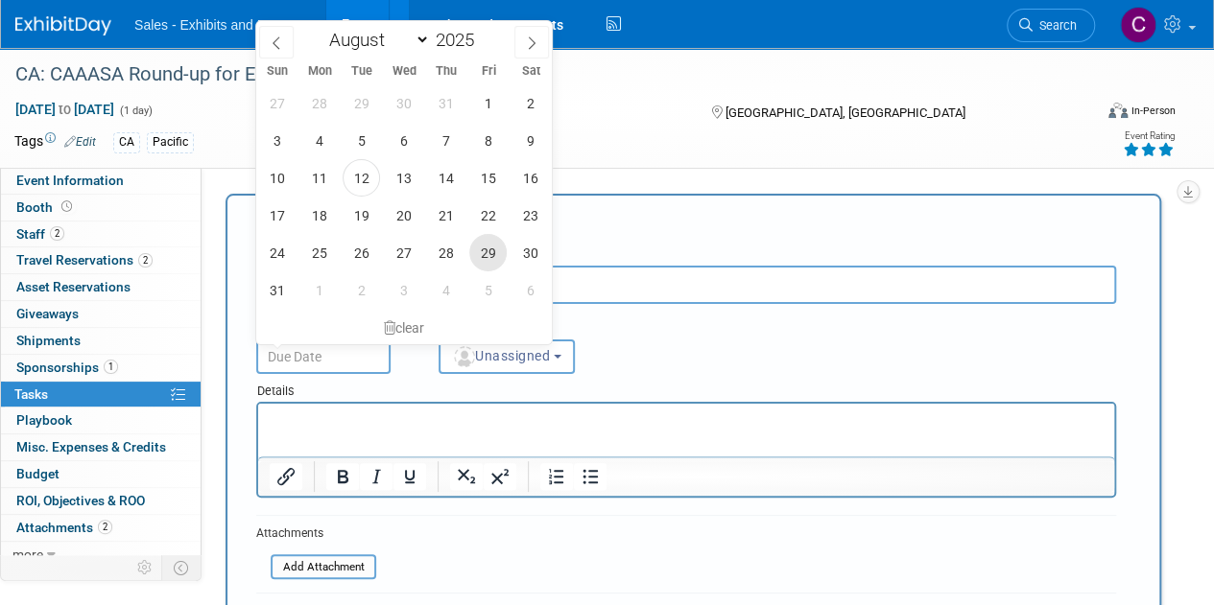
click at [477, 264] on span "29" at bounding box center [487, 252] width 37 height 37
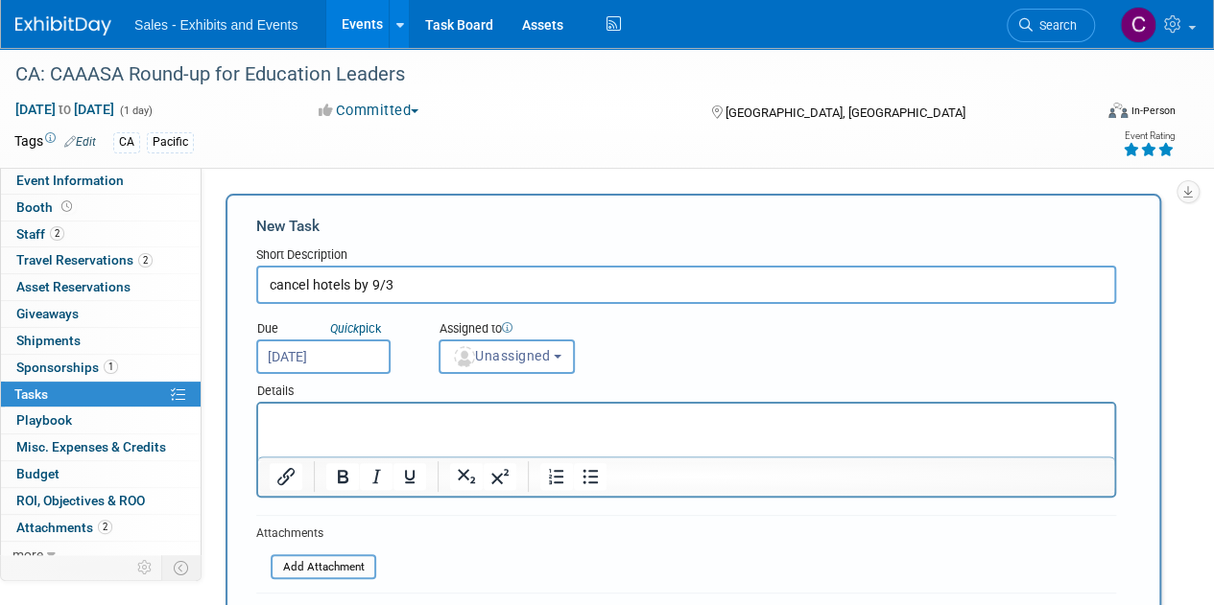
click at [353, 366] on input "[DATE]" at bounding box center [323, 357] width 134 height 35
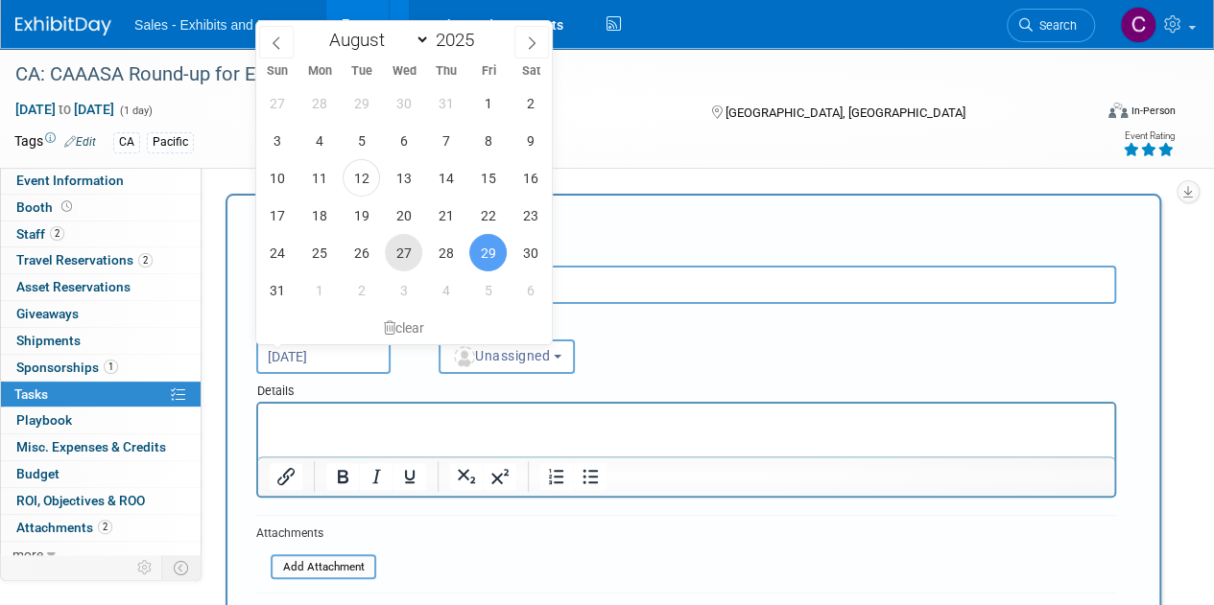
click at [401, 257] on span "27" at bounding box center [403, 252] width 37 height 37
type input "[DATE]"
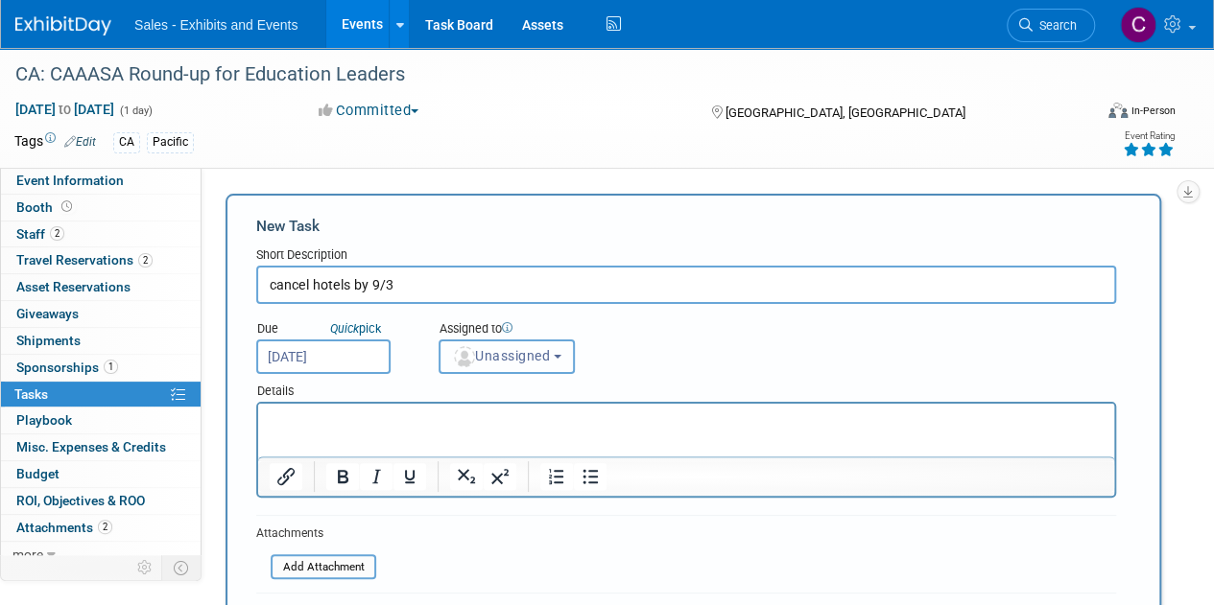
click at [527, 369] on button "Unassigned" at bounding box center [506, 357] width 136 height 35
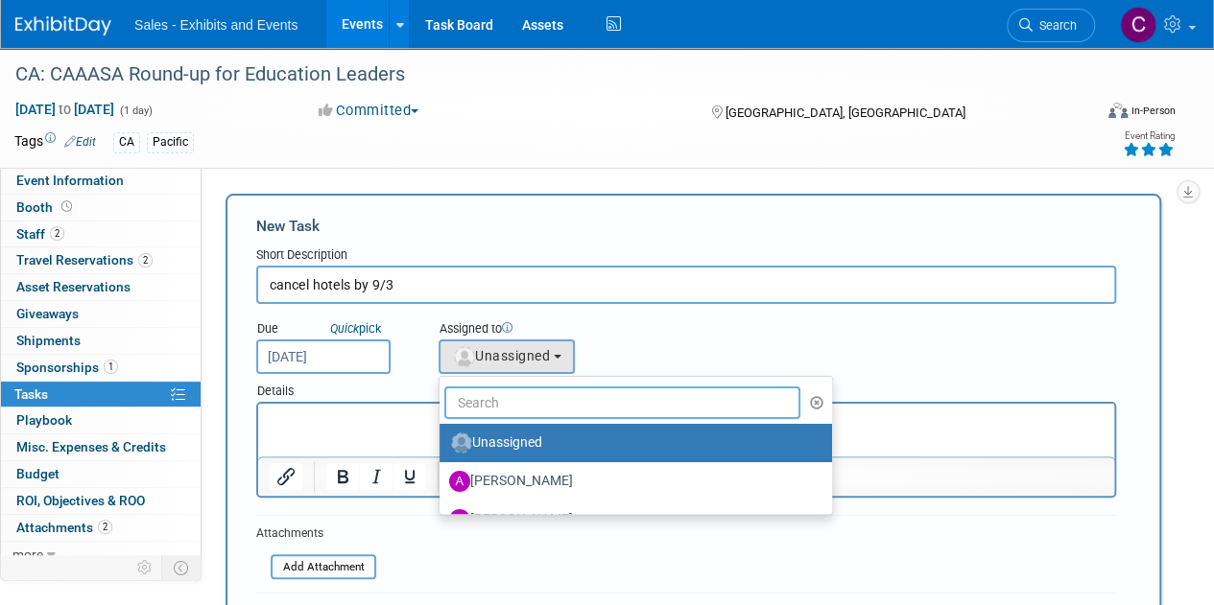
click at [541, 396] on input "text" at bounding box center [622, 403] width 356 height 33
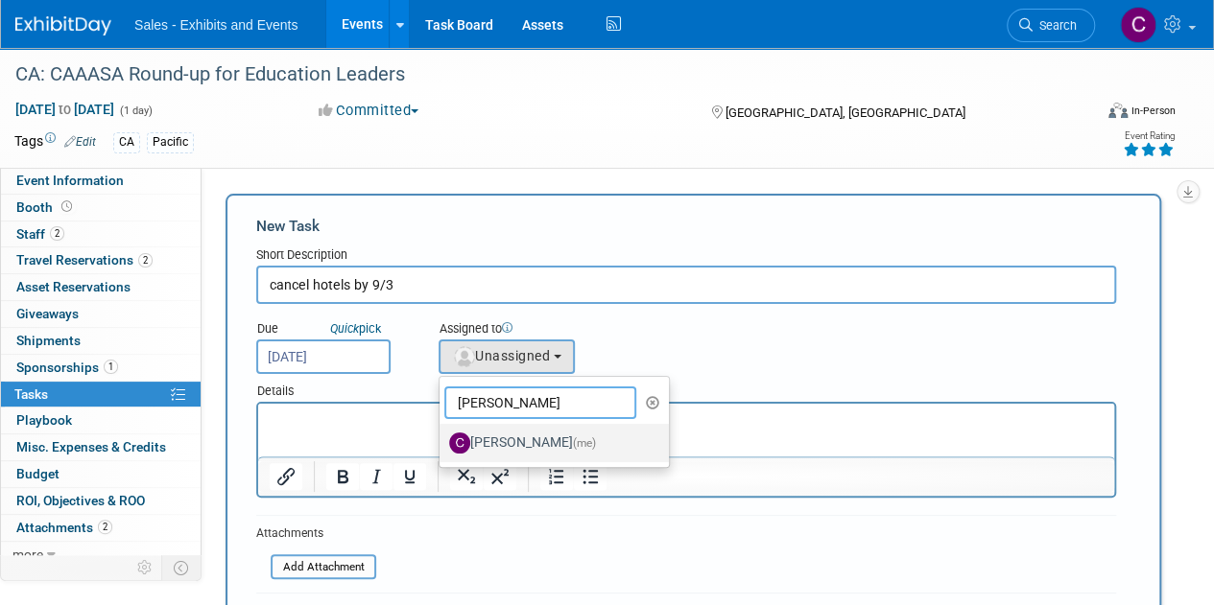
type input "[PERSON_NAME]"
click at [538, 441] on label "[PERSON_NAME] (me)" at bounding box center [549, 443] width 201 height 31
click at [442, 441] on input "[PERSON_NAME] (me)" at bounding box center [436, 441] width 12 height 12
select select "a9e3834d-668b-4315-a5d4-069993be606a"
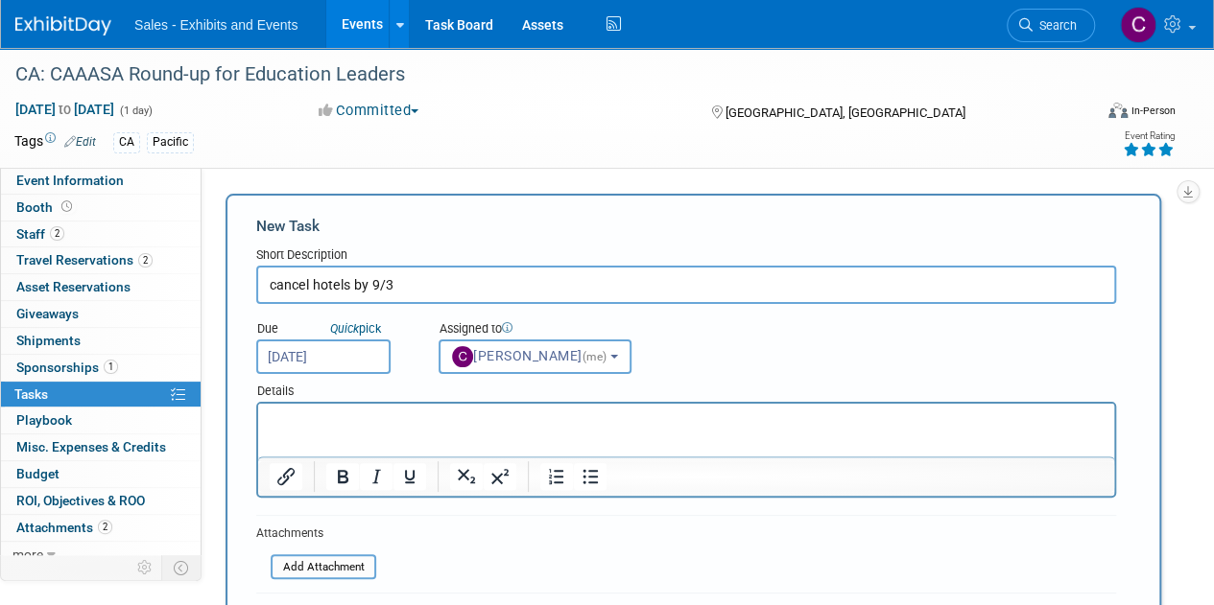
scroll to position [196, 0]
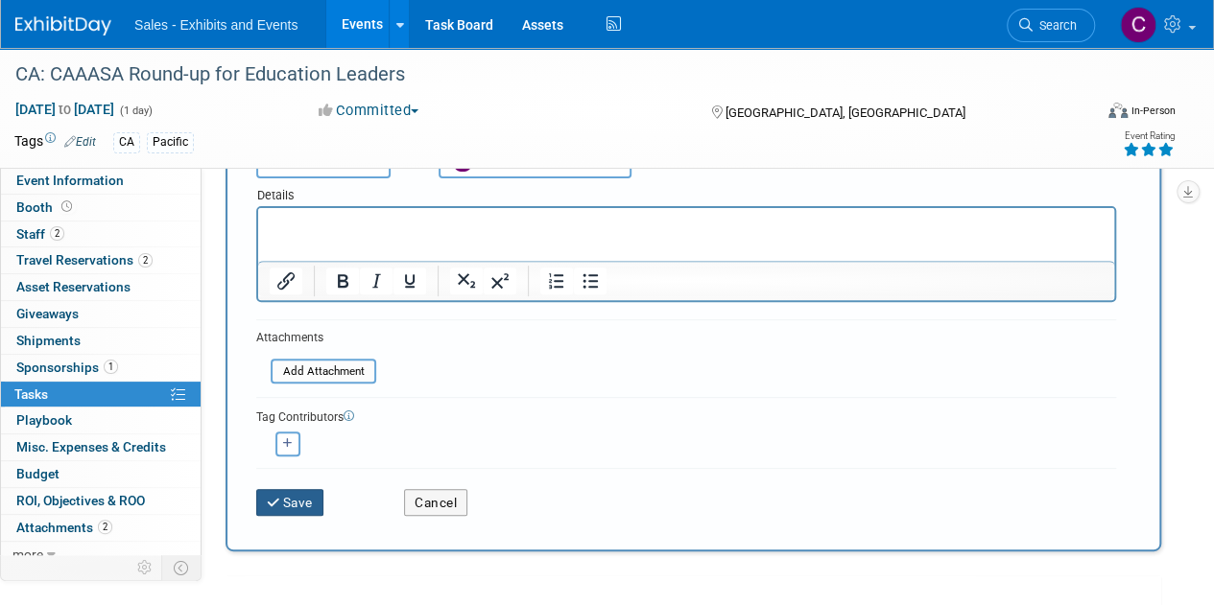
click at [295, 500] on button "Save" at bounding box center [289, 502] width 67 height 27
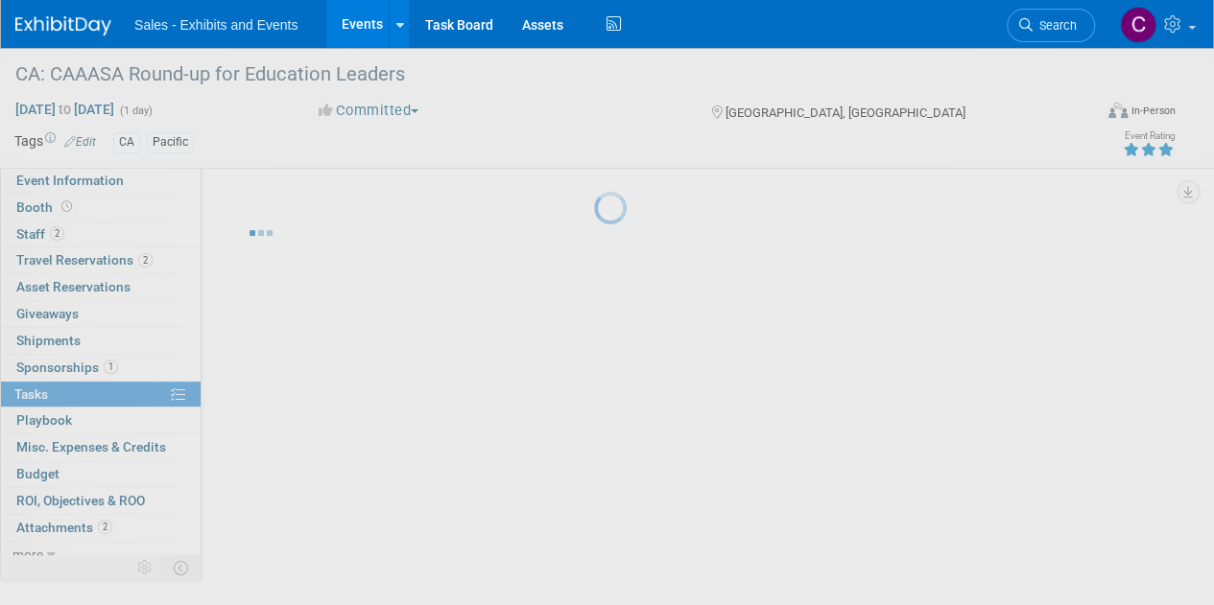
scroll to position [0, 0]
